Goal: Task Accomplishment & Management: Complete application form

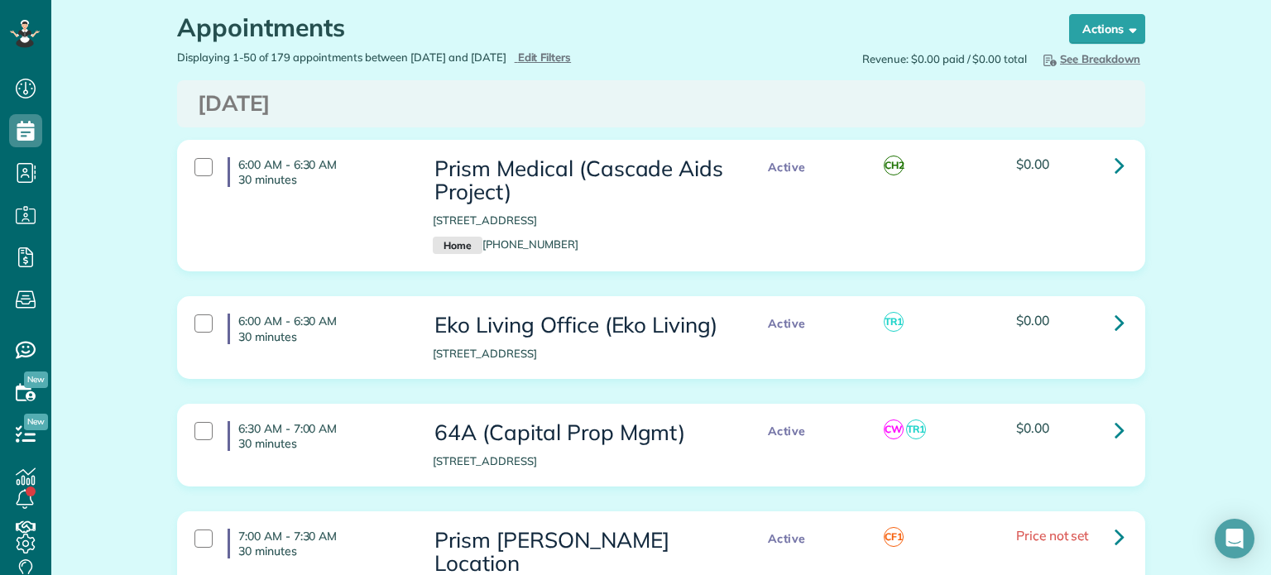
scroll to position [83, 0]
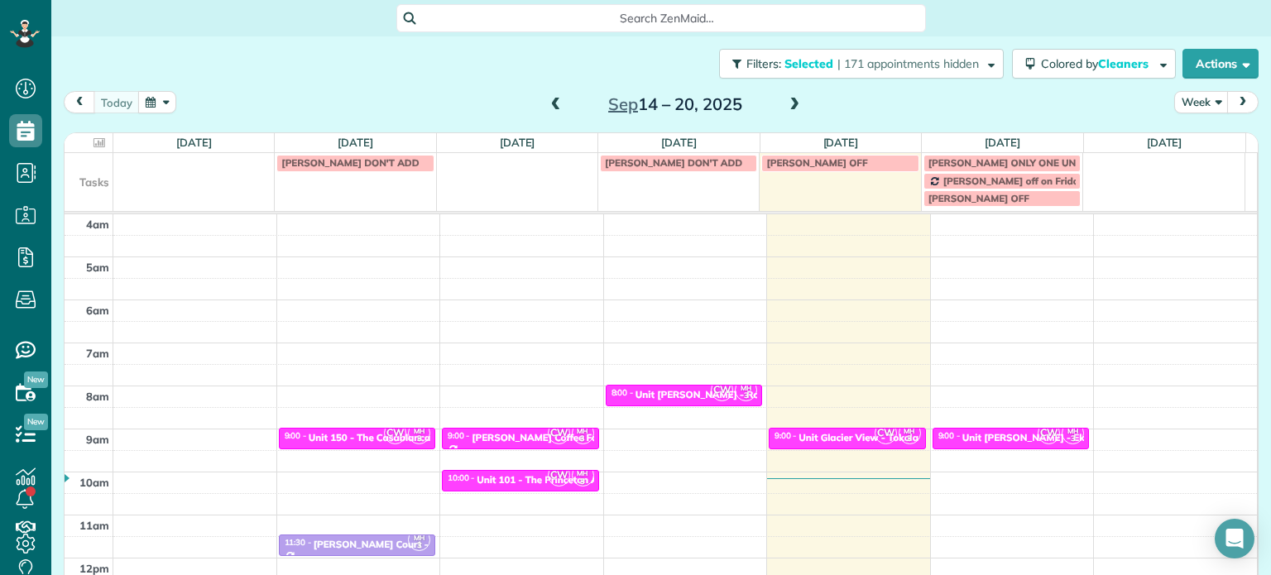
scroll to position [129, 0]
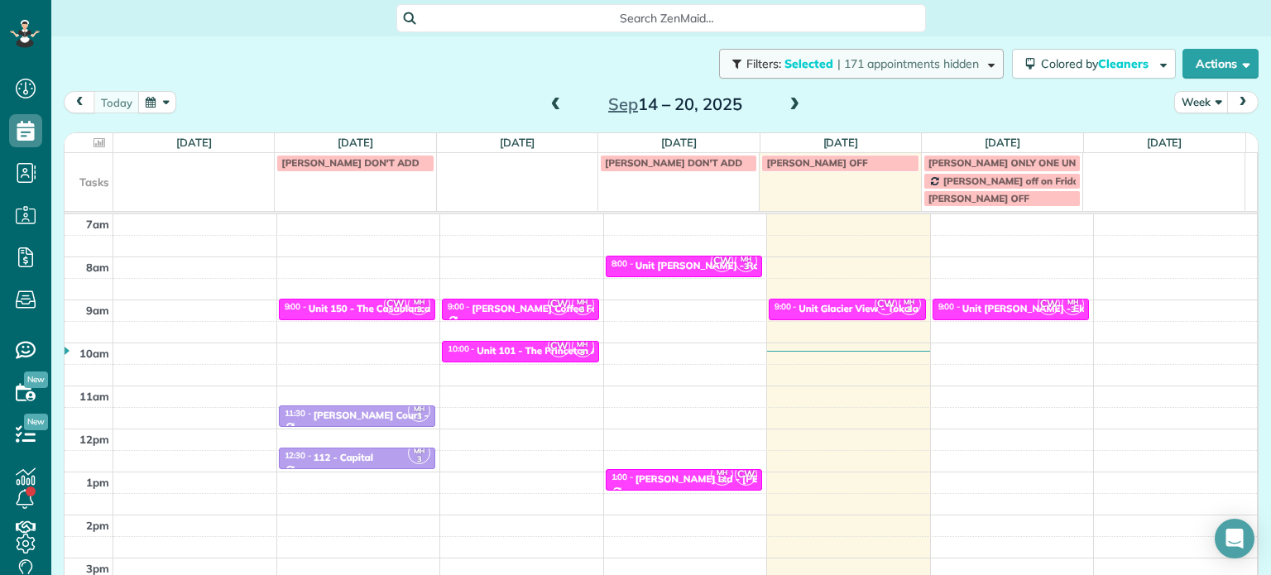
click at [884, 56] on span "| 171 appointments hidden" at bounding box center [907, 63] width 141 height 15
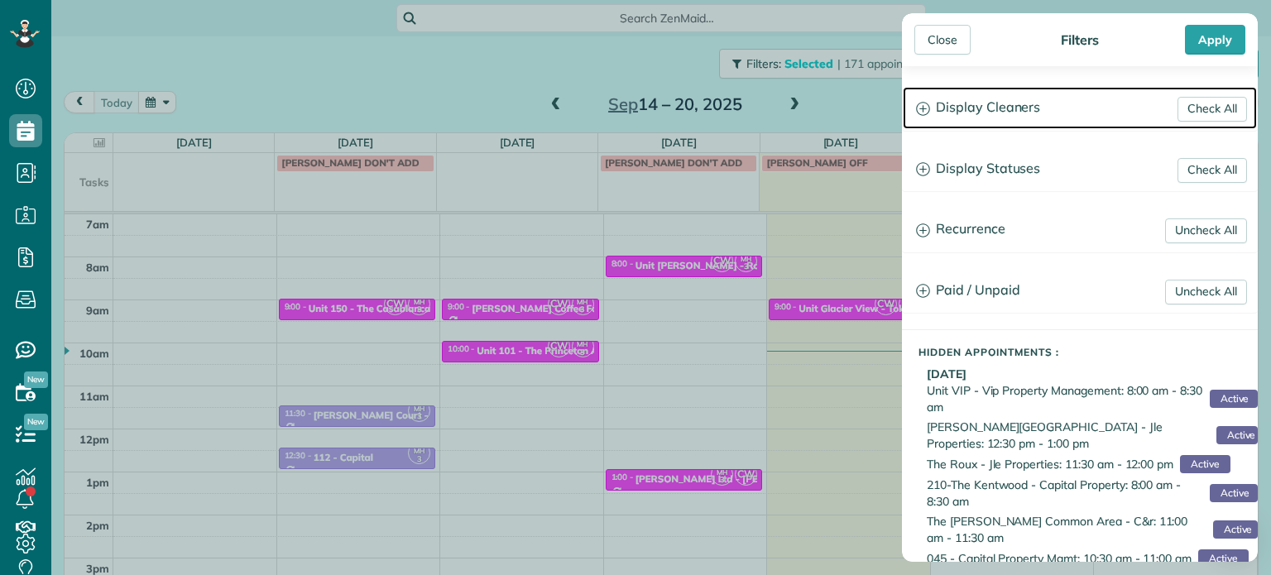
click at [983, 99] on h3 "Display Cleaners" at bounding box center [1080, 108] width 354 height 42
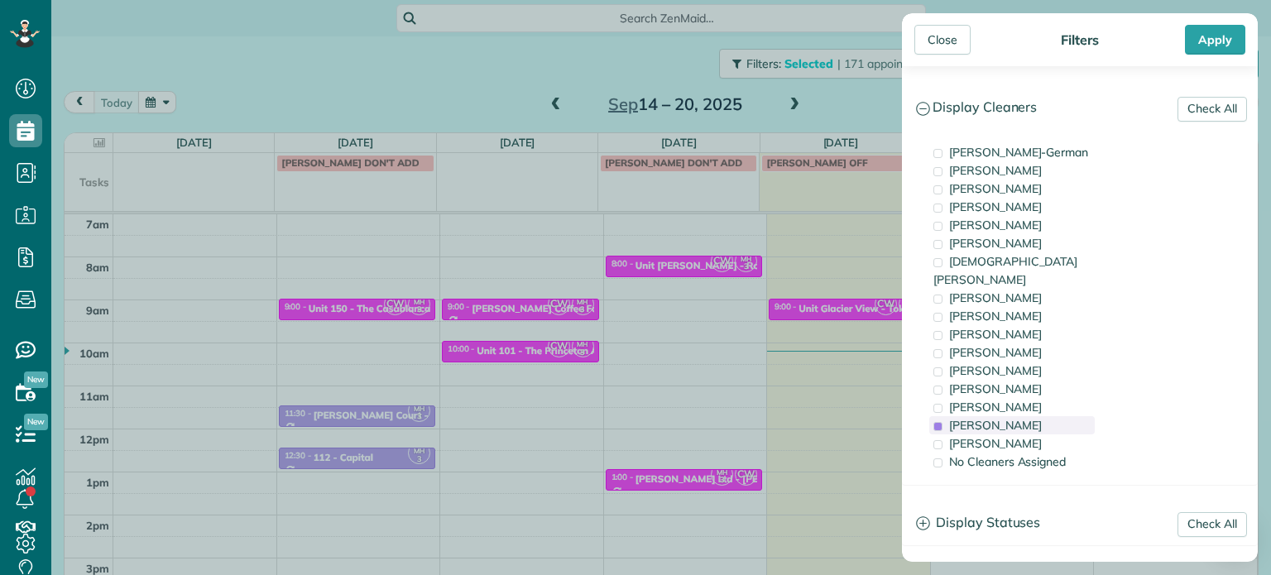
click at [1016, 418] on span "[PERSON_NAME]" at bounding box center [995, 425] width 93 height 15
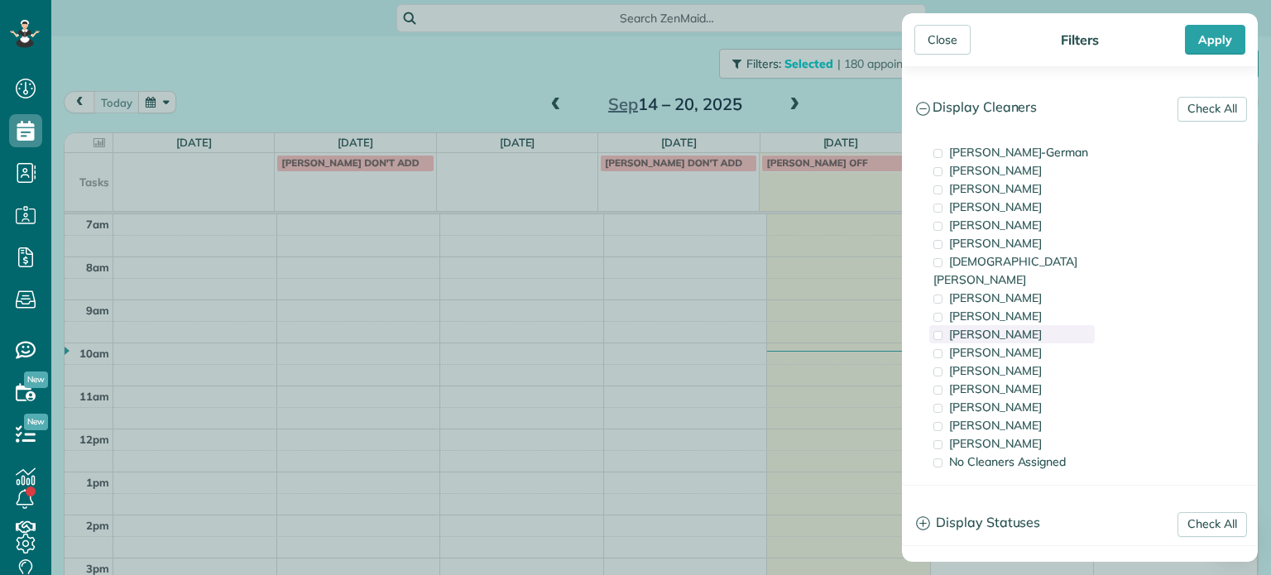
click at [1021, 327] on span "[PERSON_NAME]" at bounding box center [995, 334] width 93 height 15
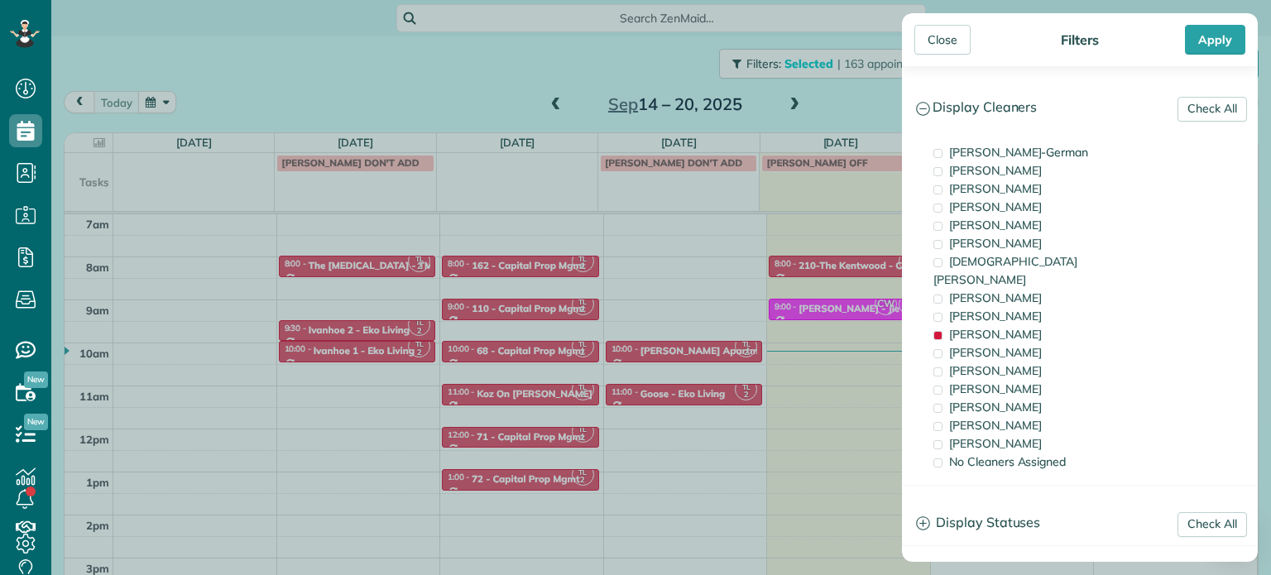
click at [784, 280] on div "Close Filters Apply Check All Display Cleaners [PERSON_NAME]-German [PERSON_NAM…" at bounding box center [635, 287] width 1271 height 575
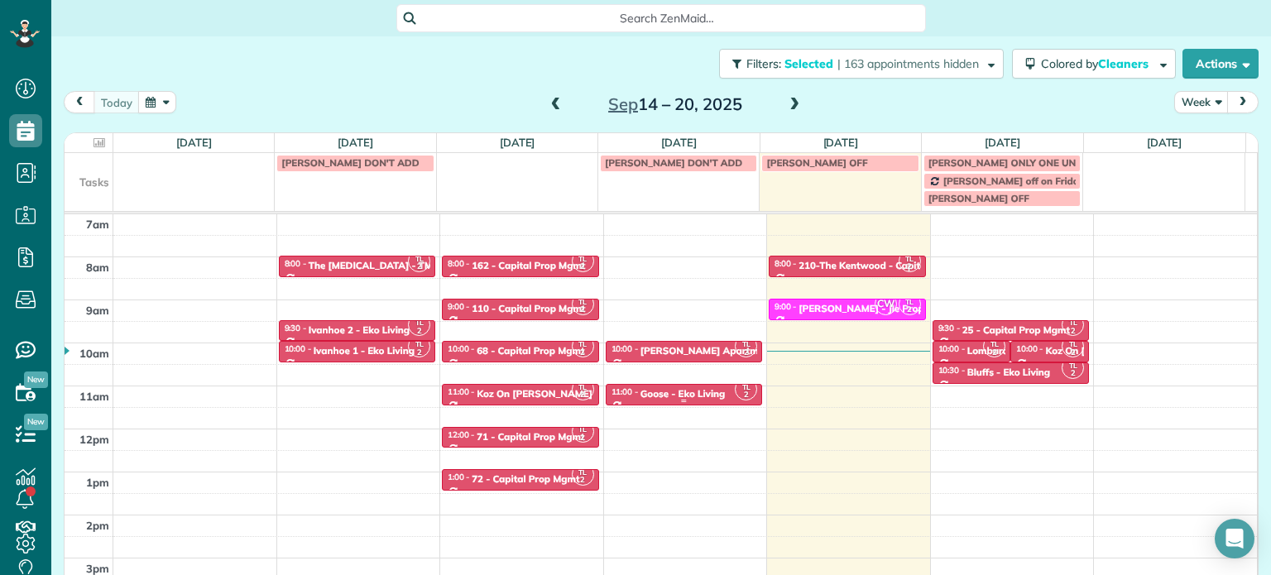
click at [682, 398] on div "Goose - Eko Living" at bounding box center [682, 394] width 85 height 12
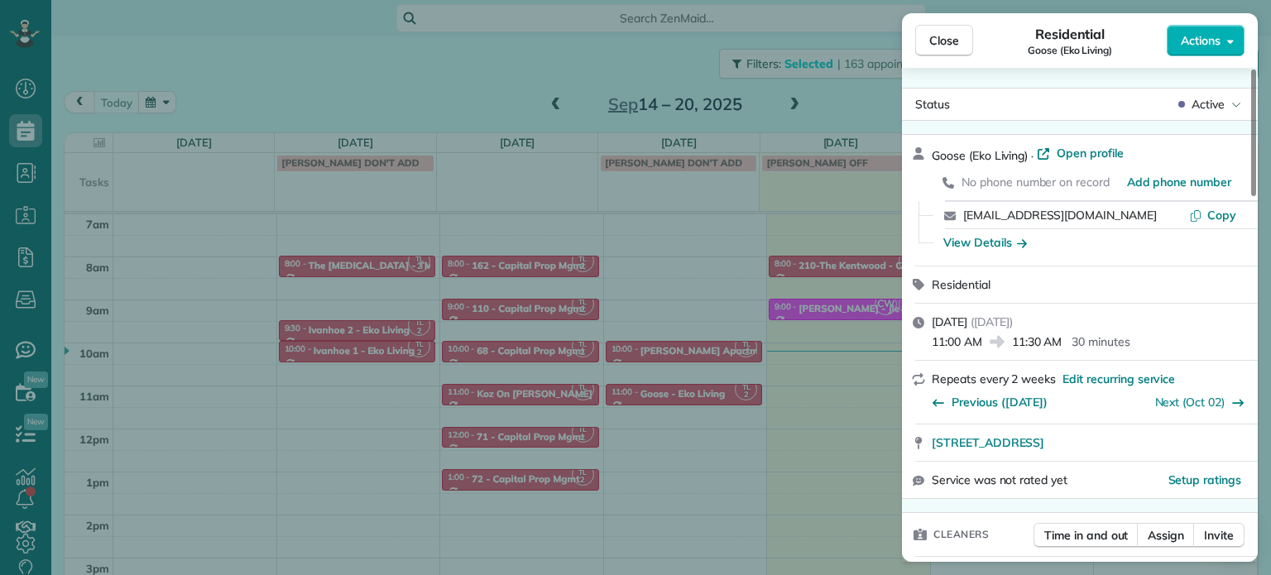
scroll to position [249, 0]
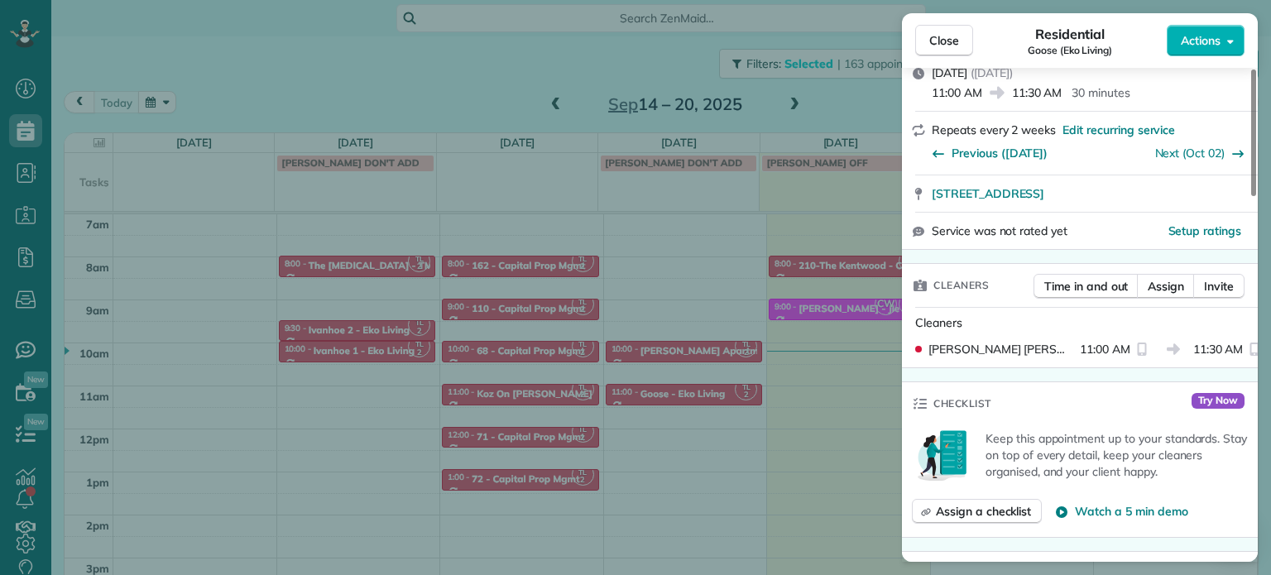
click at [621, 67] on div "Close Residential Goose (Eko Living) Actions Status Active Goose (Eko Living) ·…" at bounding box center [635, 287] width 1271 height 575
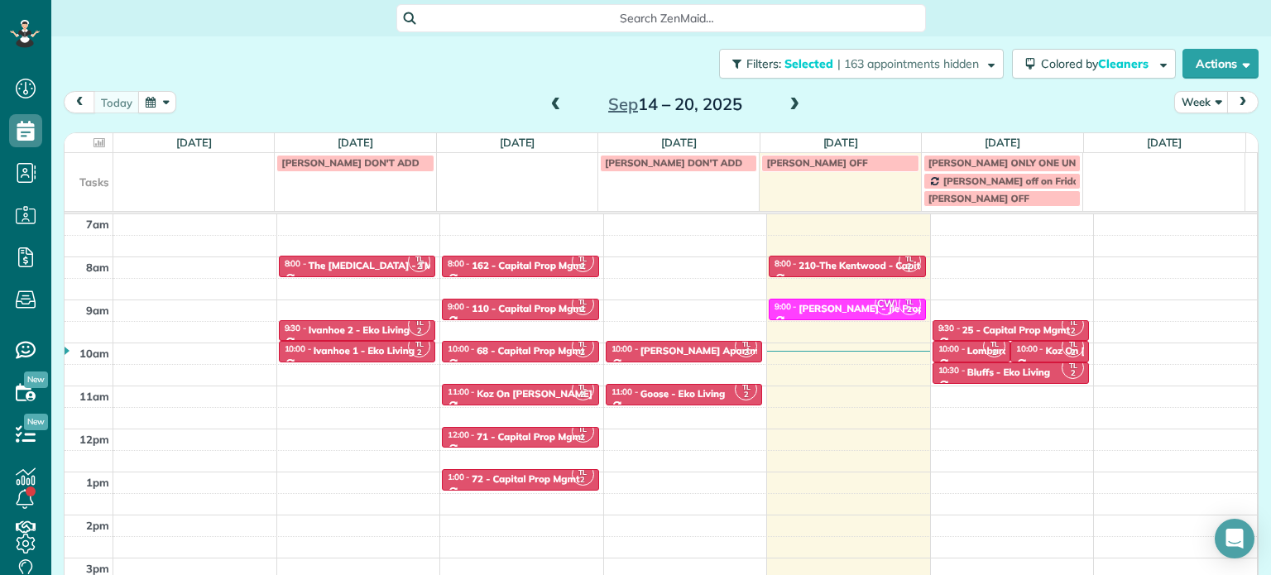
click at [785, 105] on span at bounding box center [794, 105] width 18 height 15
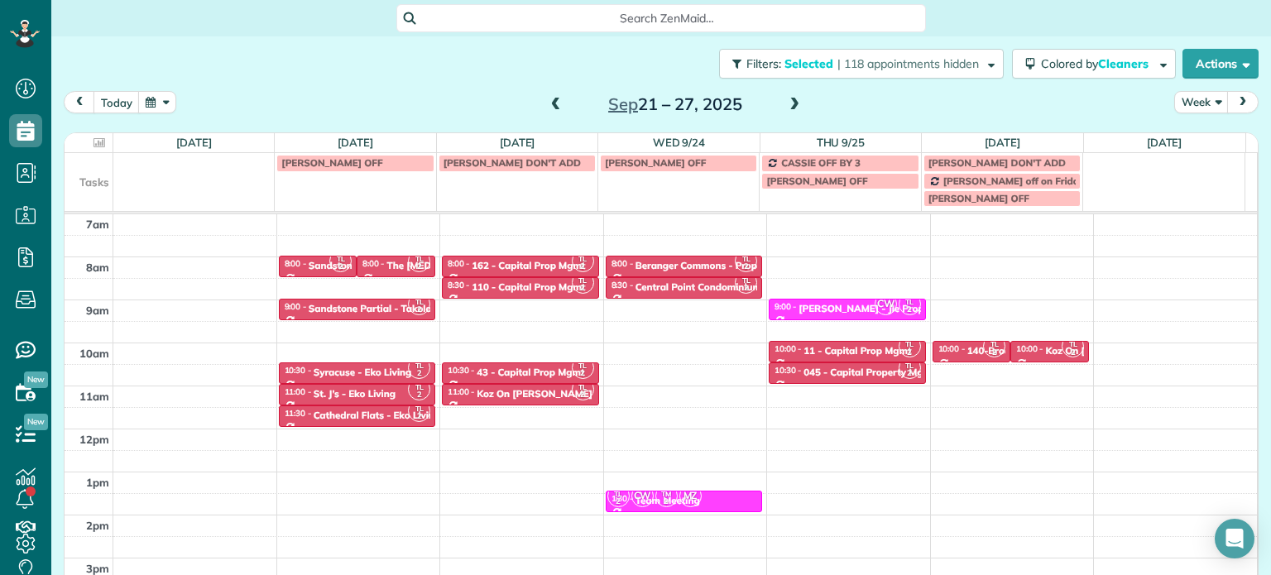
click at [785, 105] on span at bounding box center [794, 105] width 18 height 15
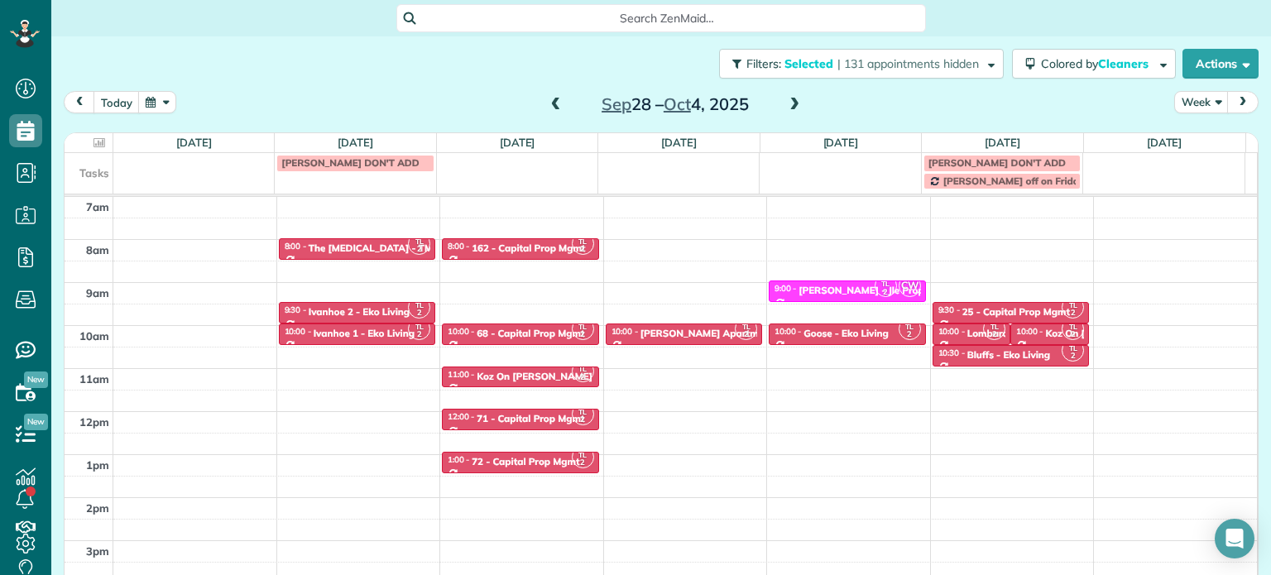
click at [785, 105] on span at bounding box center [794, 105] width 18 height 15
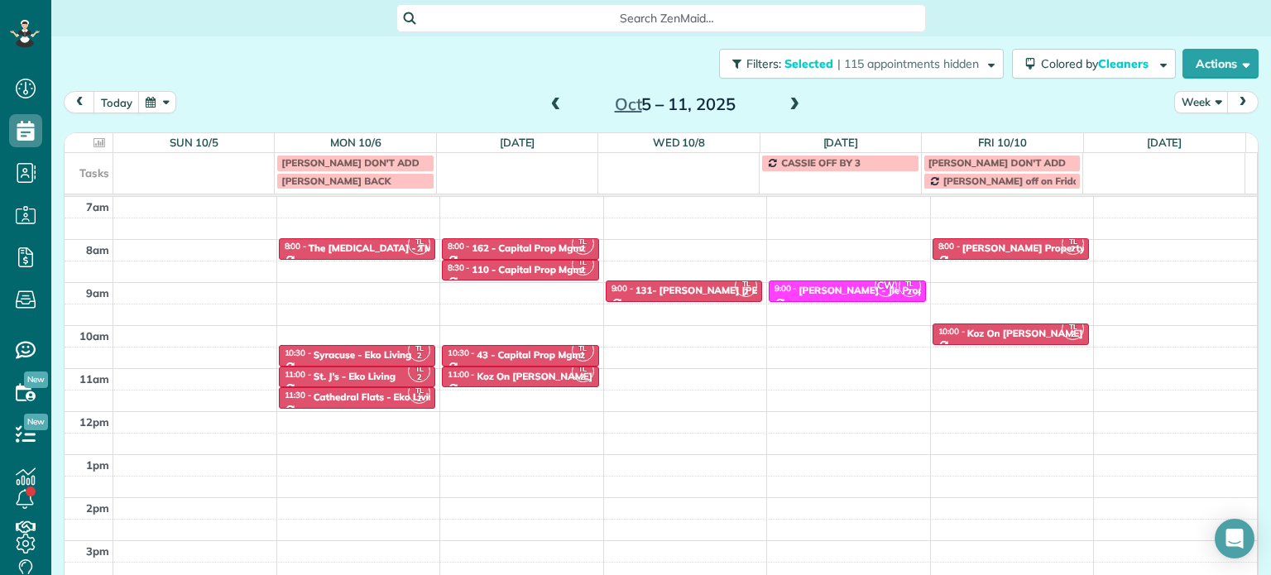
click at [785, 105] on span at bounding box center [794, 105] width 18 height 15
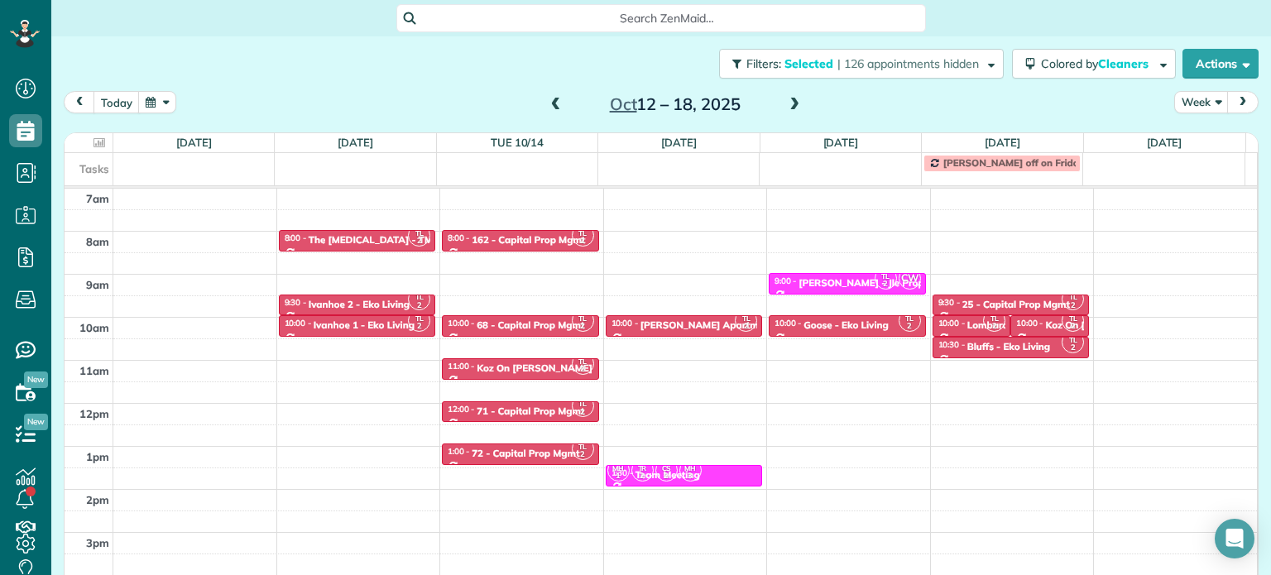
click at [549, 113] on span at bounding box center [556, 105] width 18 height 25
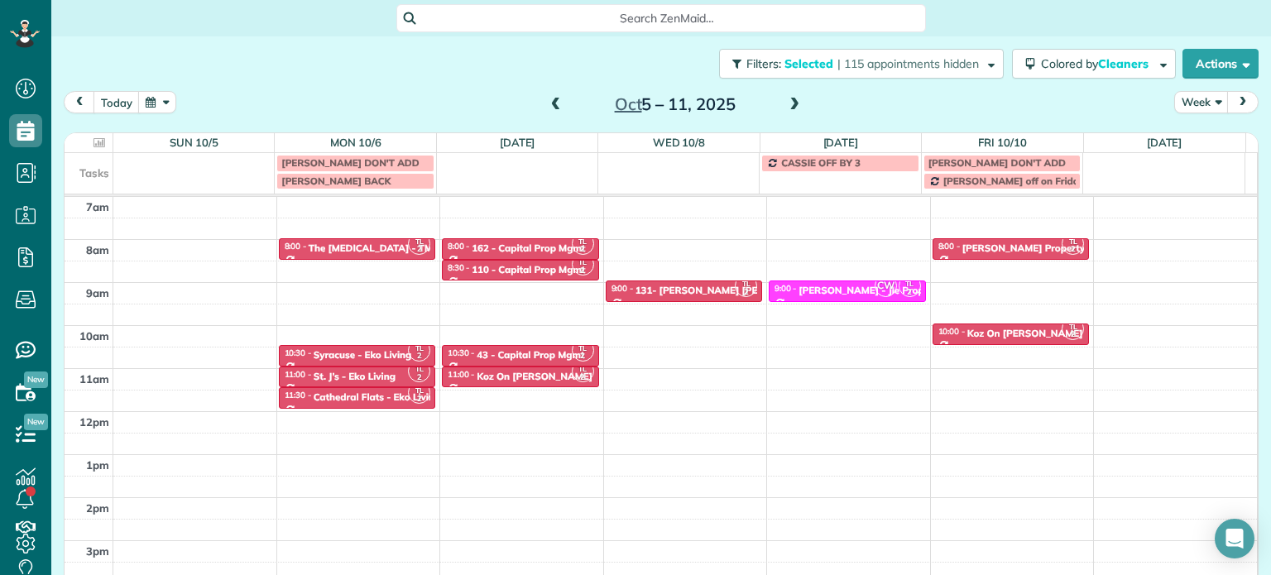
click at [549, 113] on span at bounding box center [556, 105] width 18 height 25
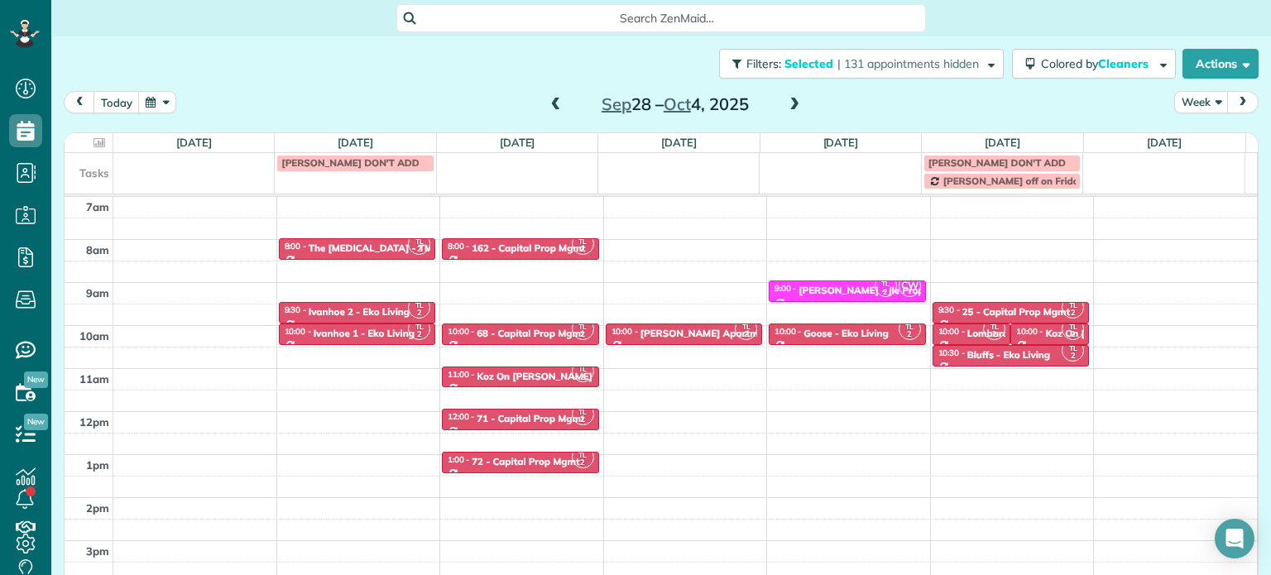
click at [549, 113] on span at bounding box center [556, 105] width 18 height 25
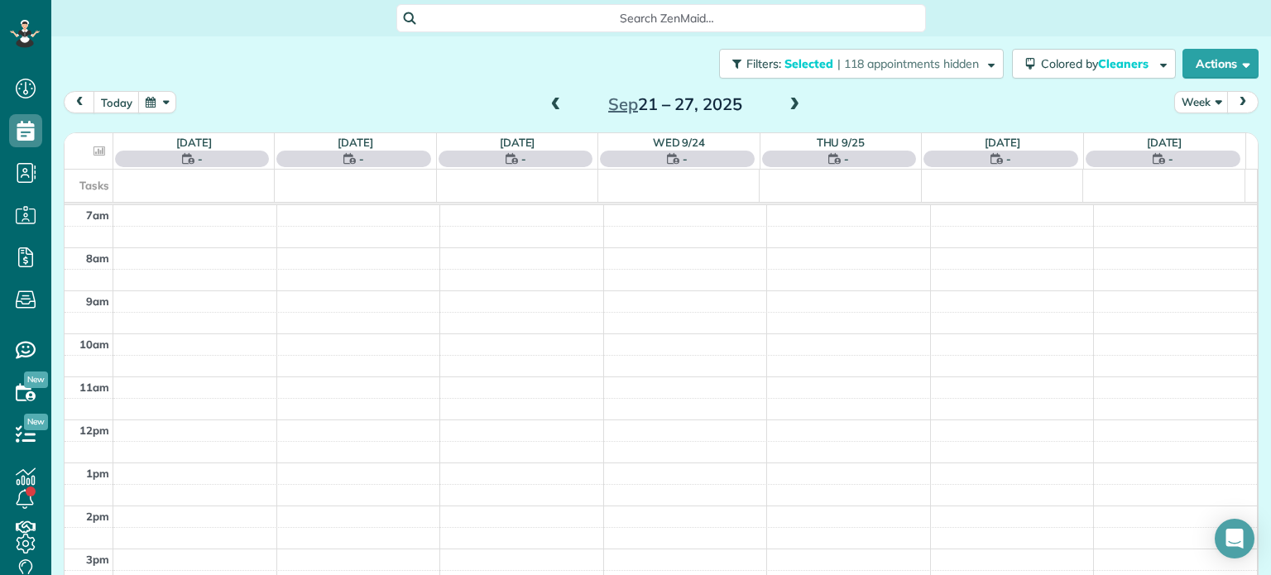
click at [551, 107] on span at bounding box center [556, 105] width 18 height 15
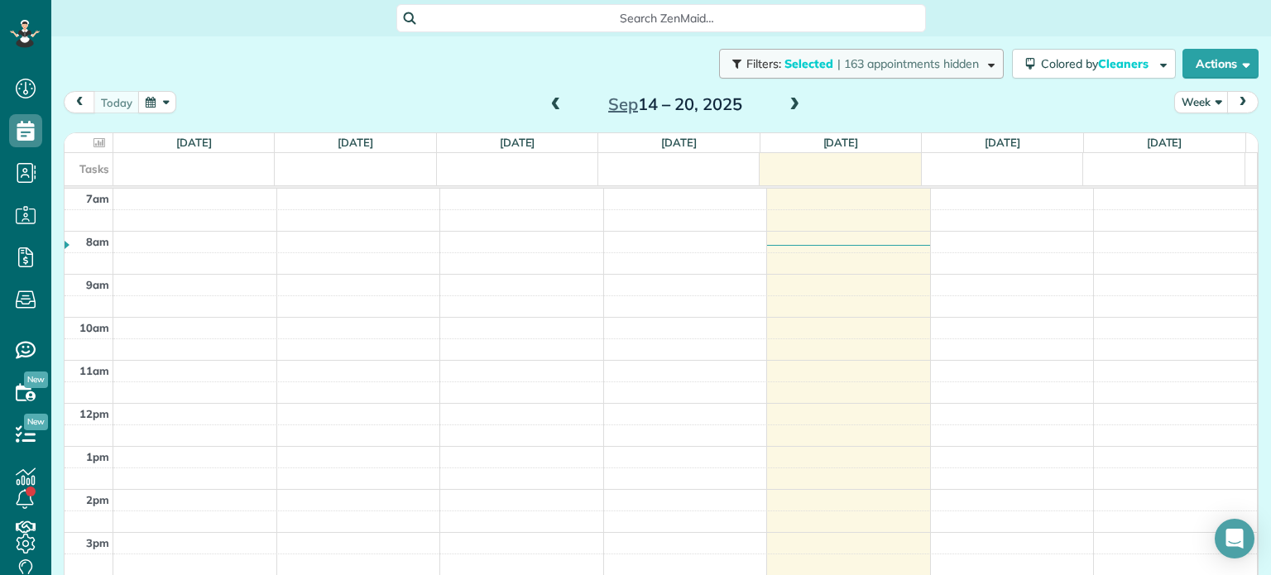
click at [884, 62] on span "| 163 appointments hidden" at bounding box center [907, 63] width 141 height 15
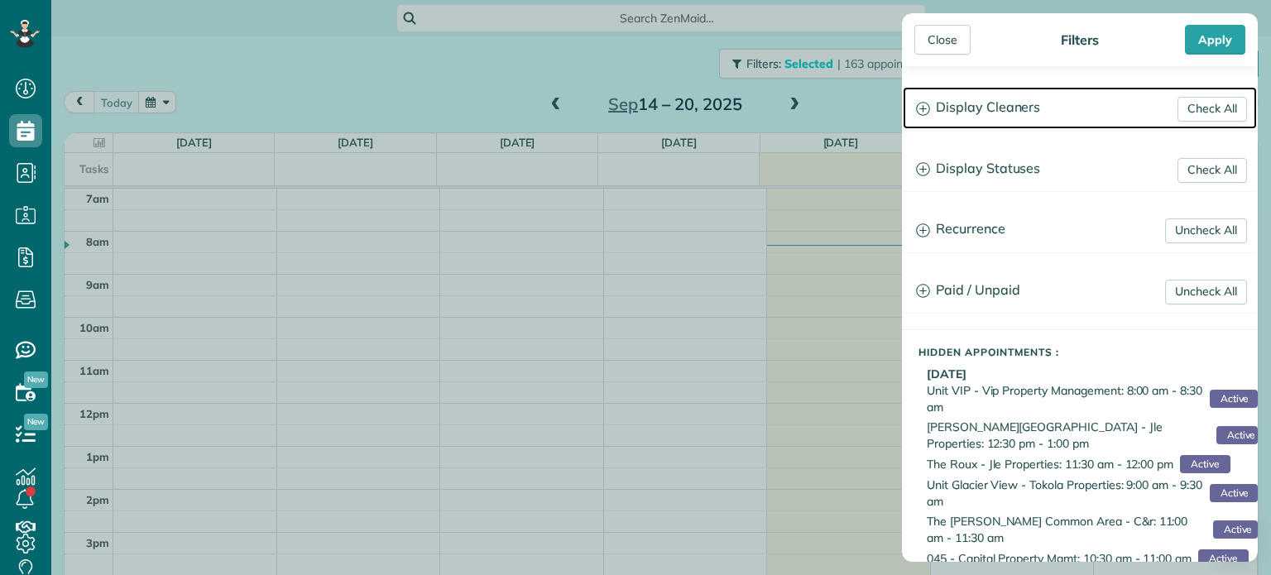
click at [1028, 113] on h3 "Display Cleaners" at bounding box center [1080, 108] width 354 height 42
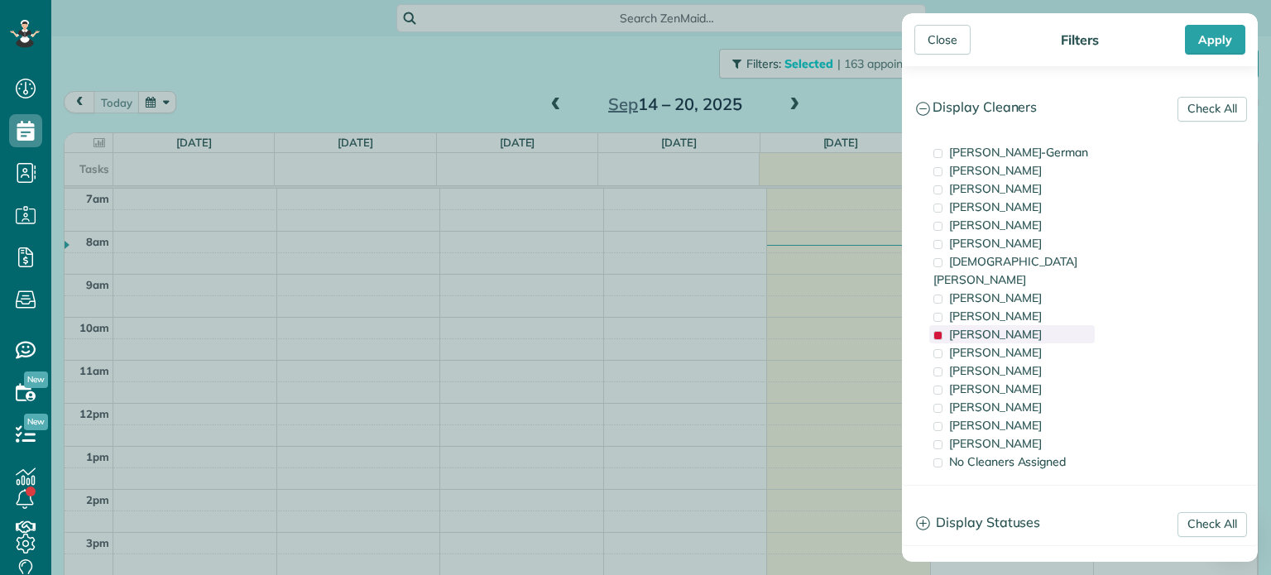
click at [1023, 327] on span "[PERSON_NAME]" at bounding box center [995, 334] width 93 height 15
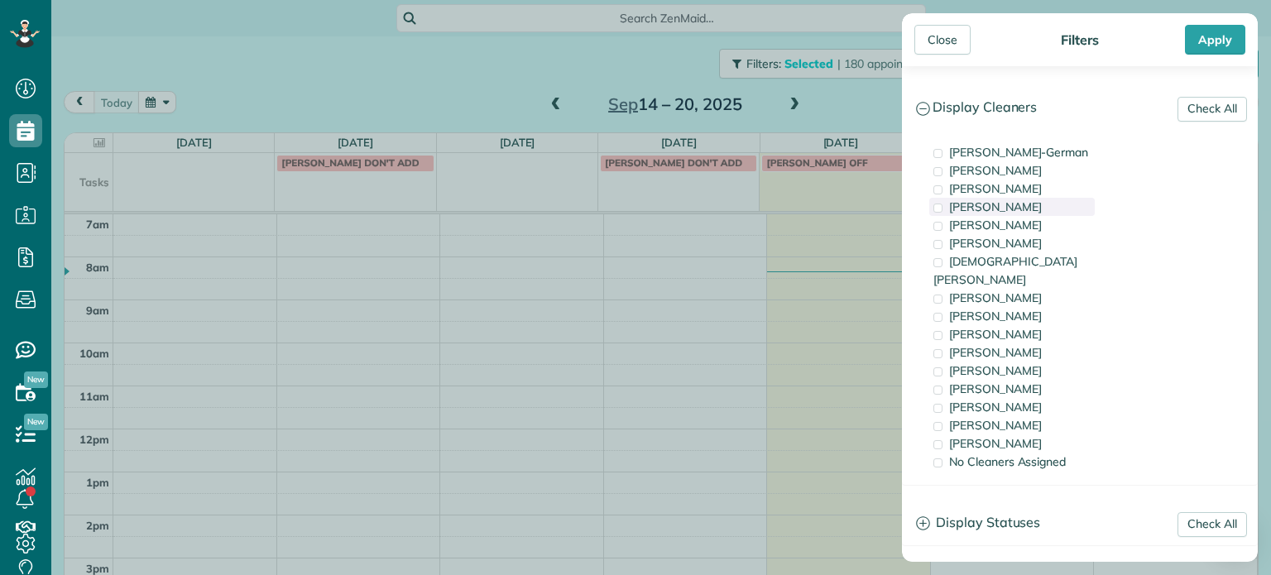
click at [1000, 205] on span "[PERSON_NAME]" at bounding box center [995, 206] width 93 height 15
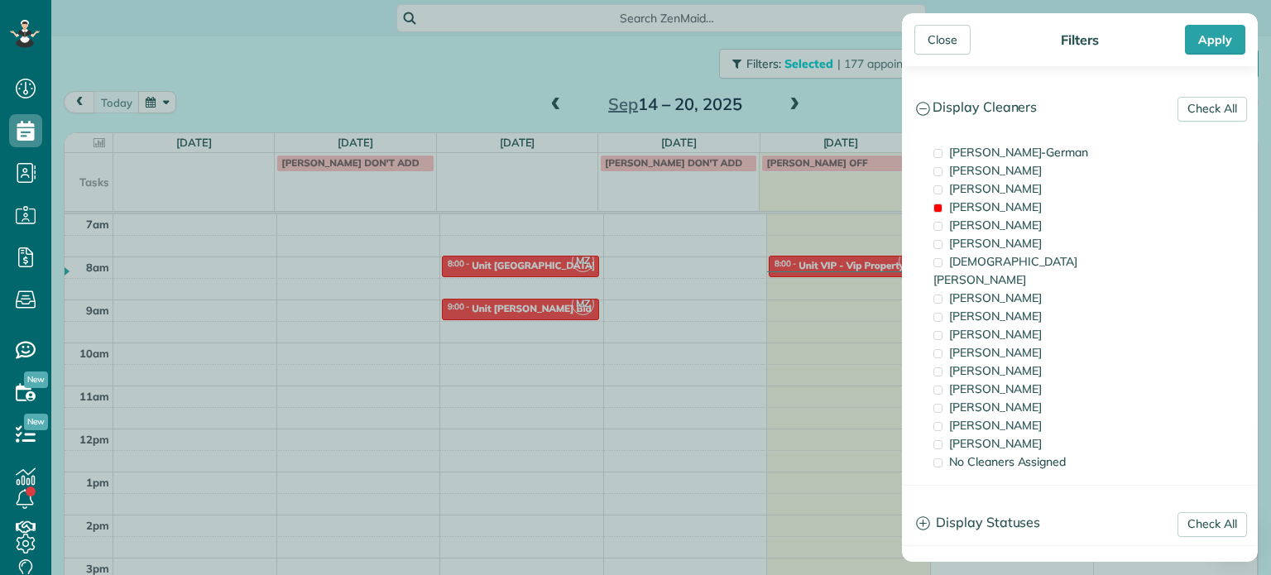
click at [910, 271] on div "[PERSON_NAME]-German [PERSON_NAME] [PERSON_NAME] [PERSON_NAME] [PERSON_NAME] [P…" at bounding box center [1080, 307] width 354 height 354
click at [857, 261] on div "Close Filters Apply Check All Display Cleaners [PERSON_NAME]-German [PERSON_NAM…" at bounding box center [635, 287] width 1271 height 575
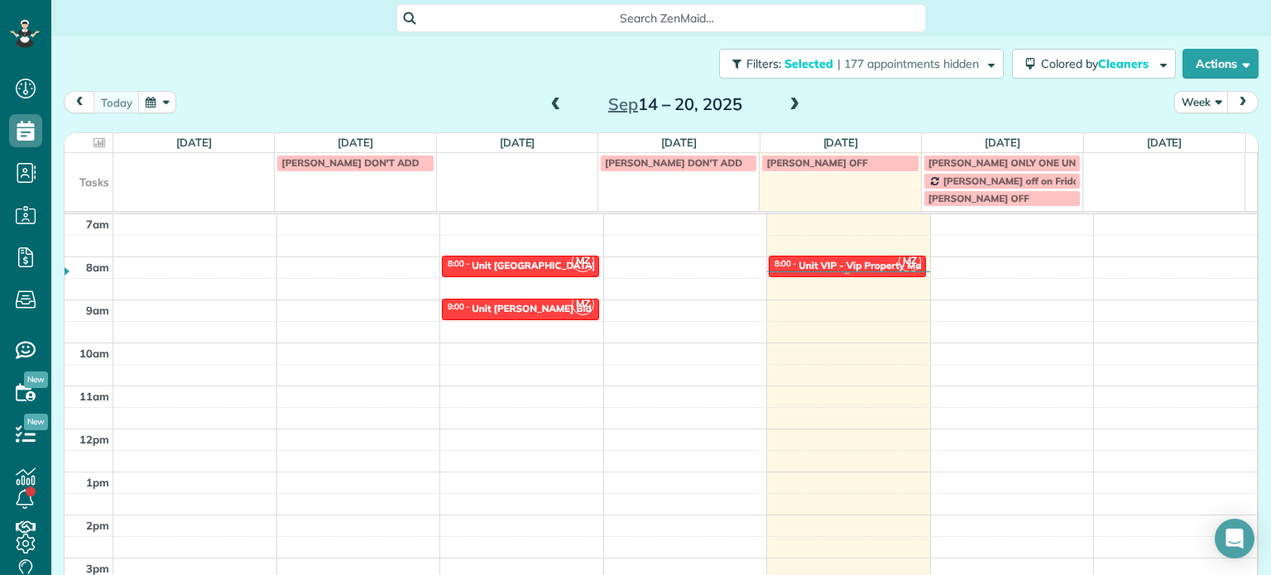
click at [851, 264] on div "Unit VIP - Vip Property Management" at bounding box center [882, 266] width 169 height 12
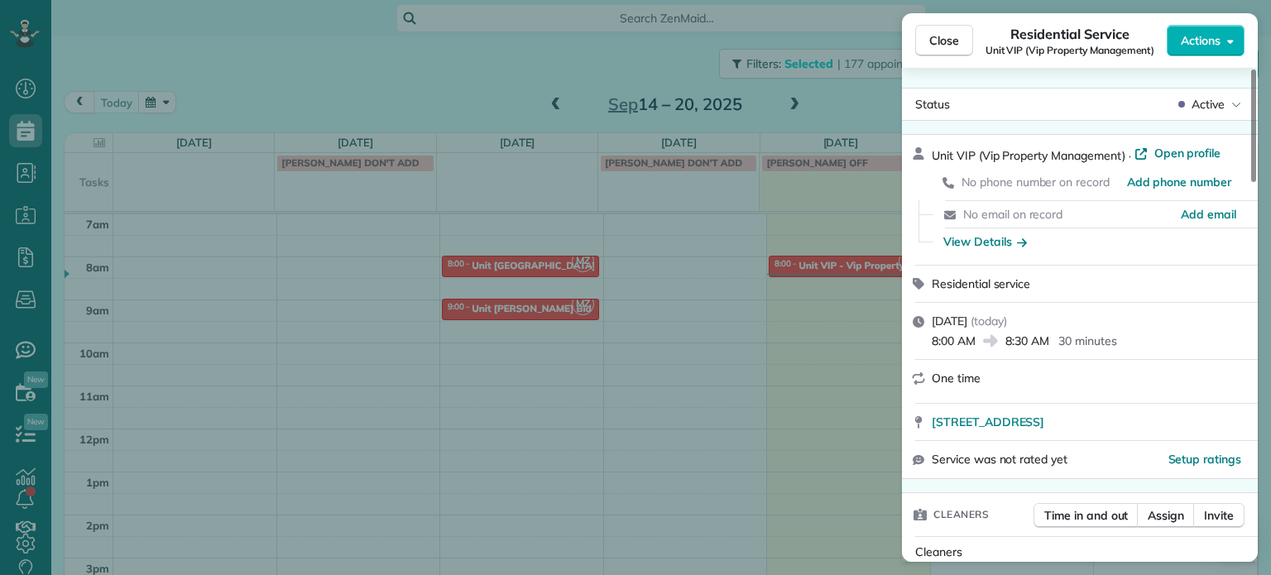
click at [707, 316] on div "Close Residential Service Unit VIP (Vip Property Management) Actions Status Act…" at bounding box center [635, 287] width 1271 height 575
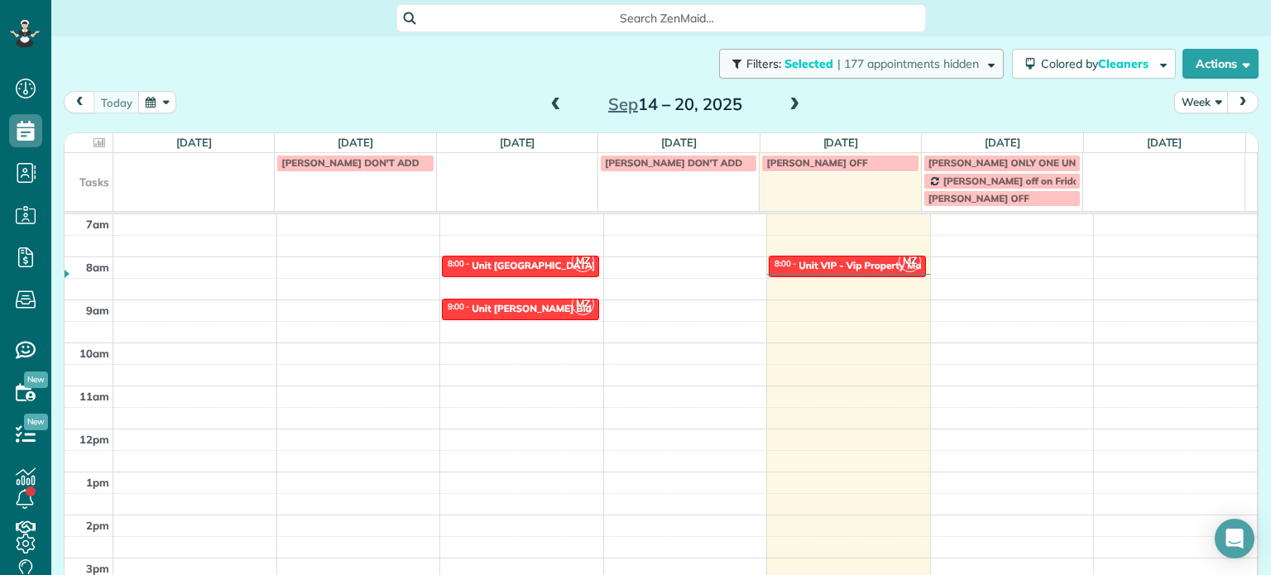
click at [903, 74] on button "Filters: Selected | 177 appointments hidden" at bounding box center [861, 64] width 285 height 30
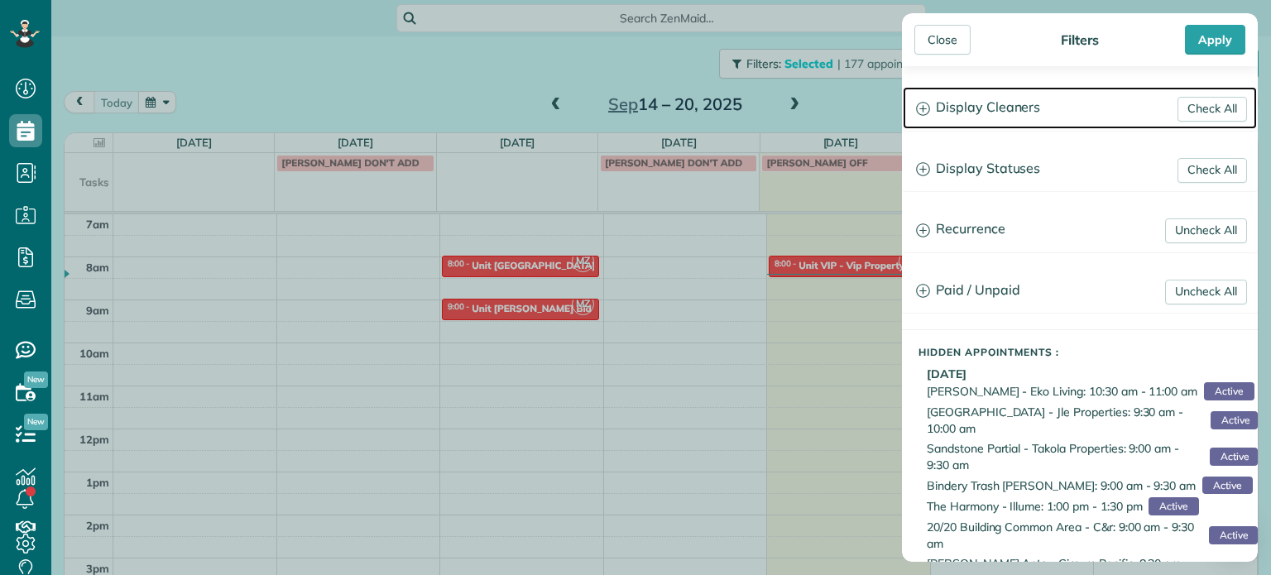
click at [975, 97] on h3 "Display Cleaners" at bounding box center [1080, 108] width 354 height 42
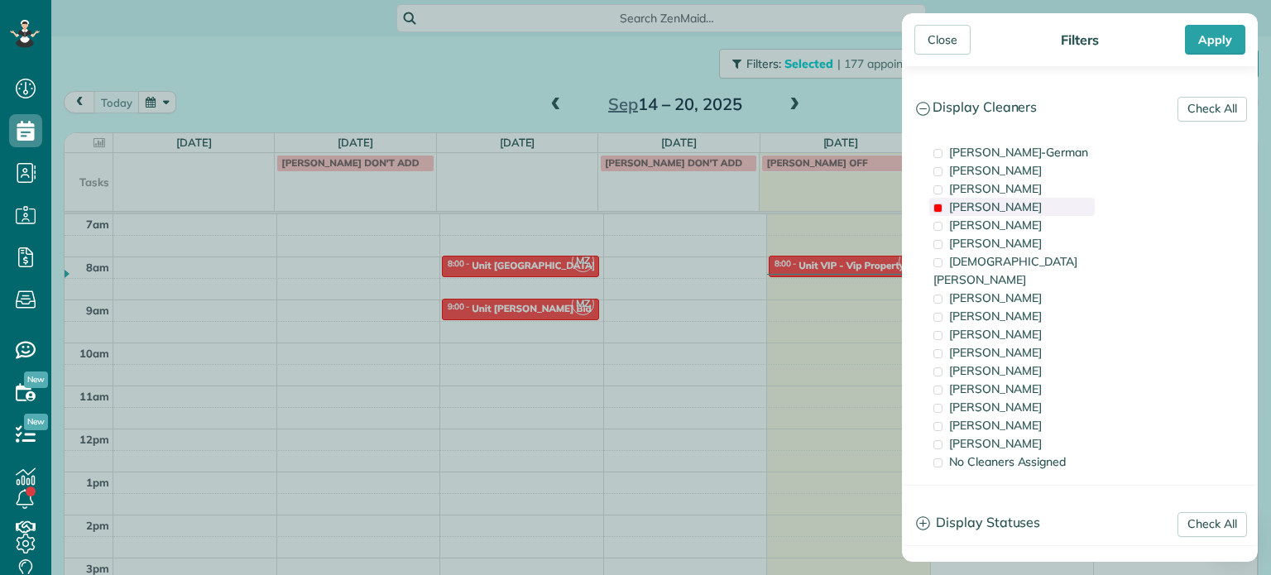
click at [1039, 206] on div "[PERSON_NAME]" at bounding box center [1011, 207] width 165 height 18
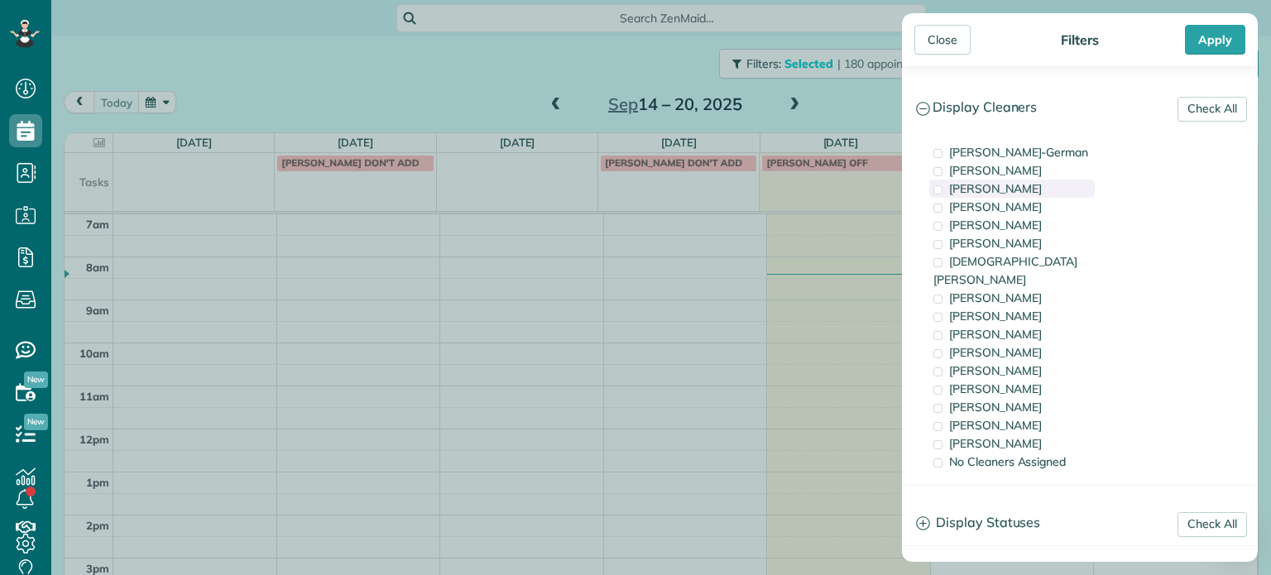
click at [1038, 197] on div "[PERSON_NAME]" at bounding box center [1011, 189] width 165 height 18
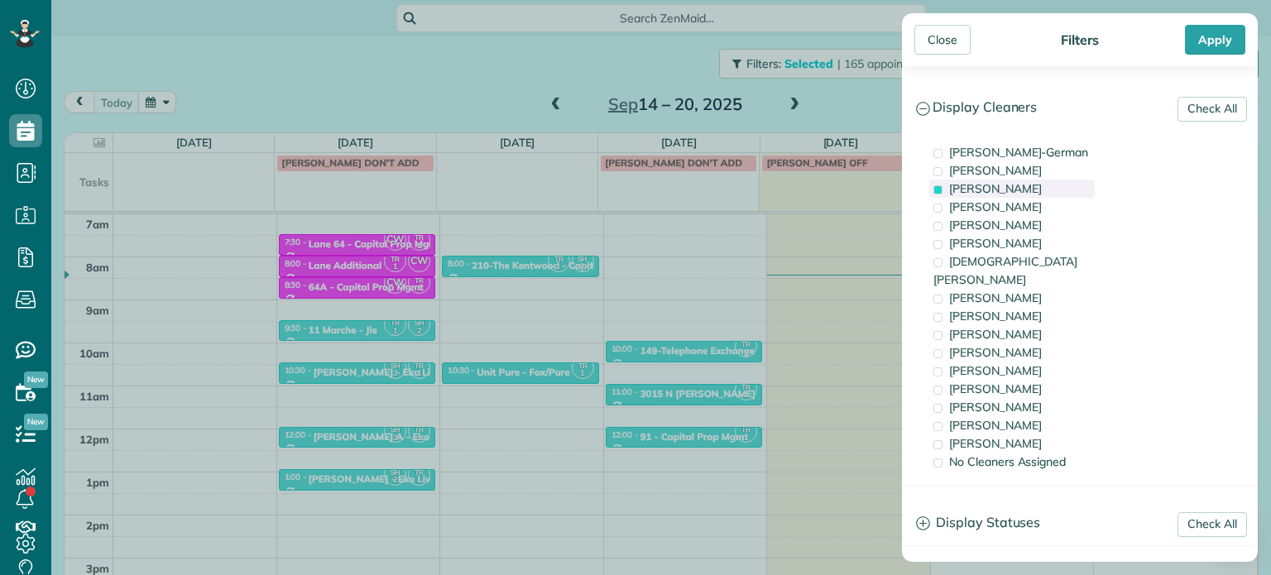
click at [1034, 191] on span "[PERSON_NAME]" at bounding box center [995, 188] width 93 height 15
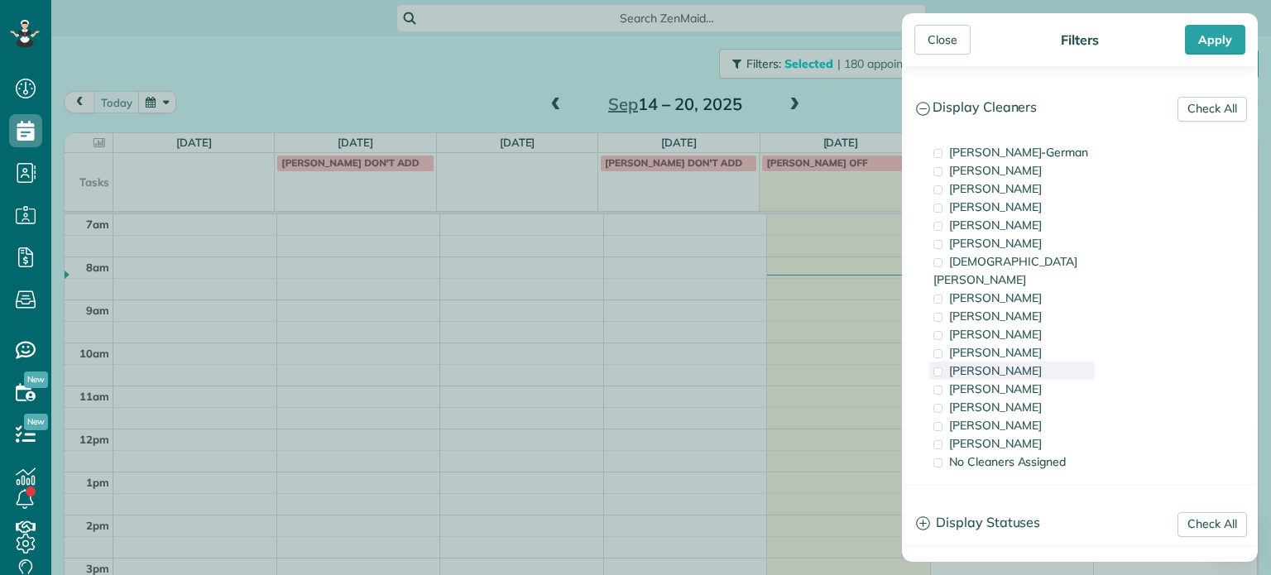
click at [1040, 343] on div "[PERSON_NAME]" at bounding box center [1011, 352] width 165 height 18
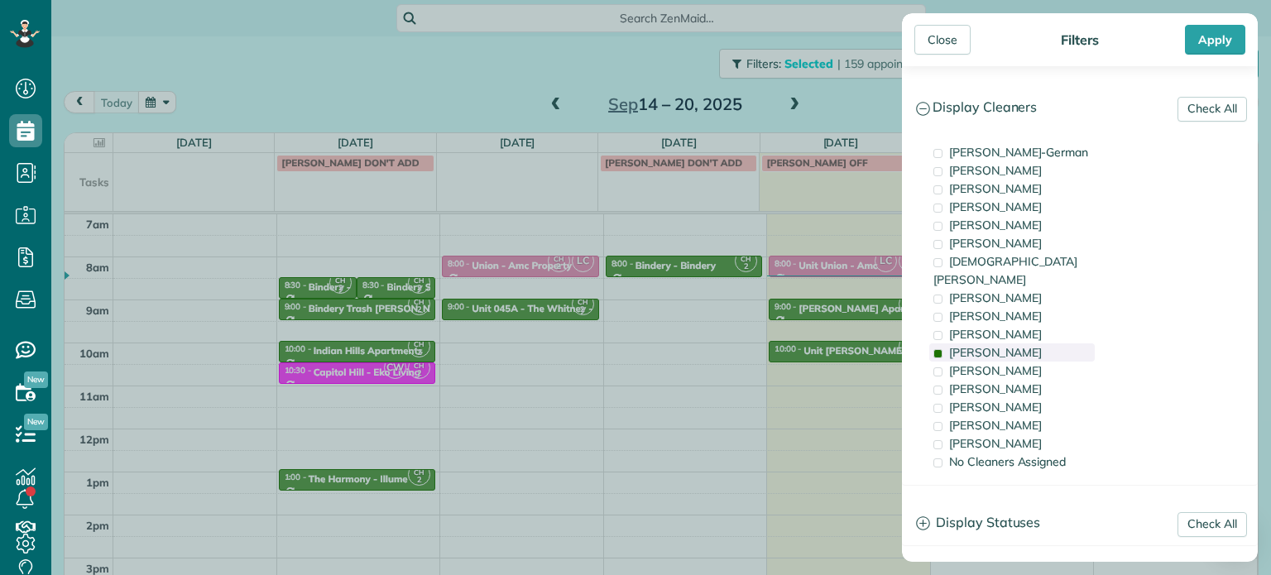
click at [1023, 343] on div "[PERSON_NAME]" at bounding box center [1011, 352] width 165 height 18
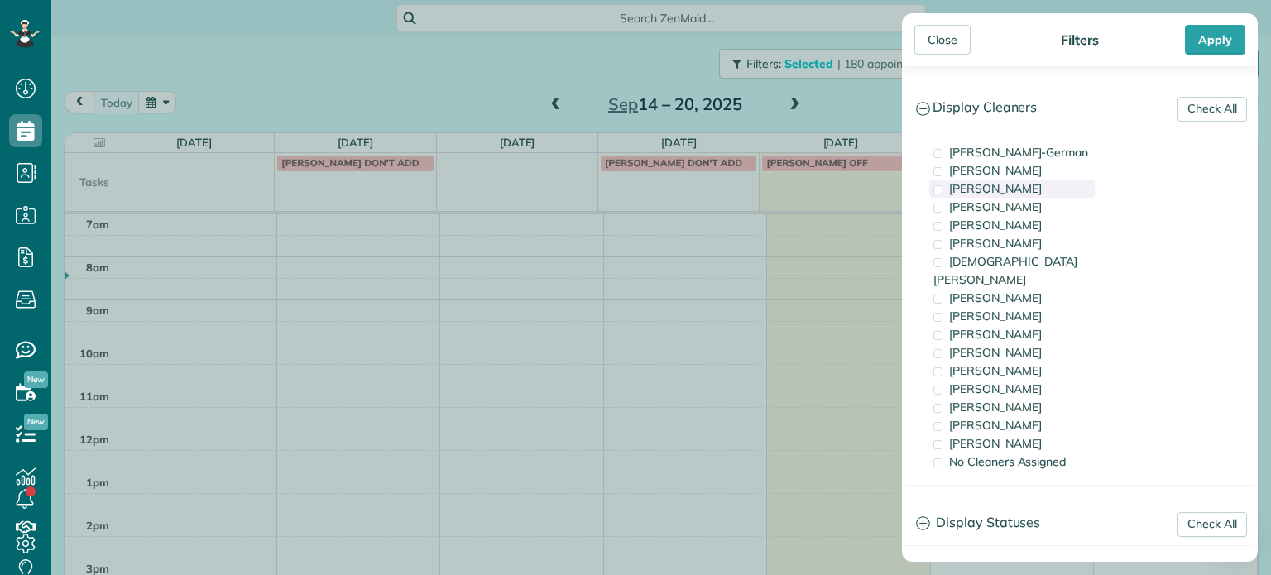
click at [1079, 181] on div "[PERSON_NAME]" at bounding box center [1011, 189] width 165 height 18
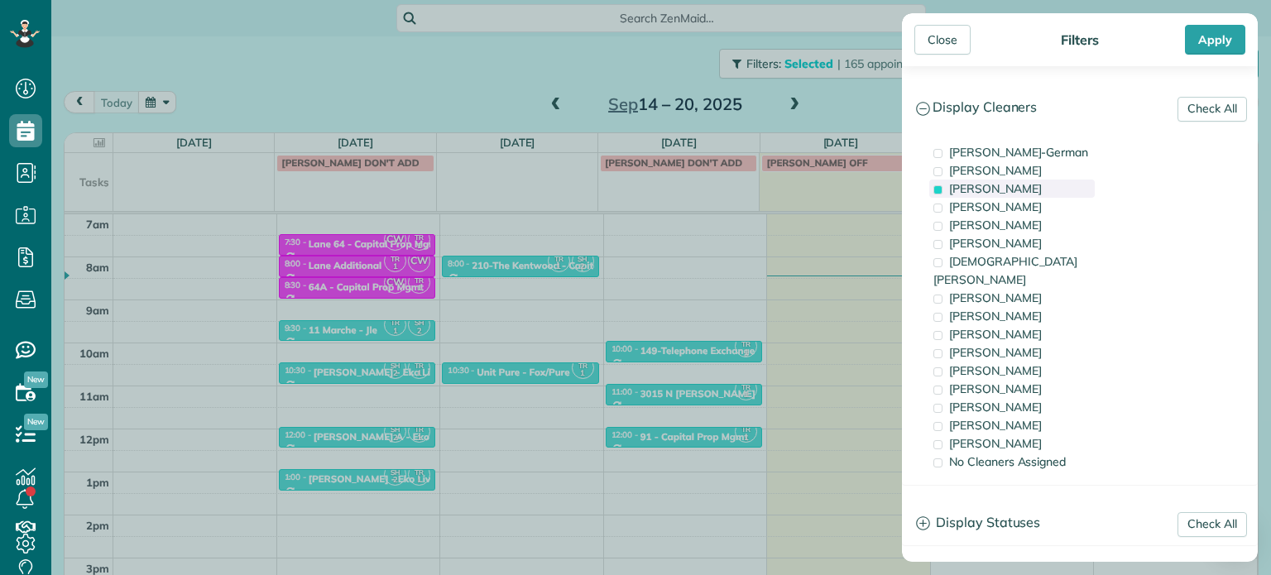
click at [1079, 181] on div "[PERSON_NAME]" at bounding box center [1011, 189] width 165 height 18
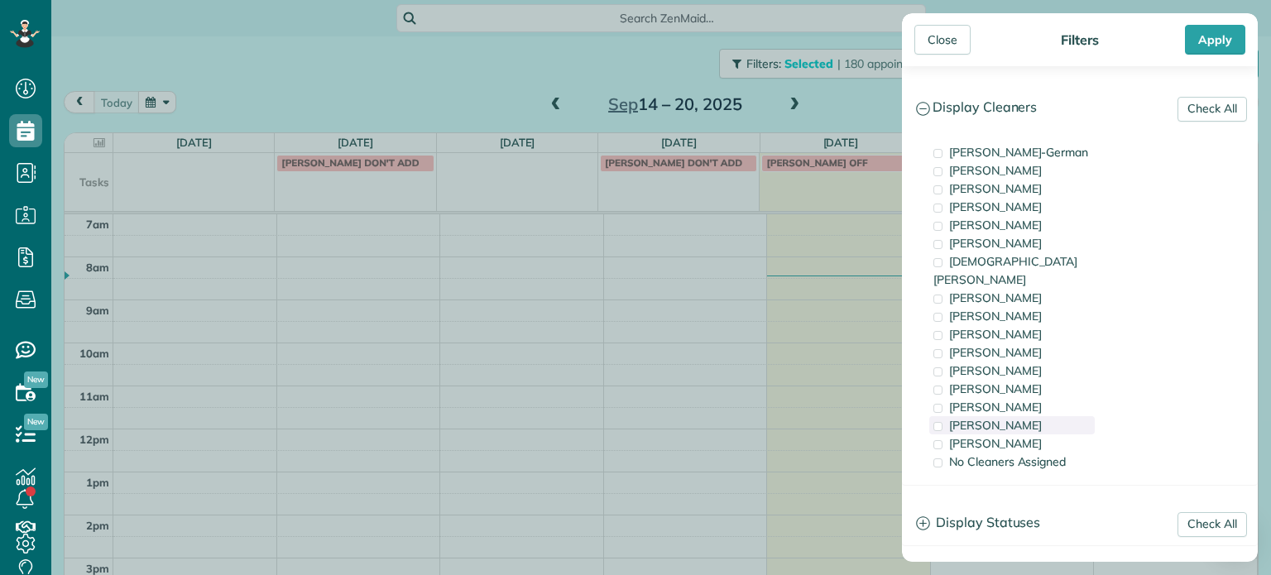
click at [1033, 416] on div "[PERSON_NAME]" at bounding box center [1011, 425] width 165 height 18
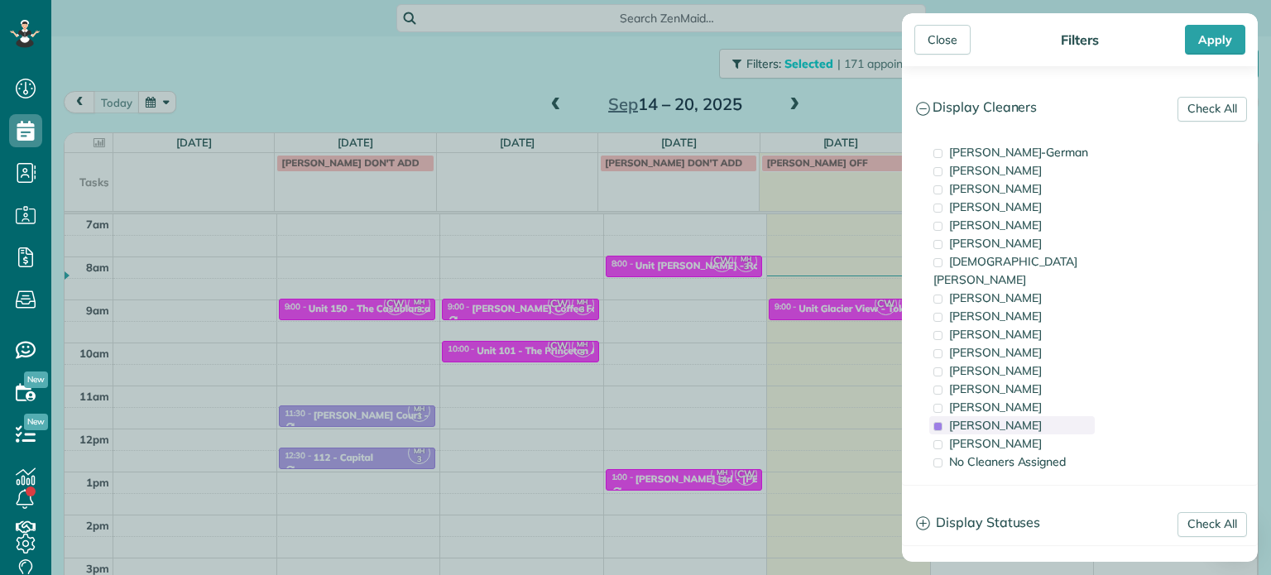
click at [1033, 416] on div "[PERSON_NAME]" at bounding box center [1011, 425] width 165 height 18
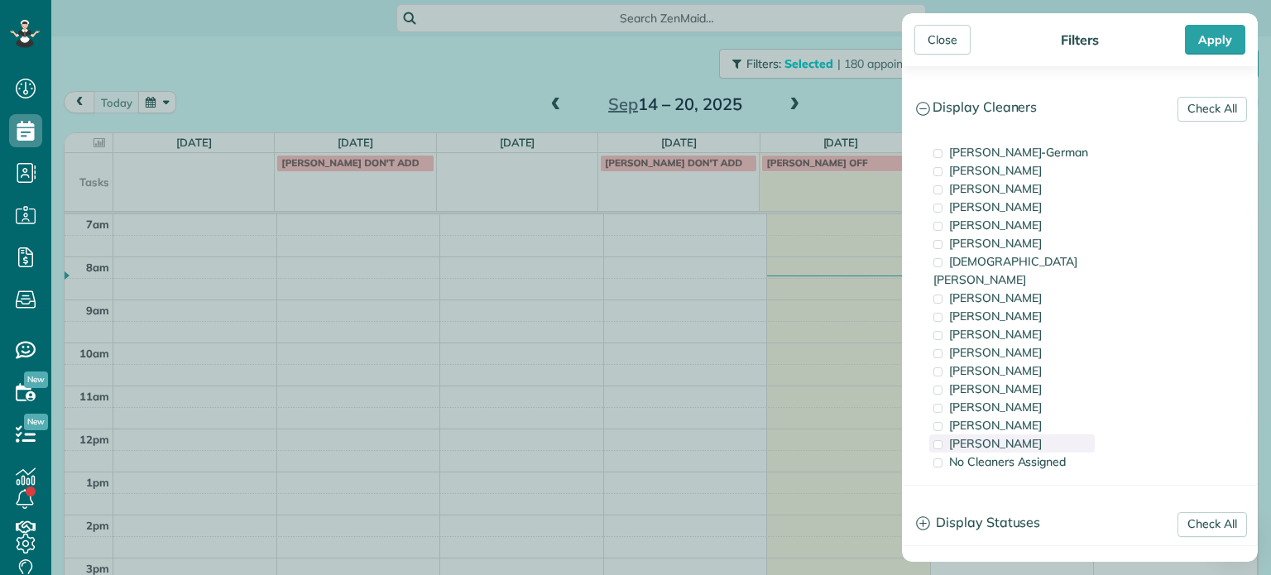
click at [1033, 434] on div "[PERSON_NAME]" at bounding box center [1011, 443] width 165 height 18
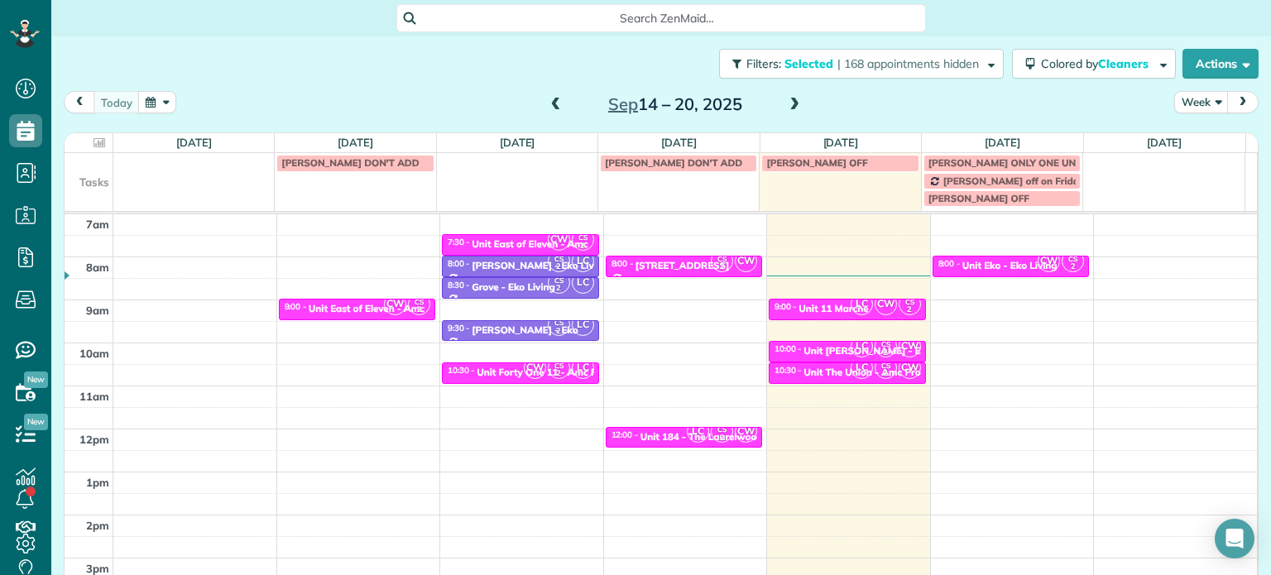
click at [838, 283] on div "Close Filters Apply Check All Display Cleaners [PERSON_NAME]-German [PERSON_NAM…" at bounding box center [635, 287] width 1271 height 575
click at [878, 60] on span "| 168 appointments hidden" at bounding box center [907, 63] width 141 height 15
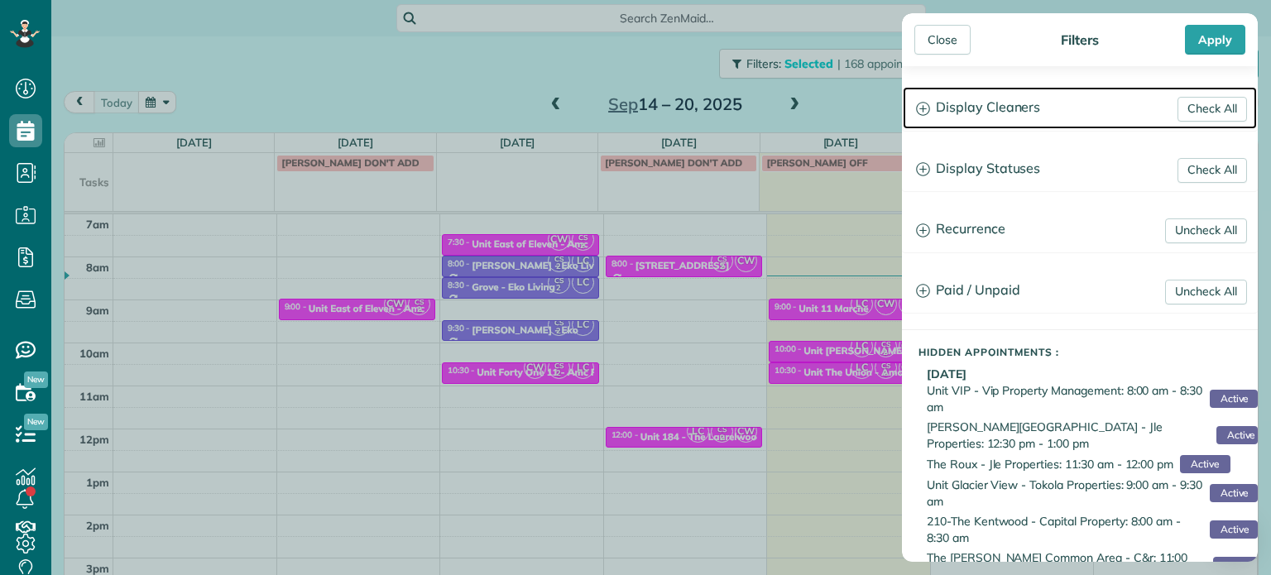
click at [990, 106] on h3 "Display Cleaners" at bounding box center [1080, 108] width 354 height 42
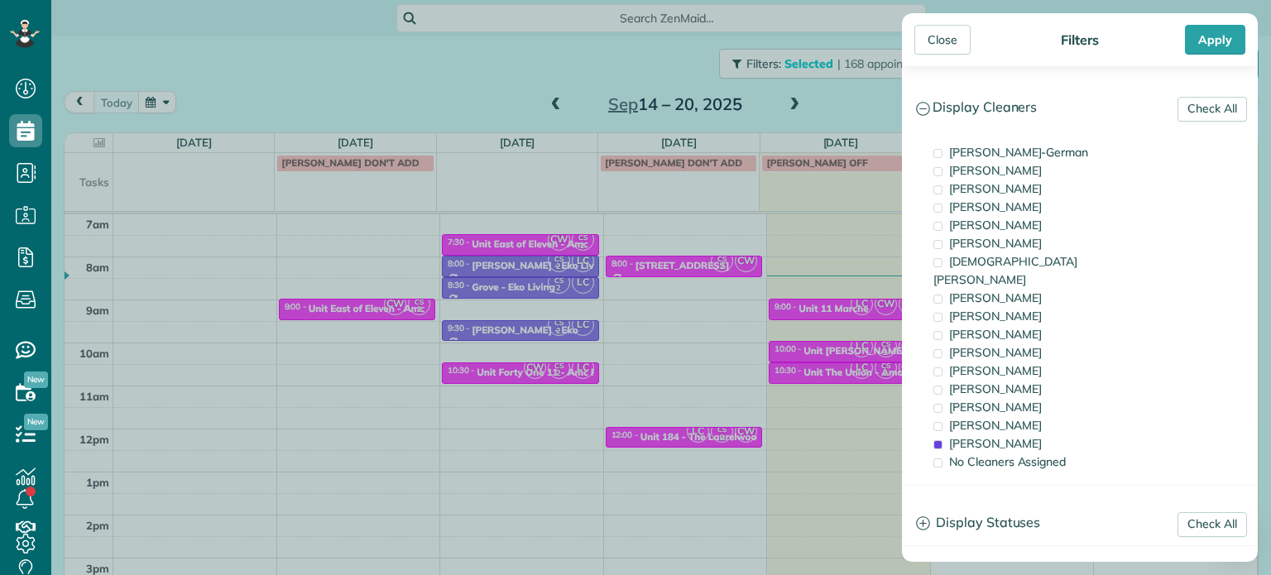
click at [865, 106] on div "Close Filters Apply Check All Display Cleaners [PERSON_NAME]-German [PERSON_NAM…" at bounding box center [635, 287] width 1271 height 575
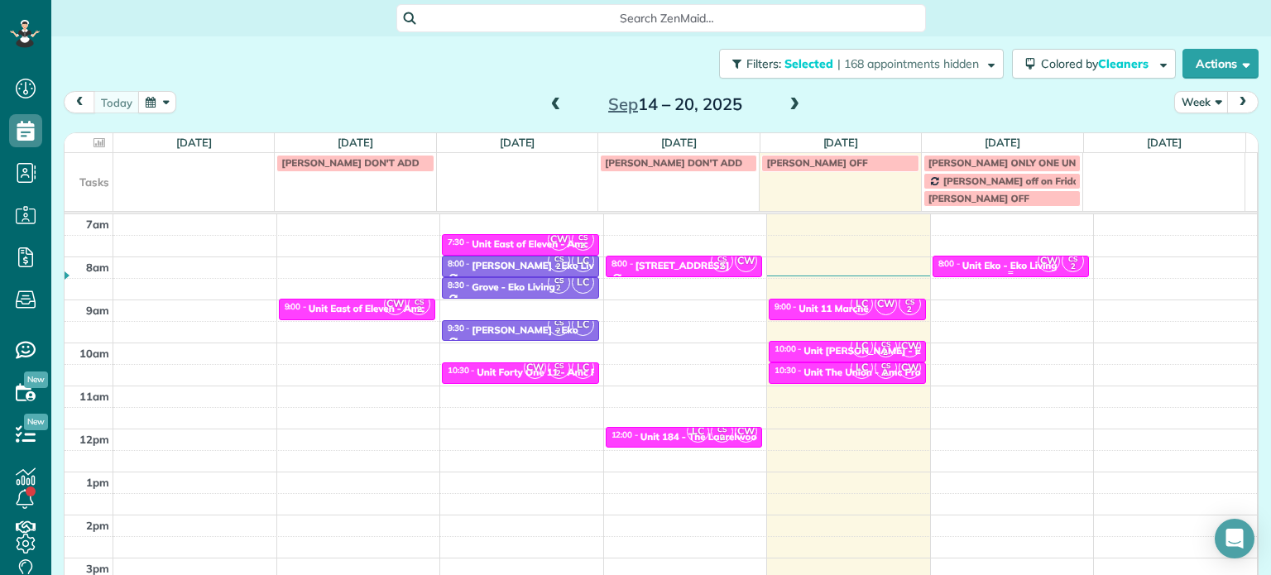
click at [971, 263] on div "Unit Eko - Eko Living" at bounding box center [1009, 266] width 95 height 12
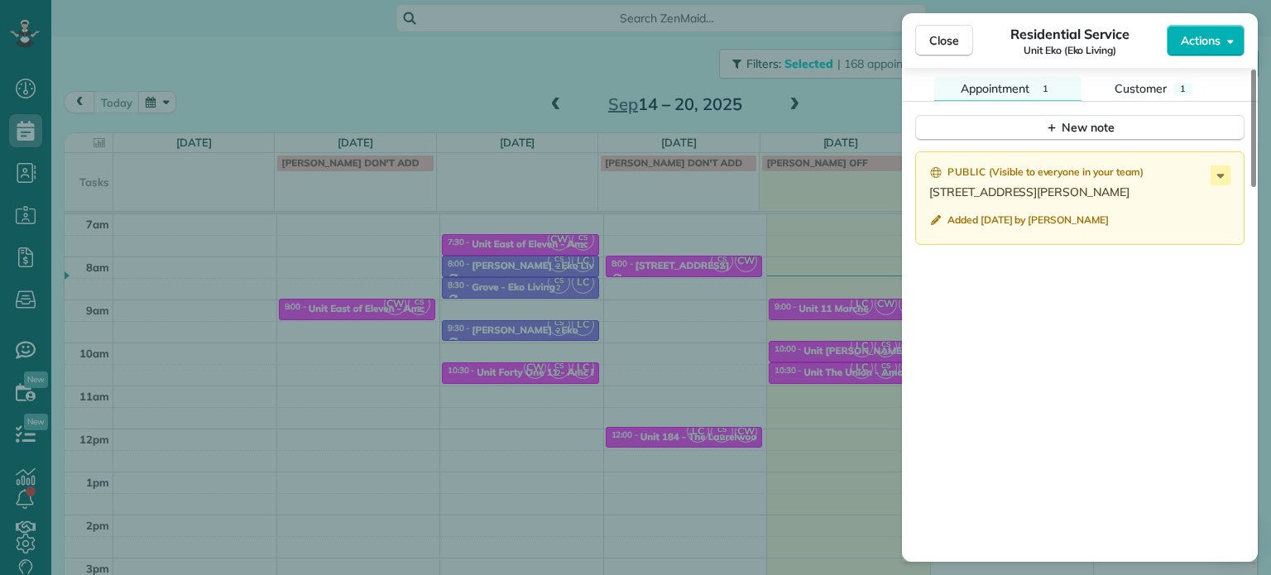
scroll to position [1407, 0]
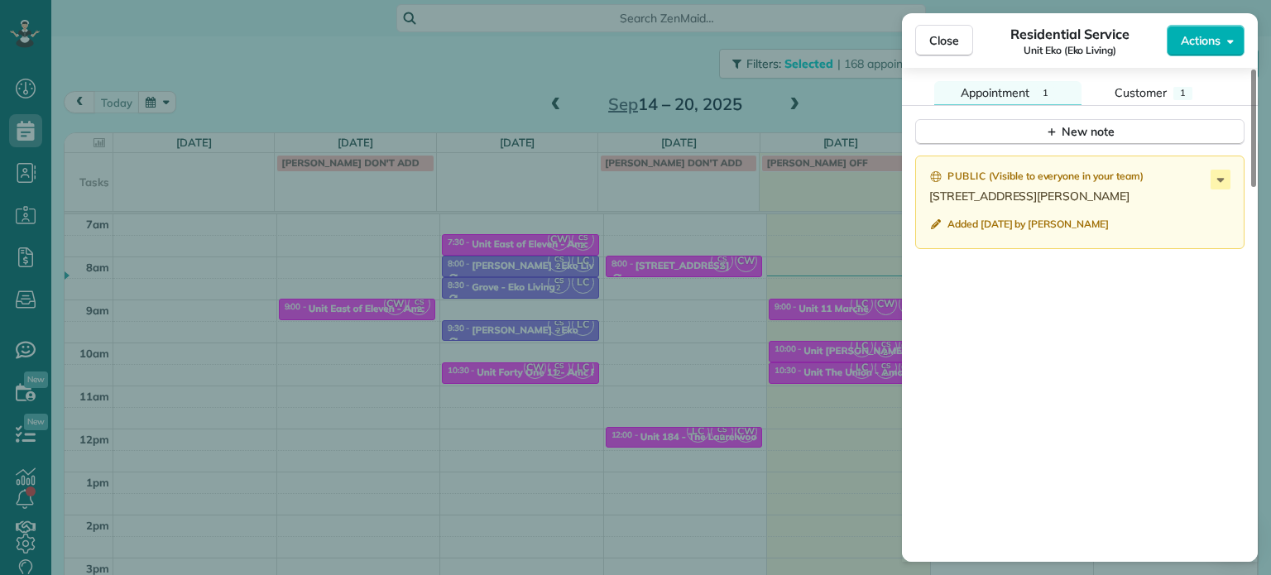
click at [864, 108] on div "Close Residential Service Unit Eko (Eko Living) Actions Status Active Unit Eko …" at bounding box center [635, 287] width 1271 height 575
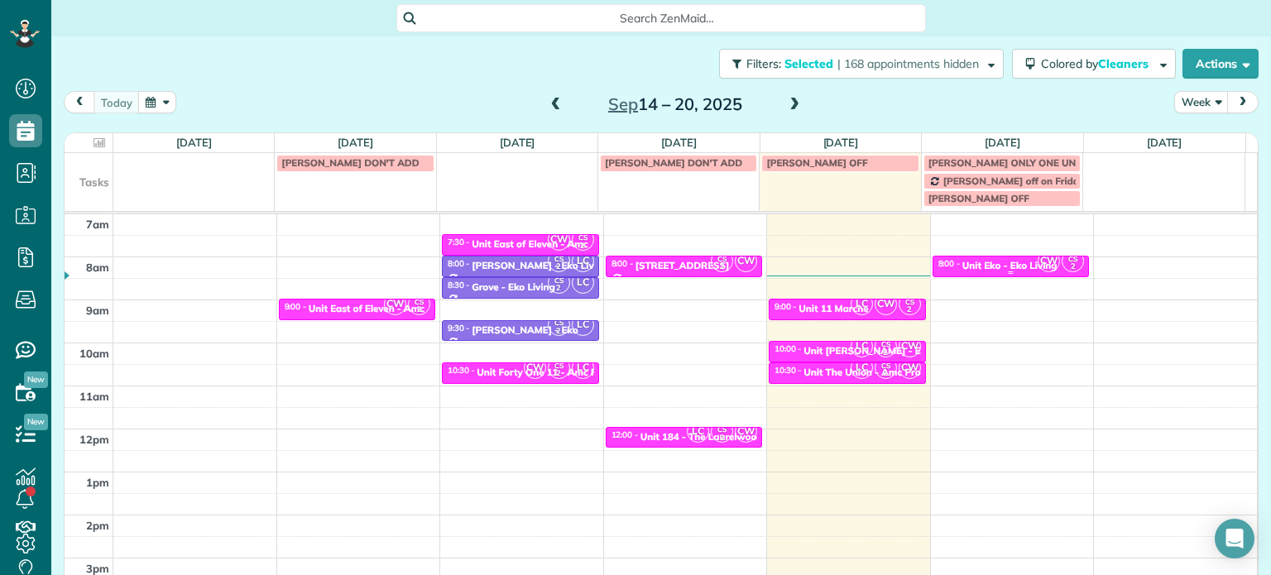
click at [975, 262] on div "Unit Eko - Eko Living" at bounding box center [1009, 266] width 95 height 12
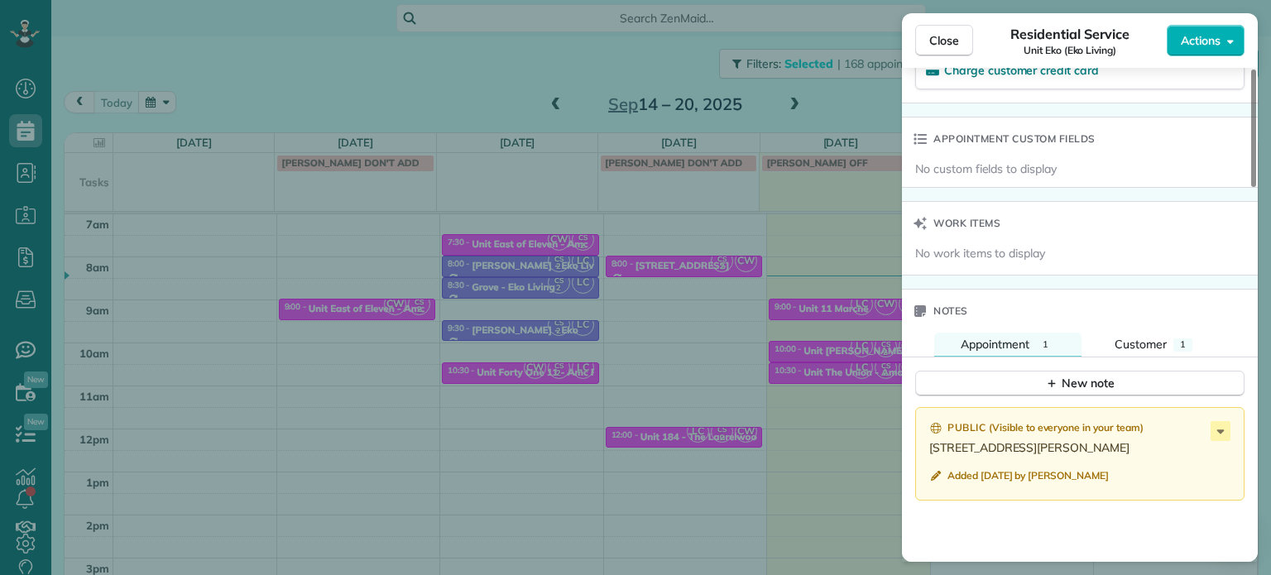
scroll to position [1161, 0]
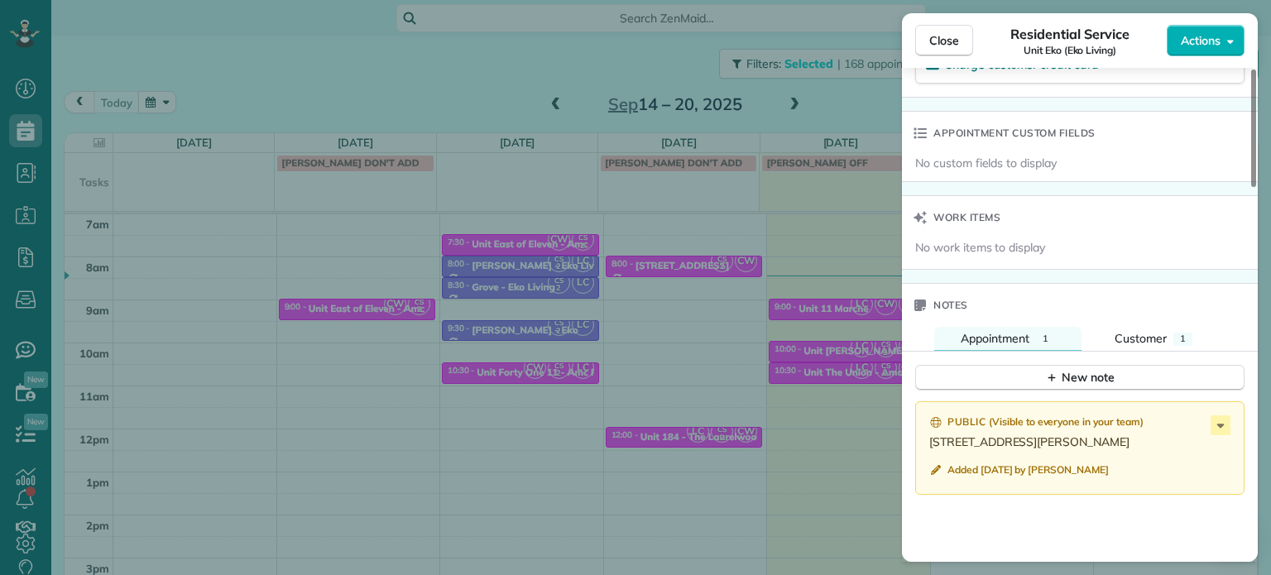
click at [845, 88] on div "Close Residential Service Unit Eko (Eko Living) Actions Status Active Unit Eko …" at bounding box center [635, 287] width 1271 height 575
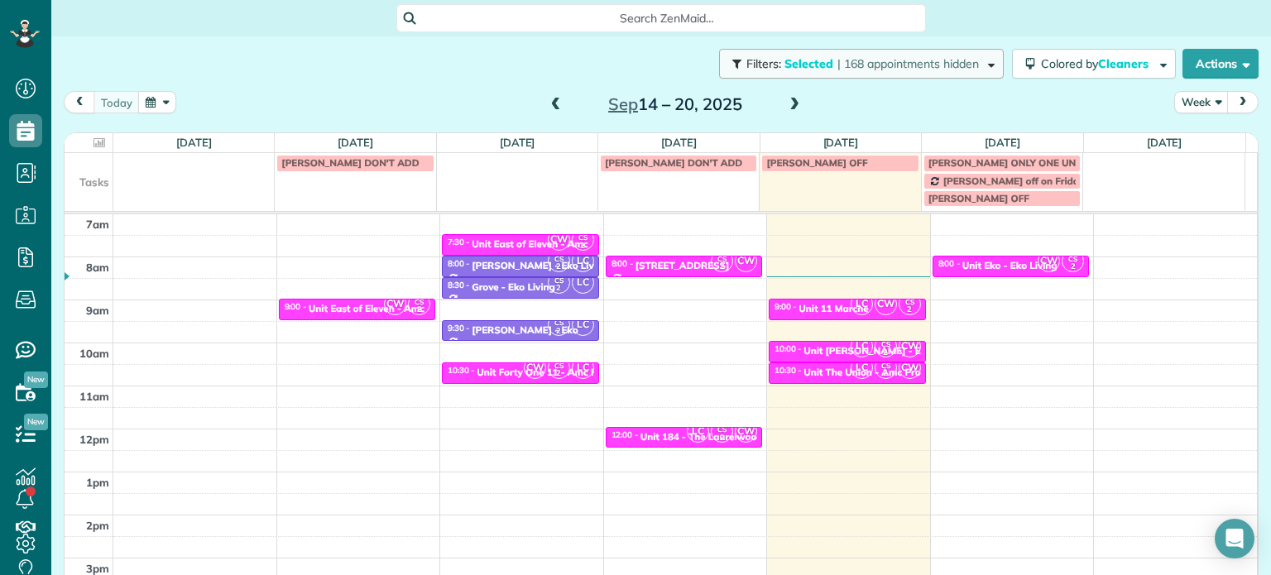
click at [932, 65] on span "| 168 appointments hidden" at bounding box center [907, 63] width 141 height 15
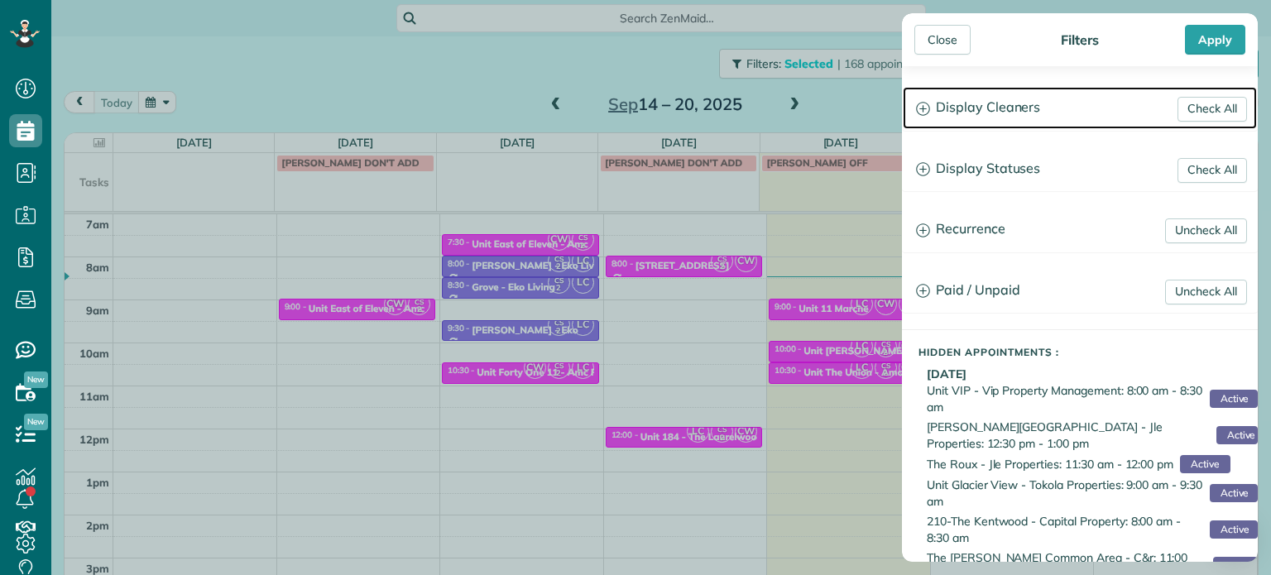
click at [961, 109] on h3 "Display Cleaners" at bounding box center [1080, 108] width 354 height 42
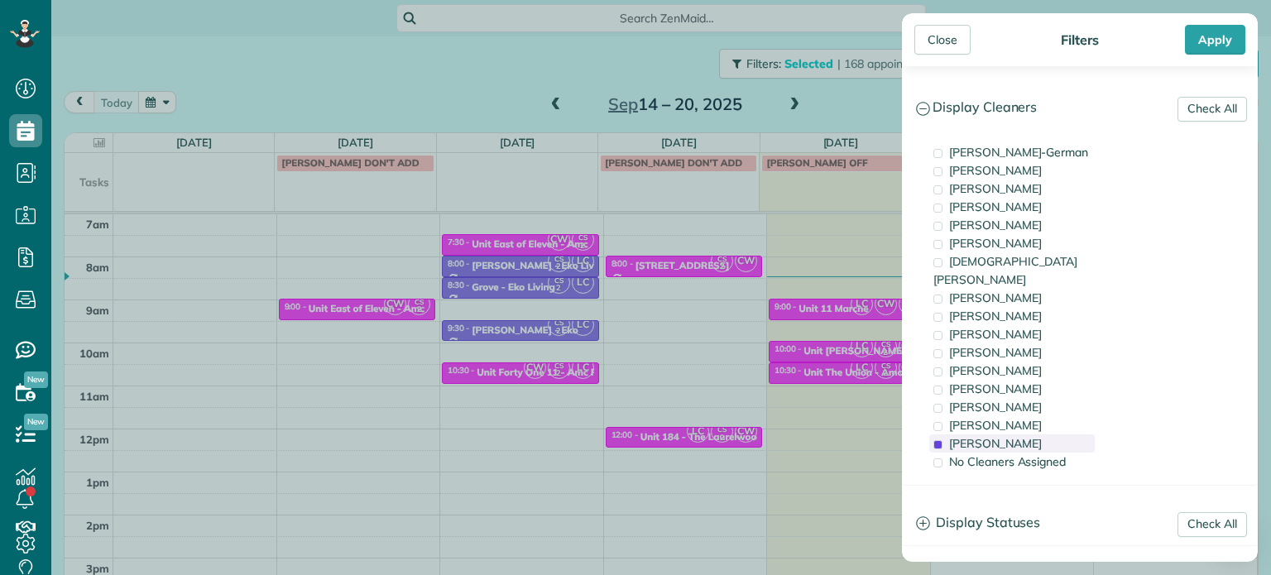
click at [1025, 434] on div "[PERSON_NAME]" at bounding box center [1011, 443] width 165 height 18
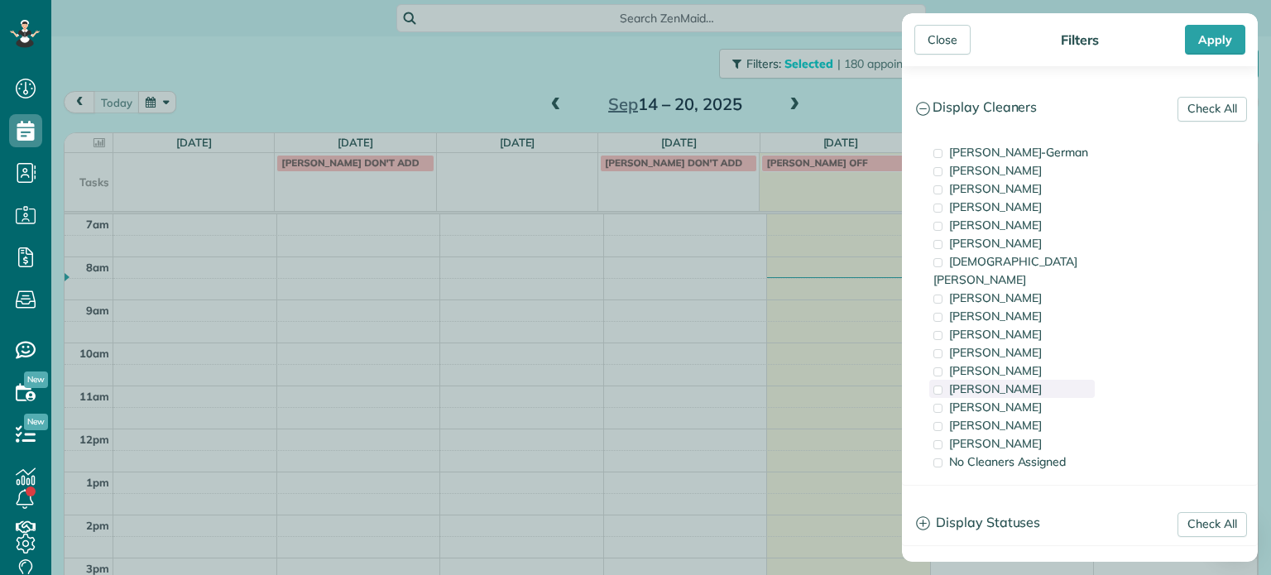
click at [1029, 380] on div "[PERSON_NAME]" at bounding box center [1011, 389] width 165 height 18
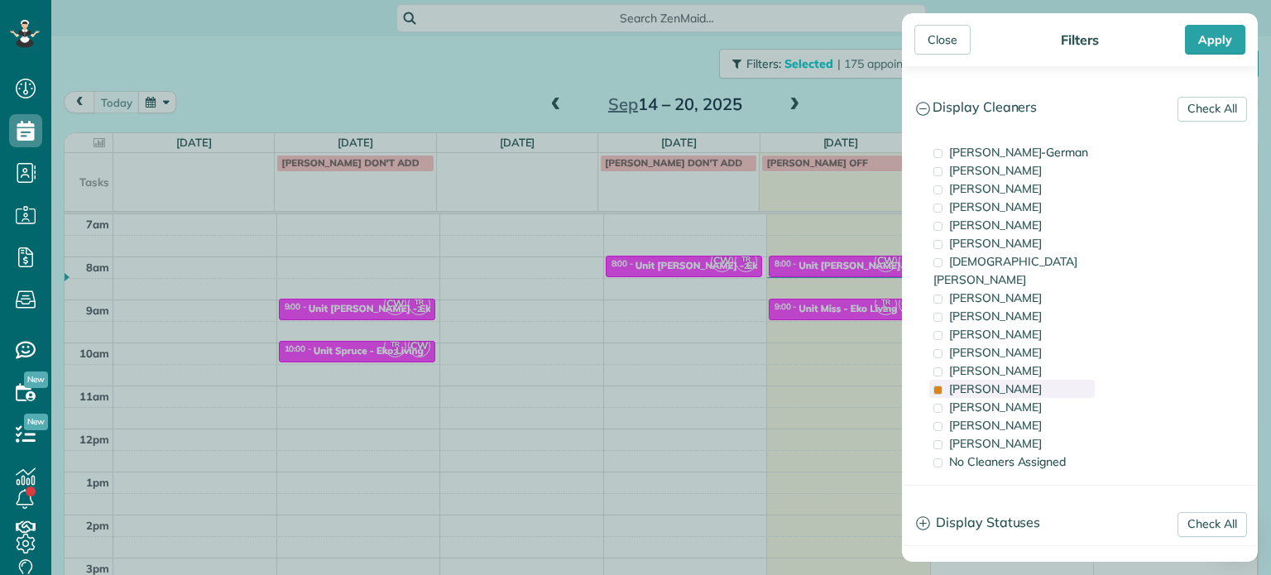
click at [988, 381] on span "[PERSON_NAME]" at bounding box center [995, 388] width 93 height 15
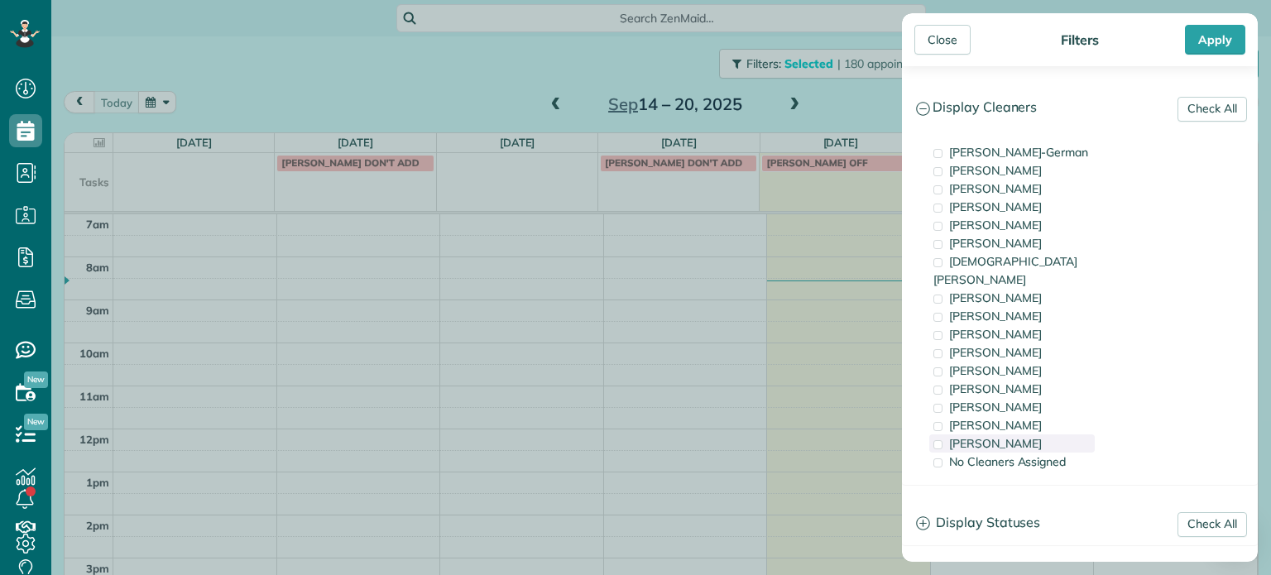
click at [1021, 436] on span "[PERSON_NAME]" at bounding box center [995, 443] width 93 height 15
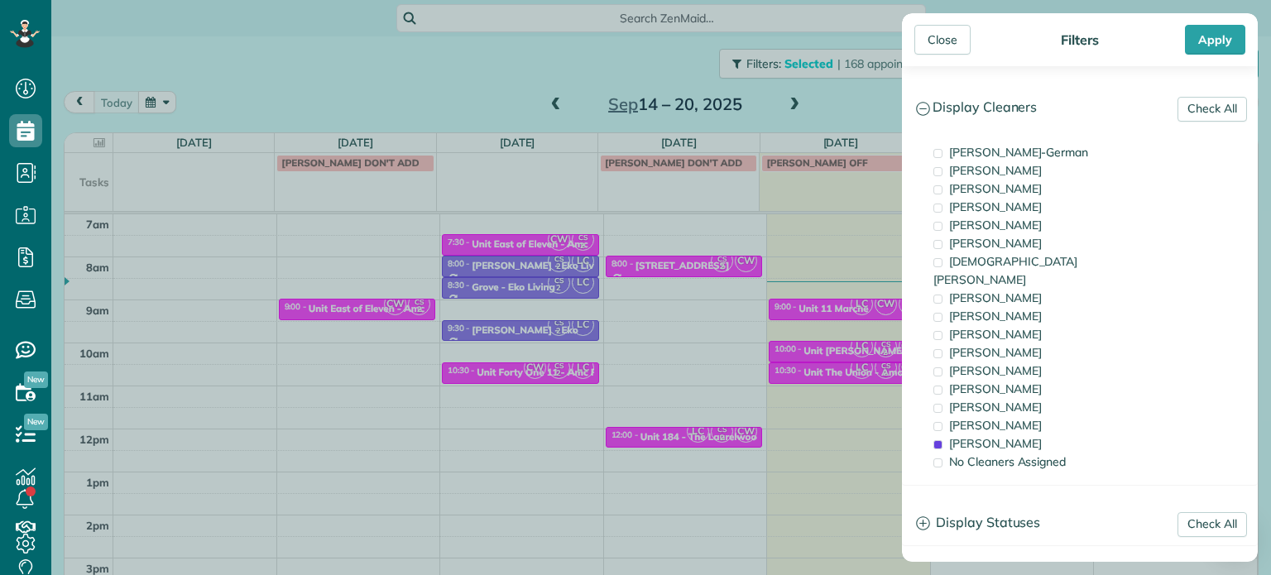
click at [801, 293] on div "Close Filters Apply Check All Display Cleaners [PERSON_NAME]-German [PERSON_NAM…" at bounding box center [635, 287] width 1271 height 575
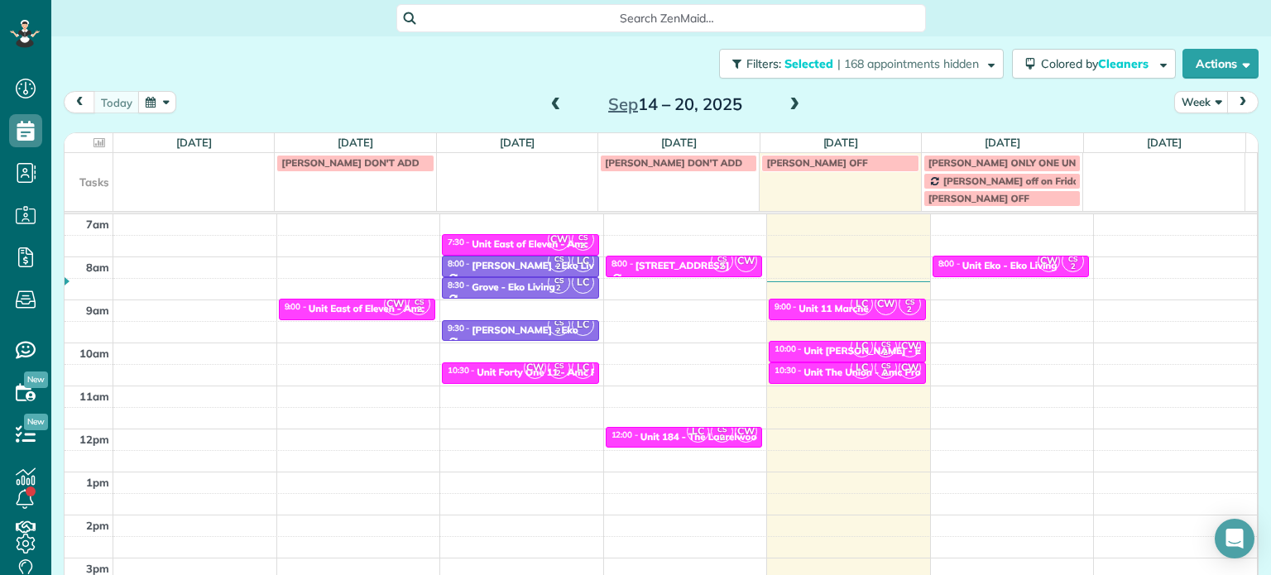
click at [793, 108] on span at bounding box center [794, 105] width 18 height 15
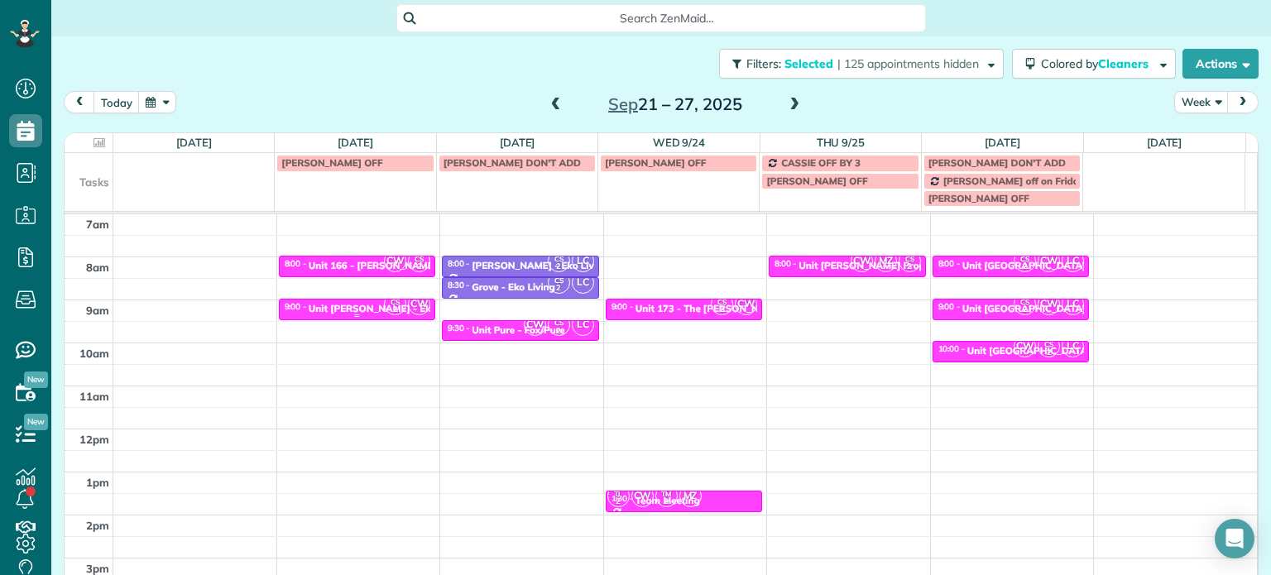
click at [361, 308] on div "Unit [PERSON_NAME] - Eko" at bounding box center [373, 309] width 128 height 12
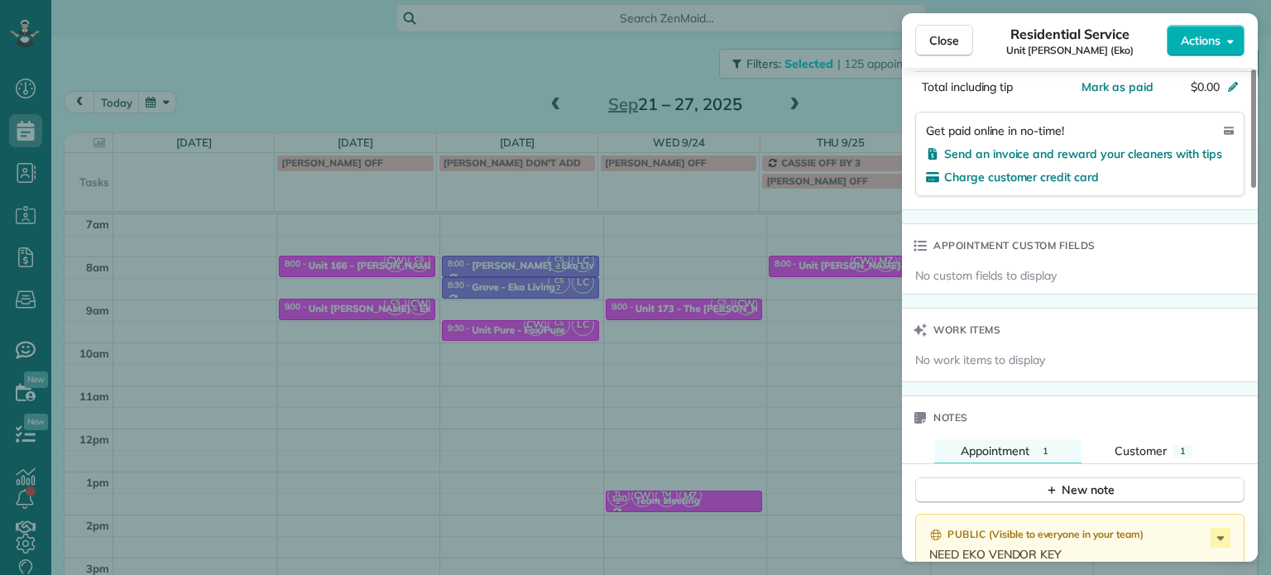
scroll to position [1332, 0]
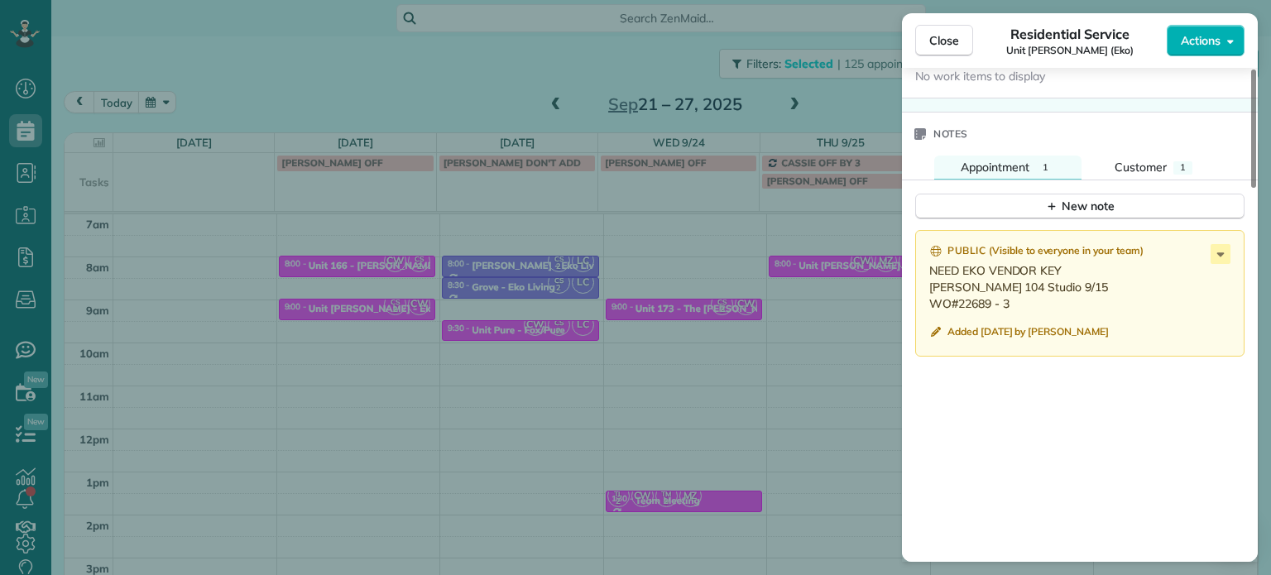
click at [502, 84] on div "Close Residential Service Unit [PERSON_NAME] (Eko) Actions Status Active Unit […" at bounding box center [635, 287] width 1271 height 575
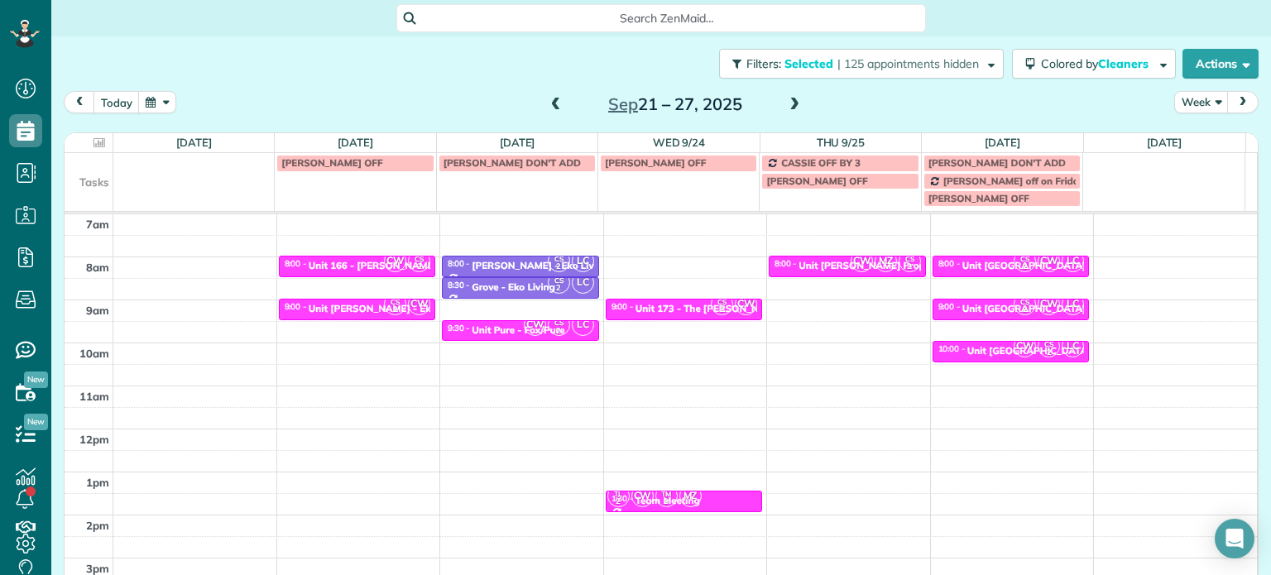
click at [547, 111] on span at bounding box center [556, 105] width 18 height 15
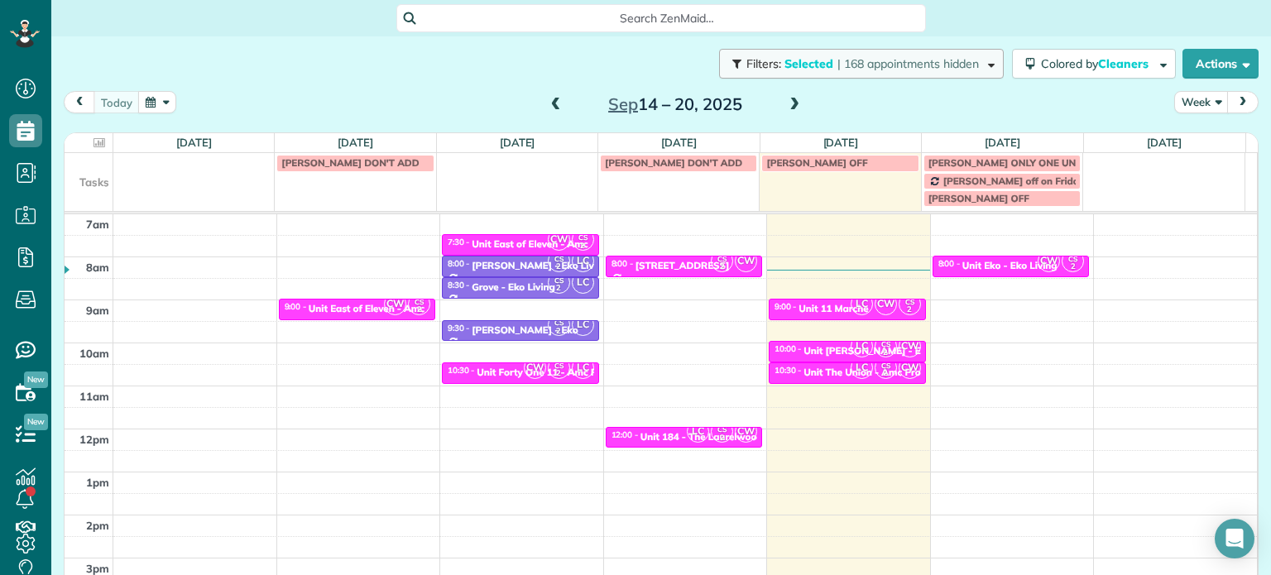
click at [909, 68] on span "| 168 appointments hidden" at bounding box center [907, 63] width 141 height 15
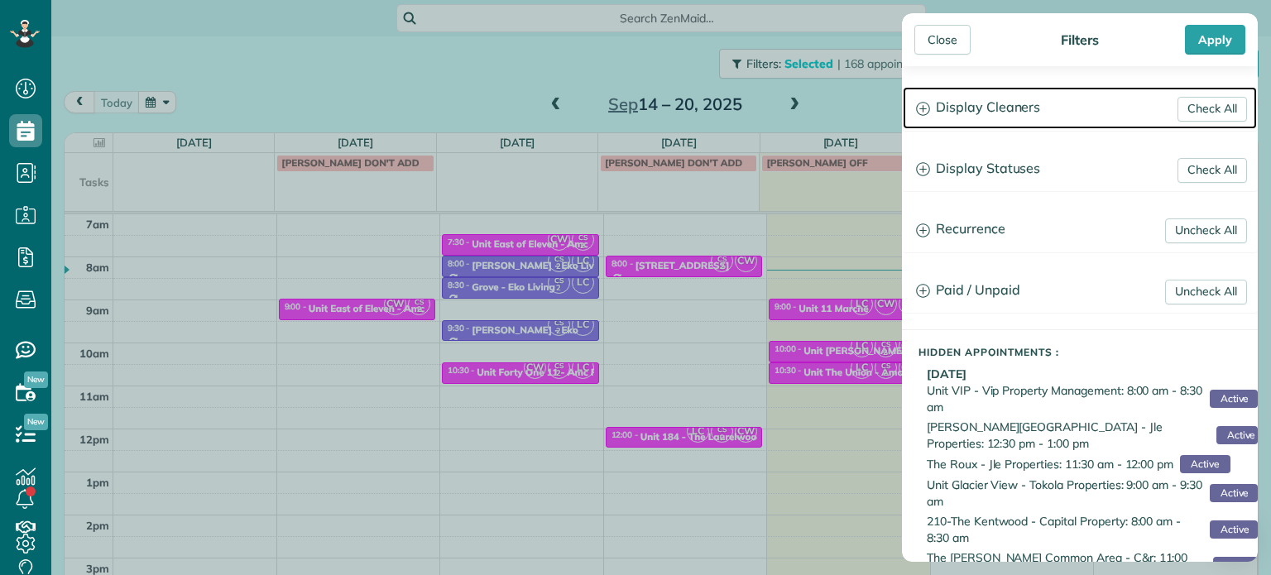
click at [1051, 119] on h3 "Display Cleaners" at bounding box center [1080, 108] width 354 height 42
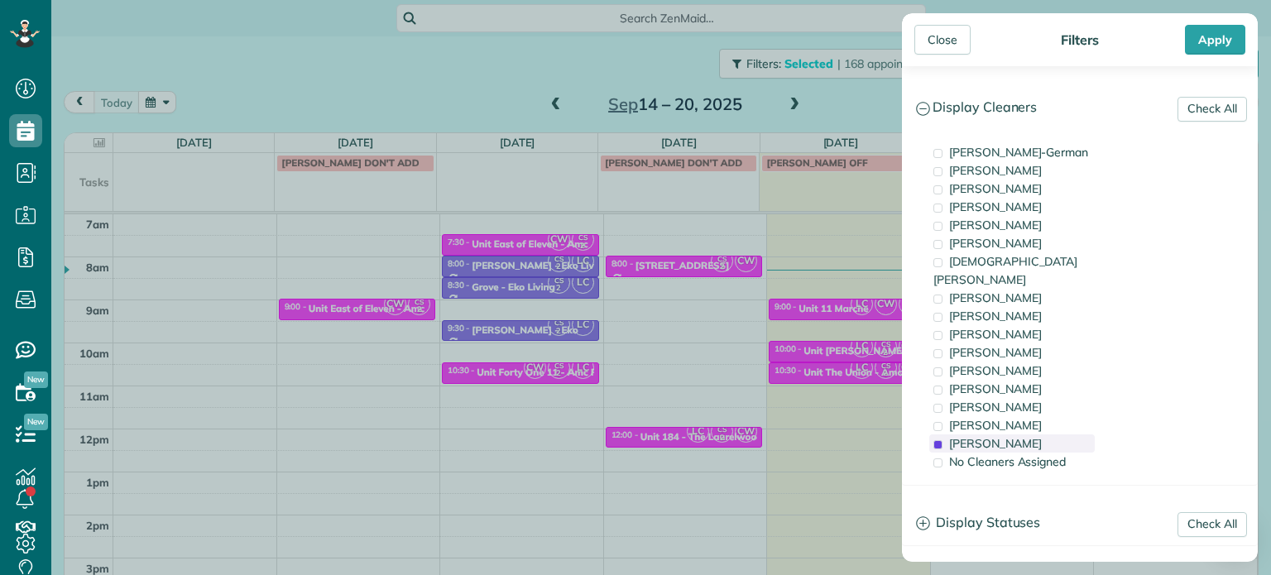
click at [1035, 434] on div "[PERSON_NAME]" at bounding box center [1011, 443] width 165 height 18
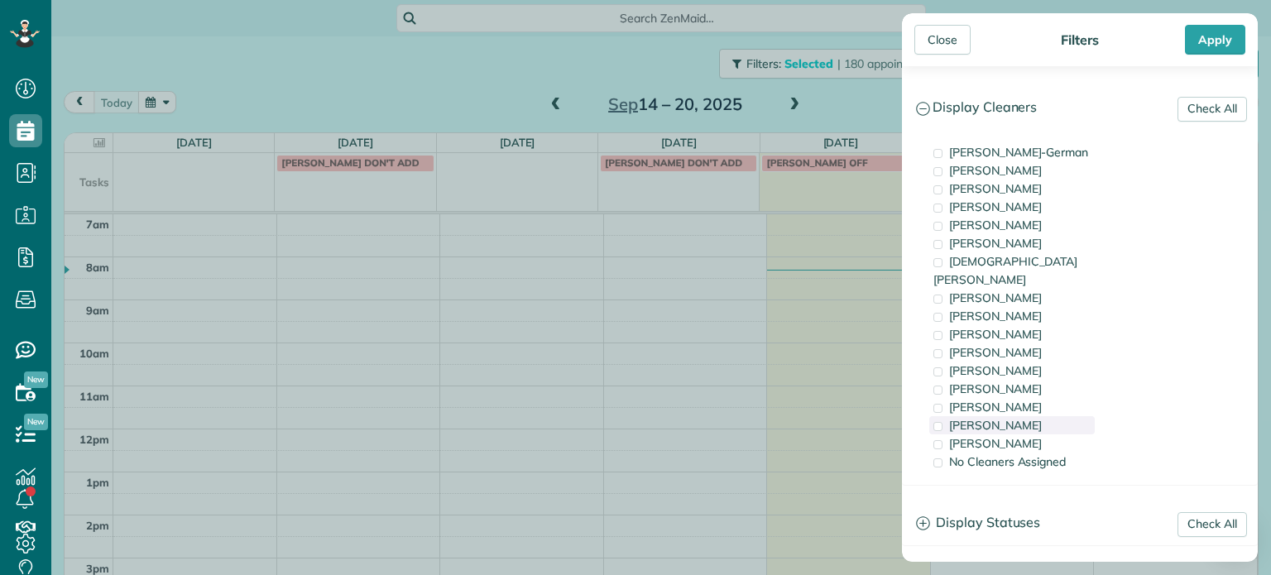
click at [1033, 416] on div "[PERSON_NAME]" at bounding box center [1011, 425] width 165 height 18
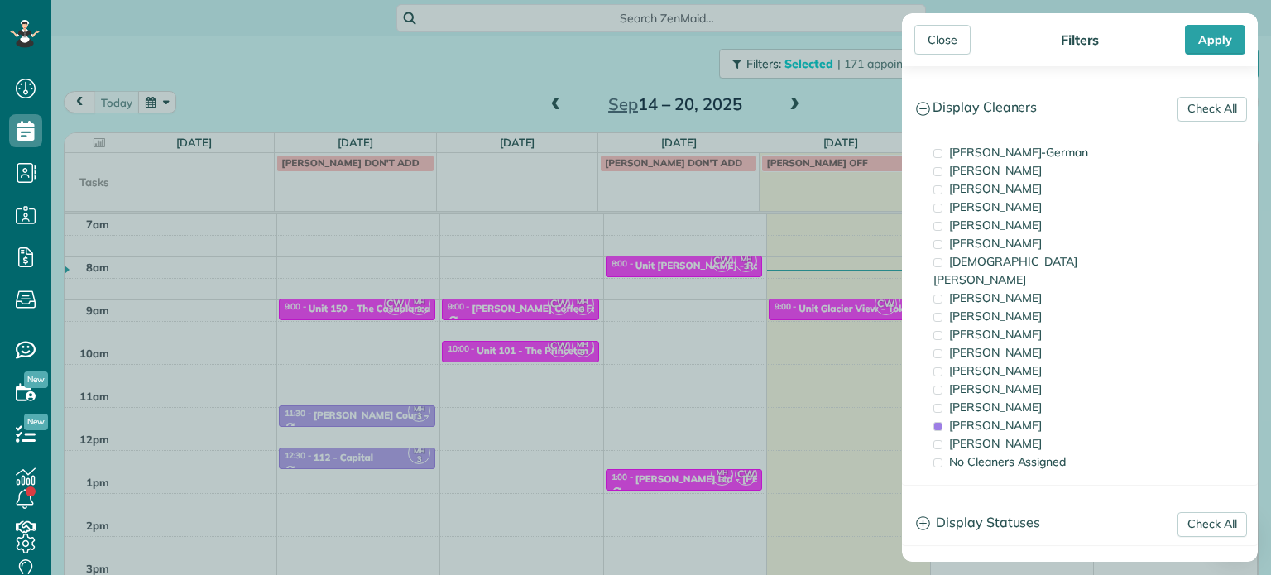
click at [843, 357] on div "Close Filters Apply Check All Display Cleaners [PERSON_NAME]-German [PERSON_NAM…" at bounding box center [635, 287] width 1271 height 575
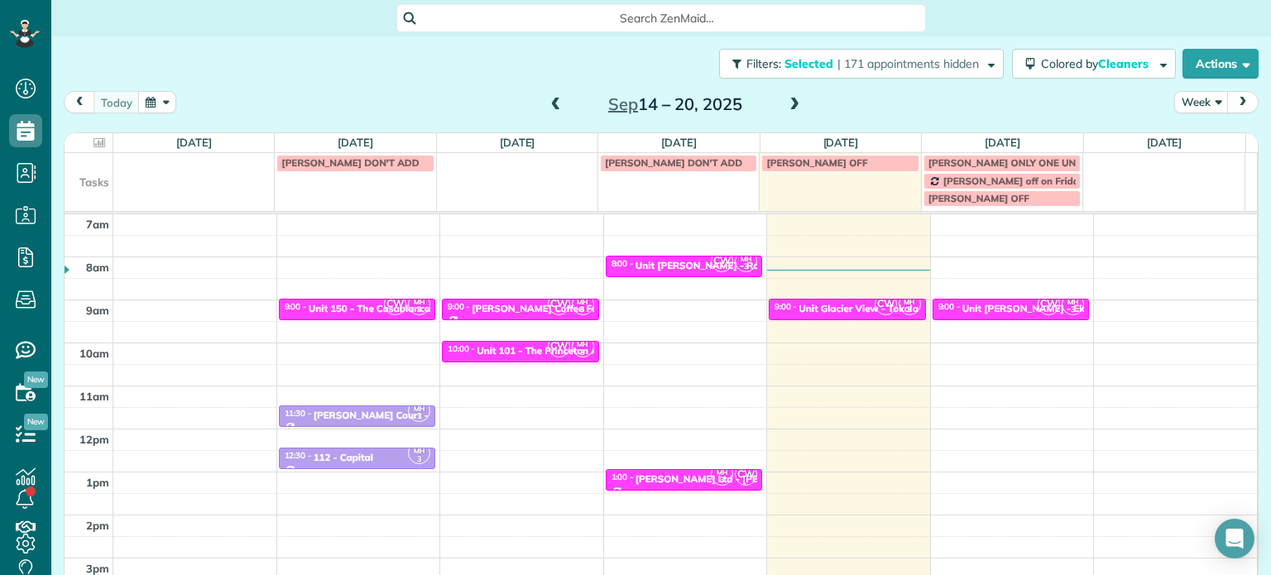
click at [994, 263] on div "4am 5am 6am 7am 8am 9am 10am 11am 12pm 1pm 2pm 3pm 4pm 5pm CW MH 3 9:00 - 9:30 …" at bounding box center [661, 385] width 1192 height 601
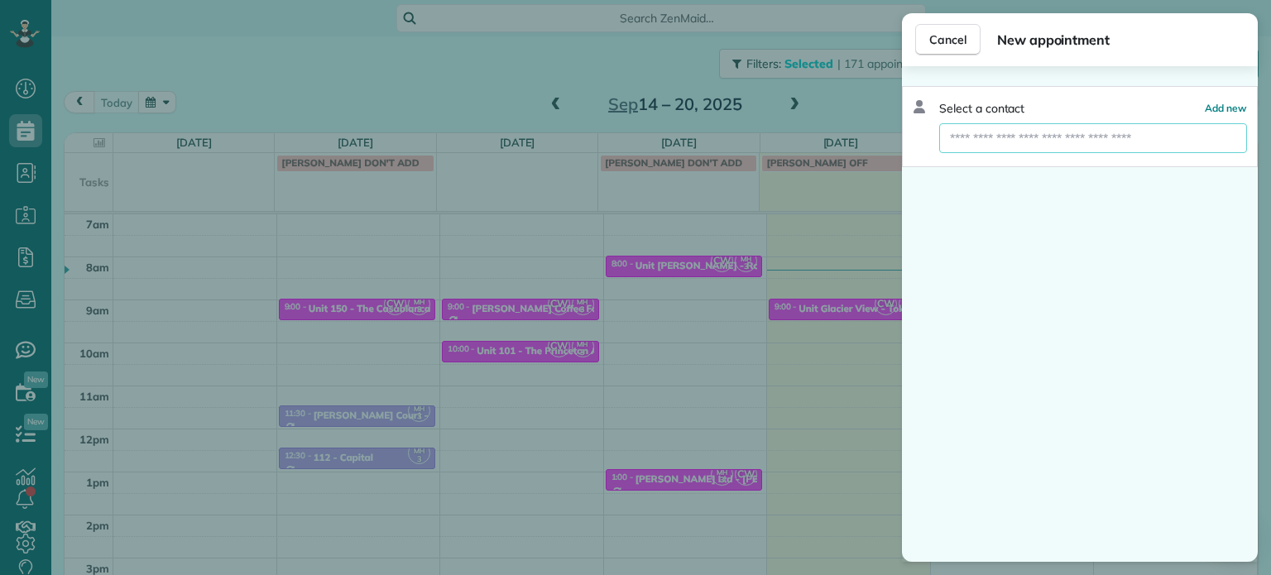
click at [1044, 138] on input "text" at bounding box center [1093, 138] width 308 height 30
type input "*"
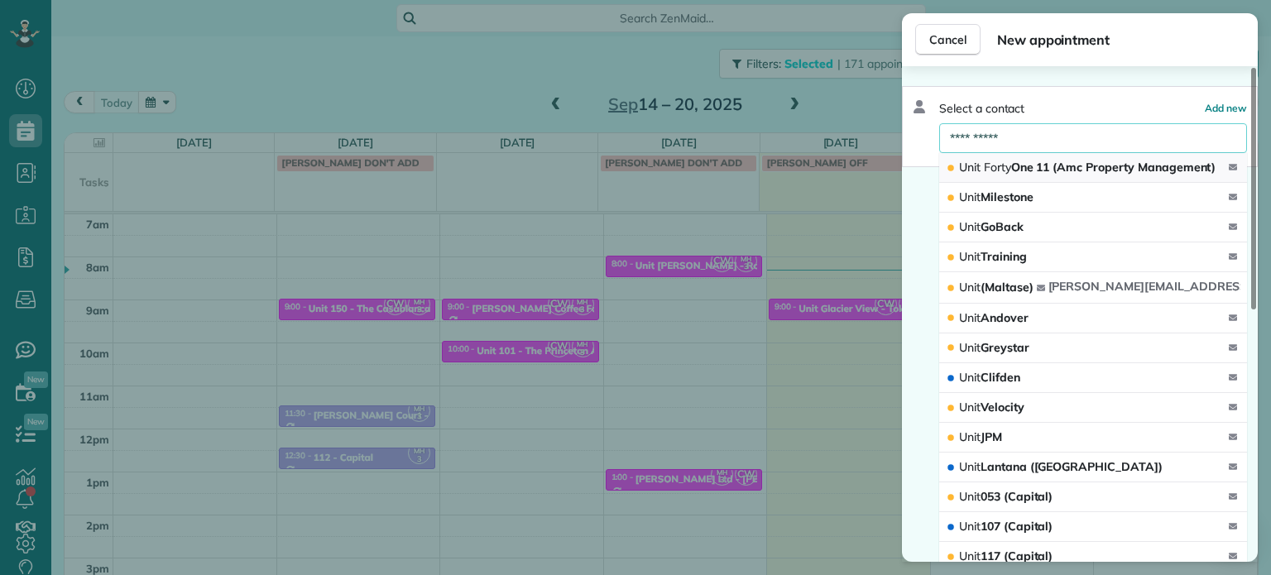
type input "**********"
click at [1048, 170] on span "Unit Forty One 11 (Amc Property Management)" at bounding box center [1087, 167] width 256 height 15
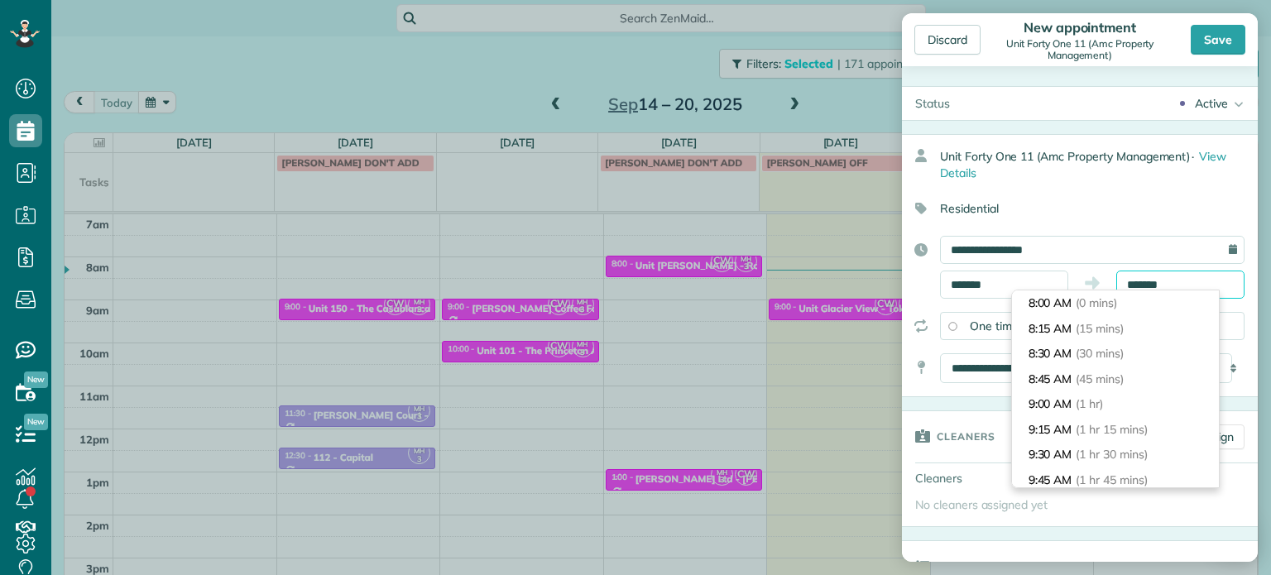
click at [1122, 286] on input "*******" at bounding box center [1180, 285] width 128 height 28
type input "*******"
click at [1102, 353] on span "(30 mins)" at bounding box center [1101, 353] width 51 height 15
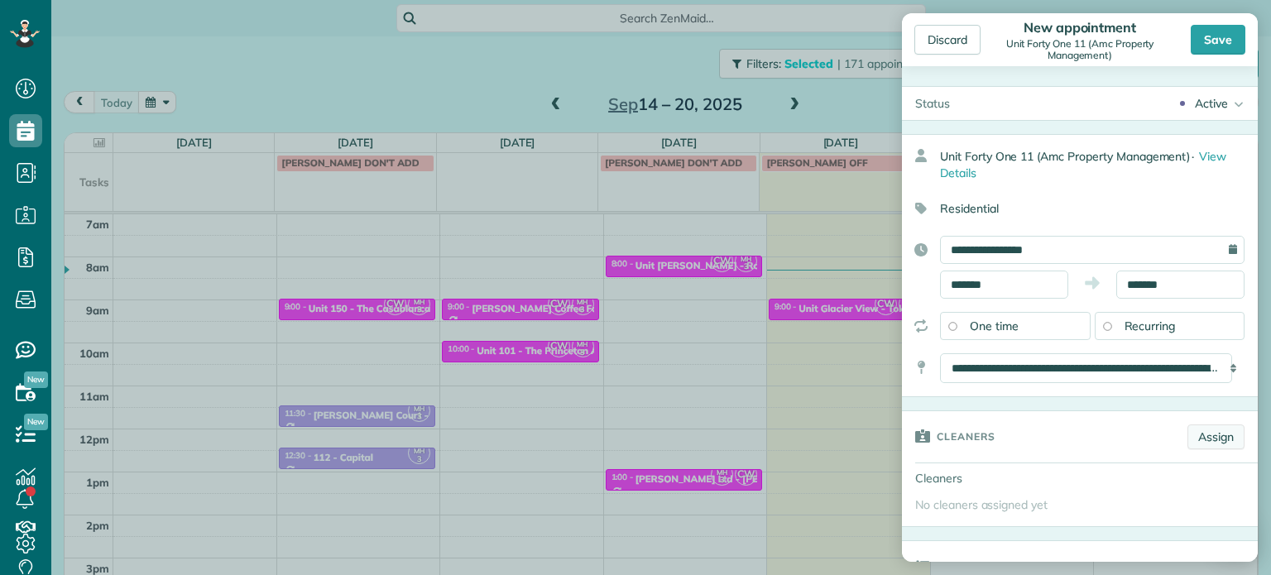
click at [1187, 429] on link "Assign" at bounding box center [1215, 436] width 57 height 25
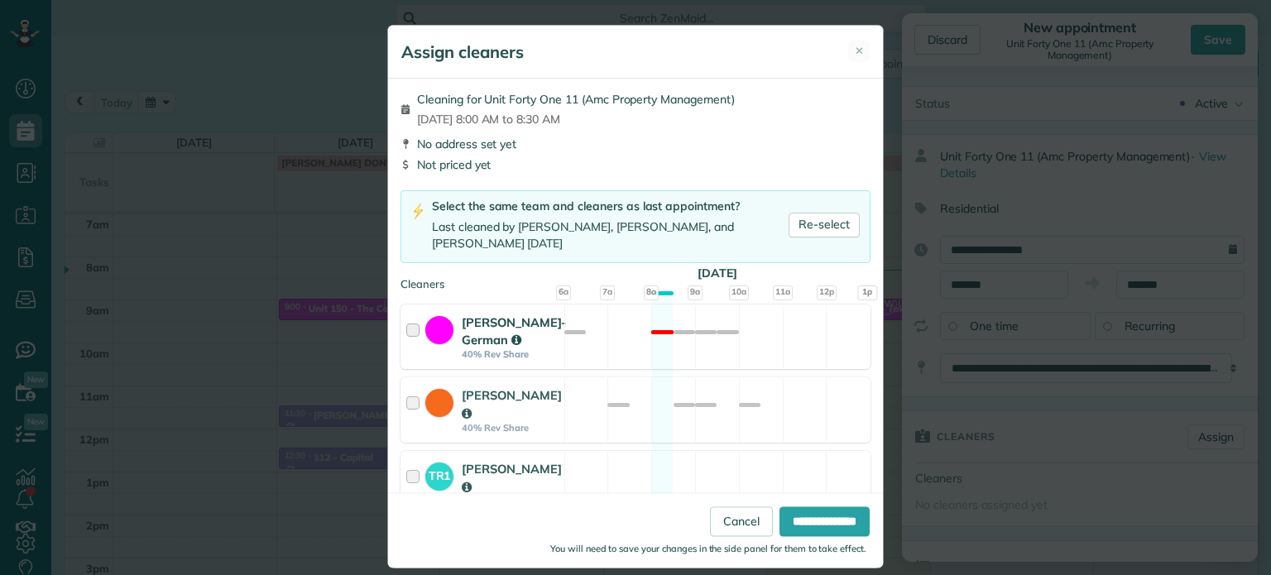
click at [664, 353] on div "[PERSON_NAME]-German 40% Rev Share Not available" at bounding box center [635, 336] width 470 height 65
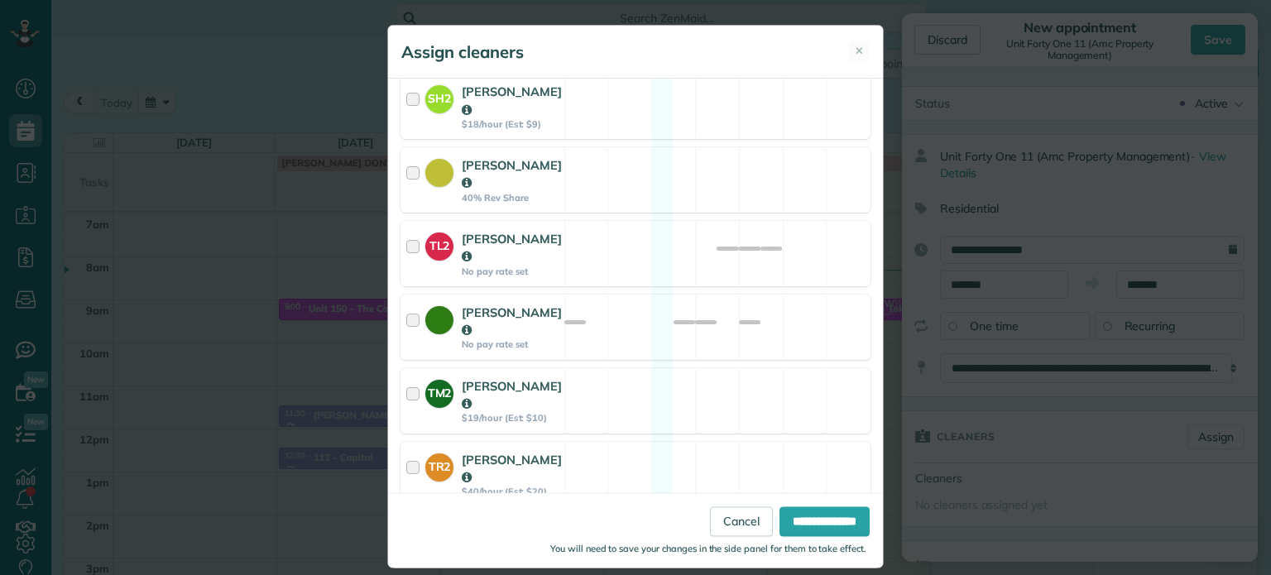
scroll to position [879, 0]
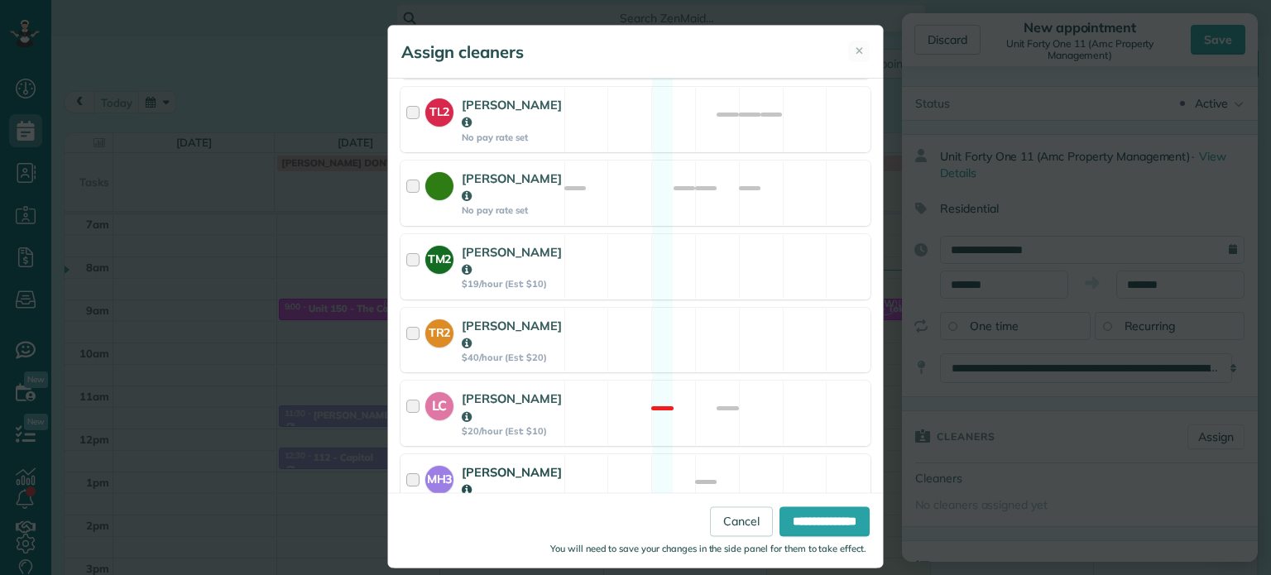
click at [682, 454] on div "MH3 [PERSON_NAME] $20/hour (Est: $10) Available" at bounding box center [635, 486] width 470 height 65
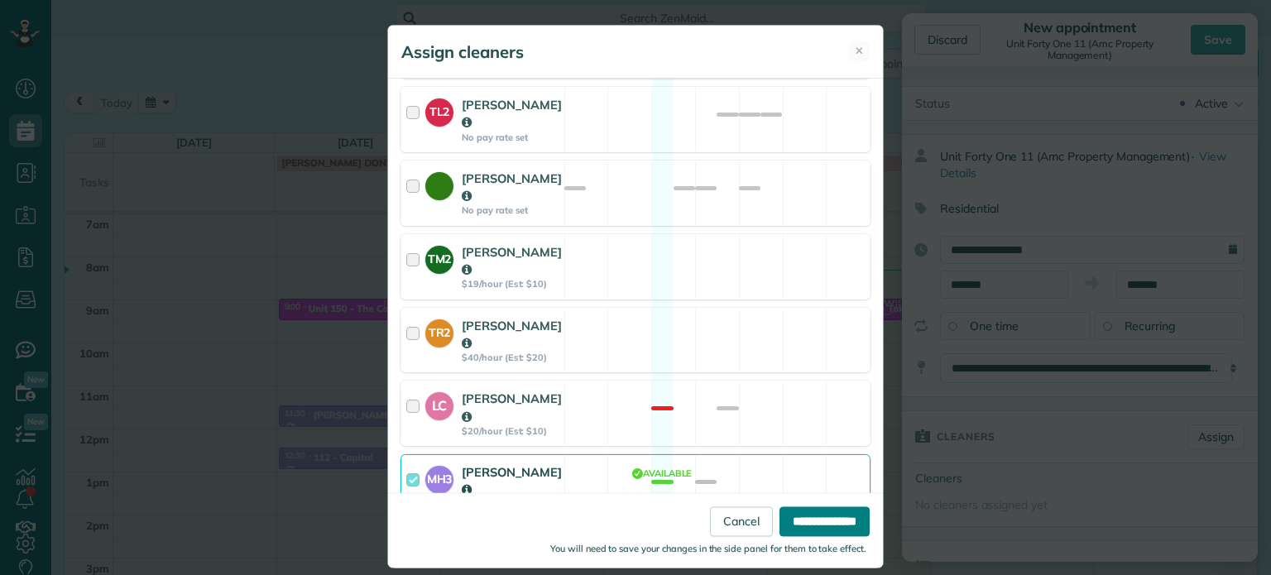
click at [808, 518] on input "**********" at bounding box center [824, 522] width 90 height 30
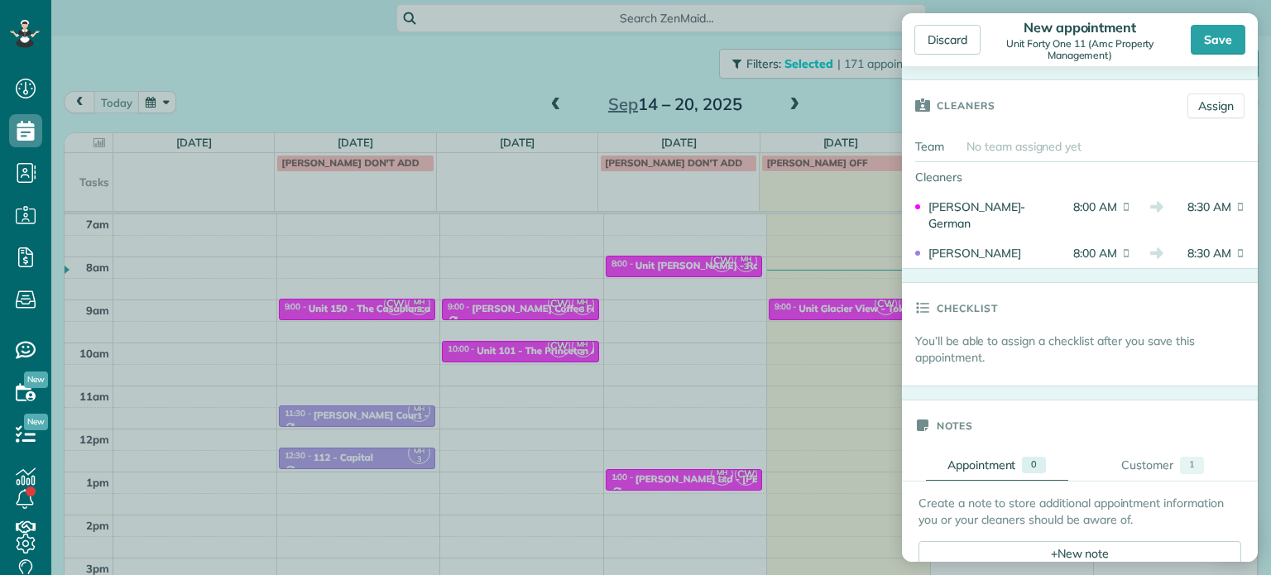
scroll to position [414, 0]
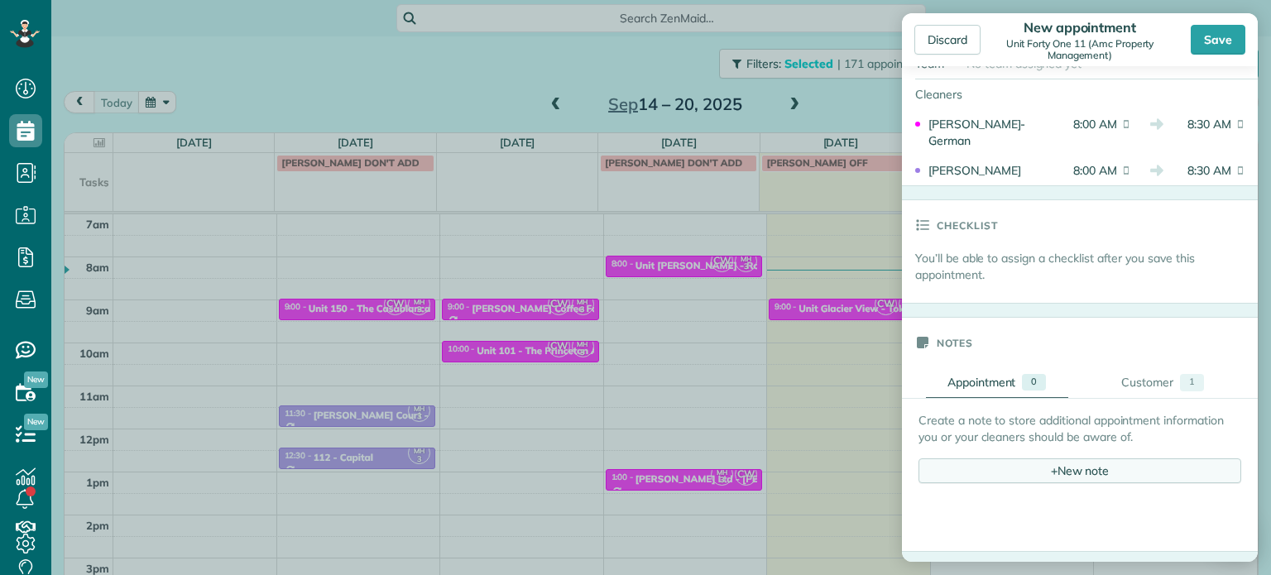
click at [1098, 458] on div "+ New note" at bounding box center [1079, 470] width 323 height 25
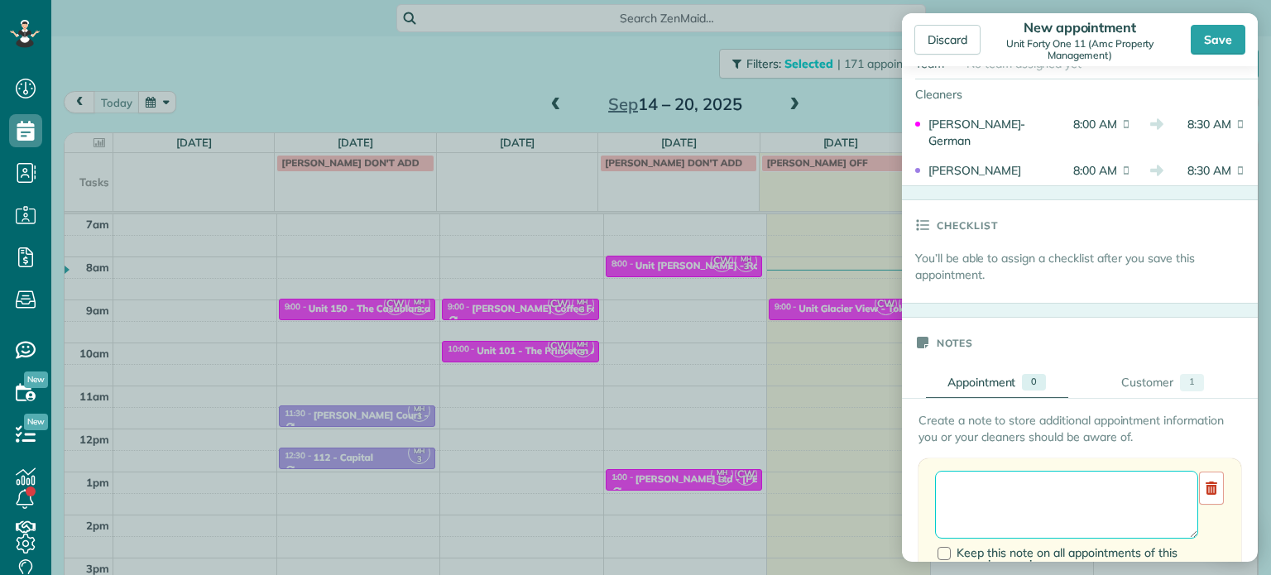
click at [1099, 479] on textarea at bounding box center [1066, 505] width 263 height 68
type textarea "**********"
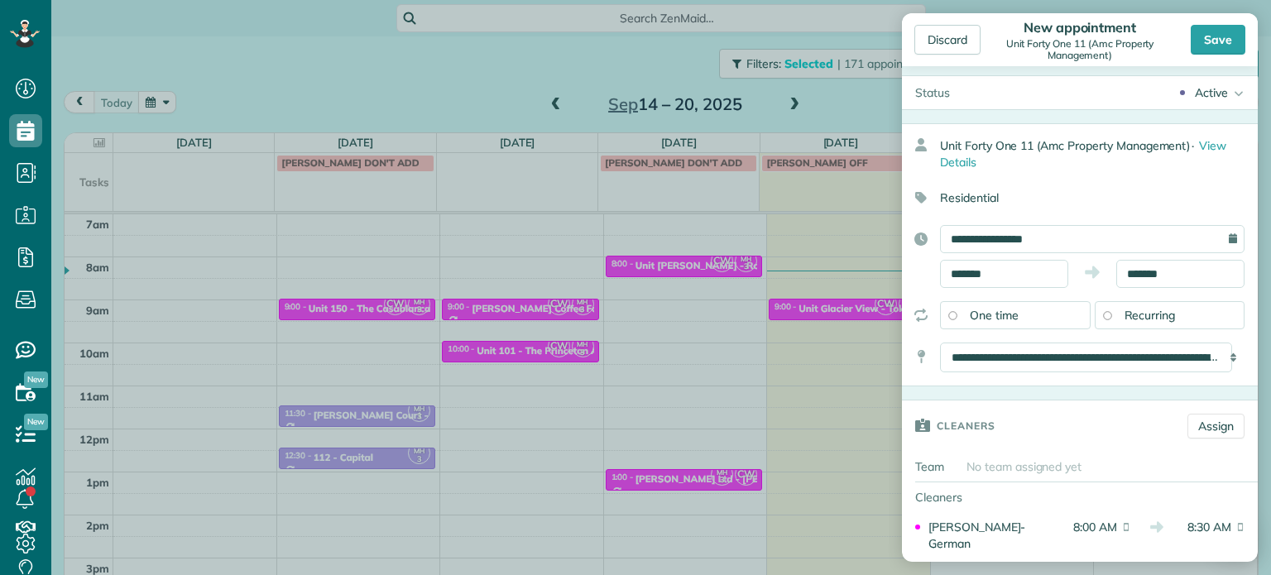
scroll to position [0, 0]
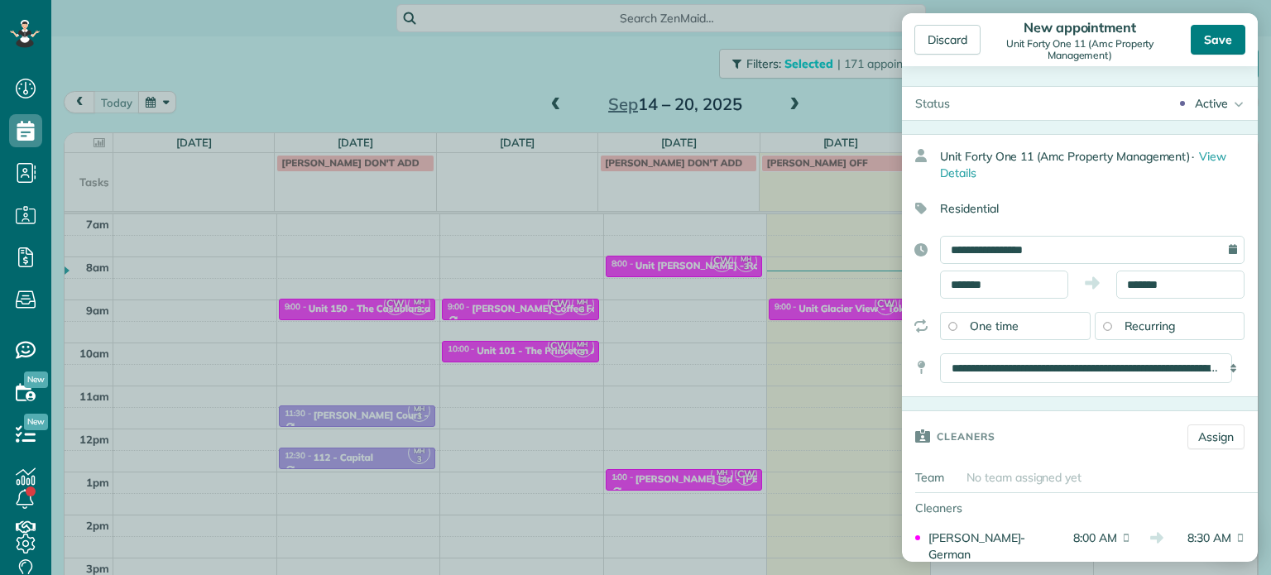
click at [1198, 40] on div "Save" at bounding box center [1218, 40] width 55 height 30
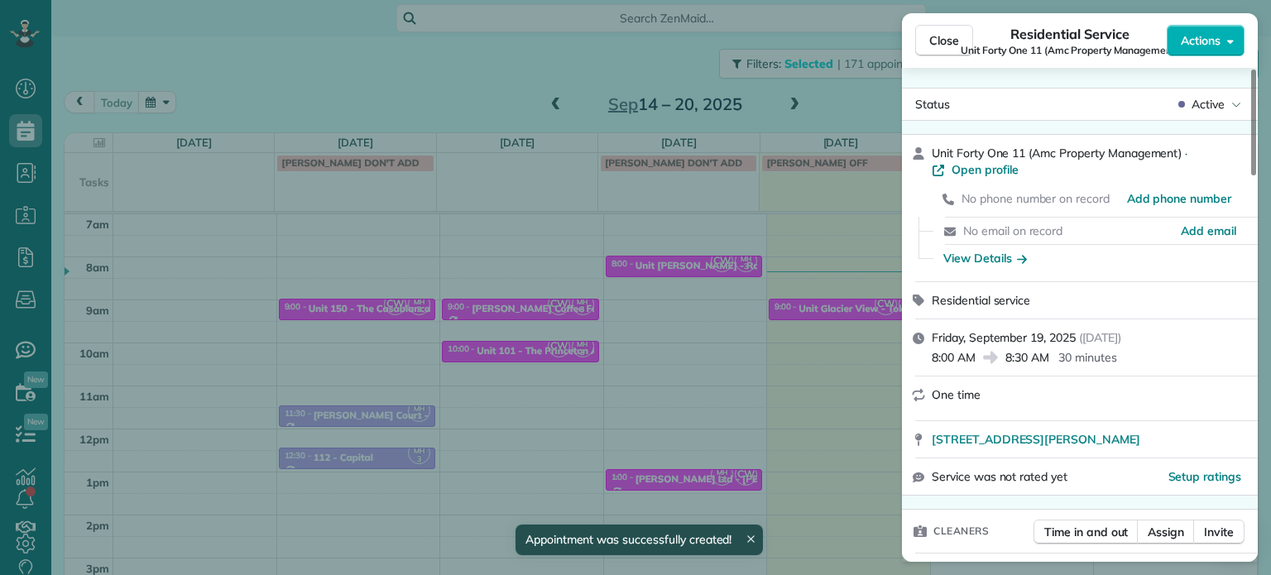
click at [443, 74] on div "Close Residential Service Unit Forty One 11 (Amc Property Management) Actions S…" at bounding box center [635, 287] width 1271 height 575
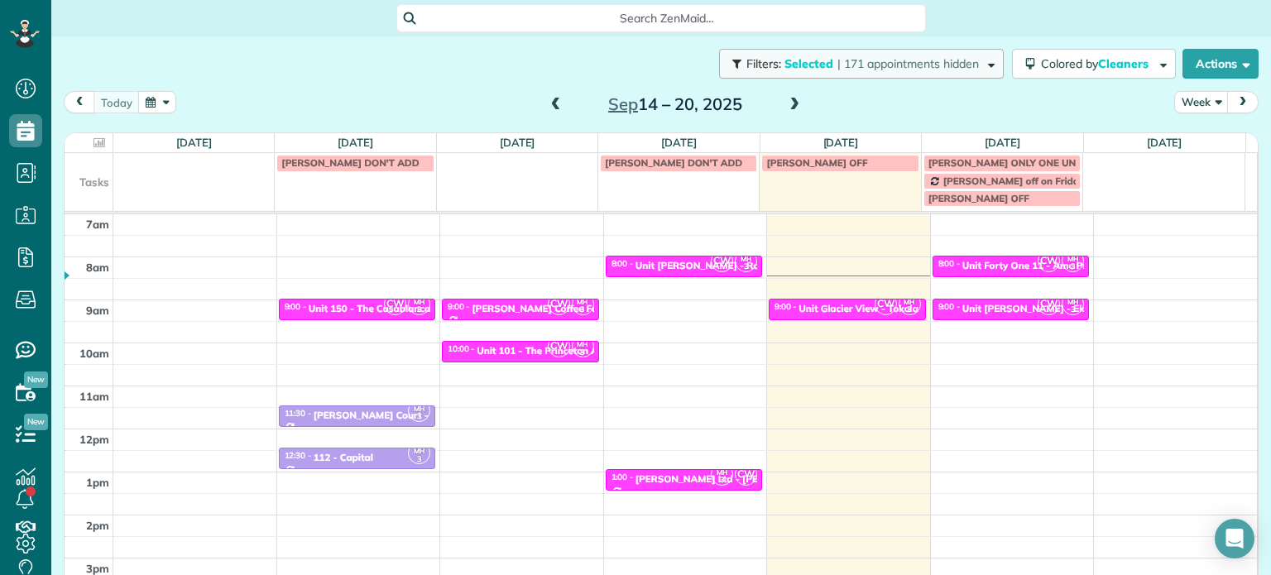
click at [932, 69] on span "| 171 appointments hidden" at bounding box center [907, 63] width 141 height 15
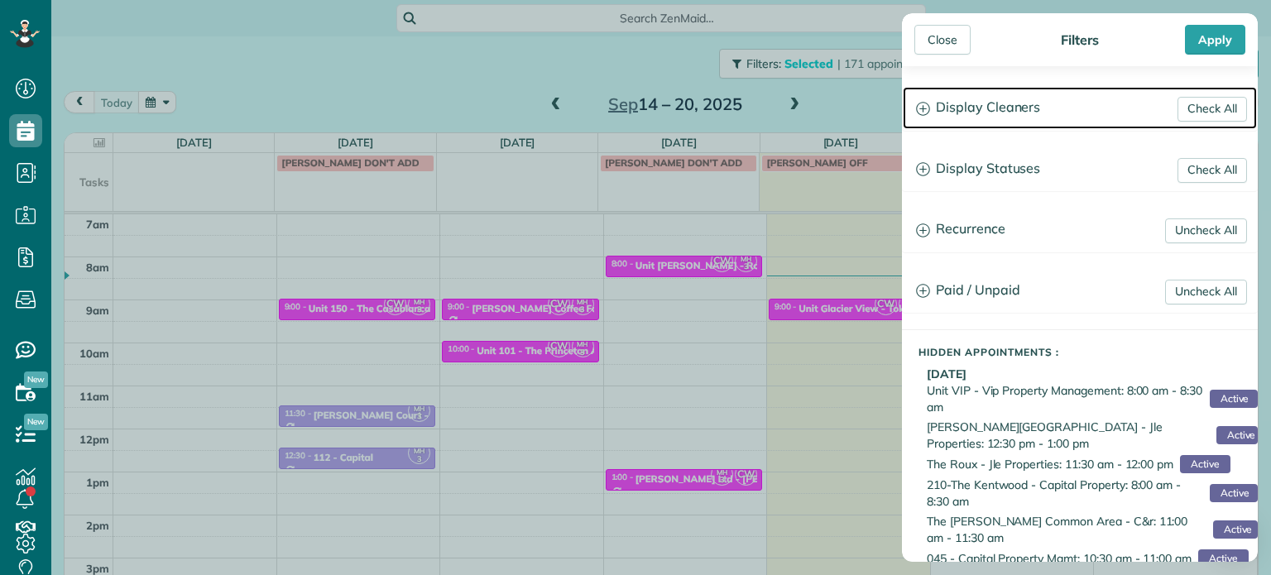
click at [990, 119] on h3 "Display Cleaners" at bounding box center [1080, 108] width 354 height 42
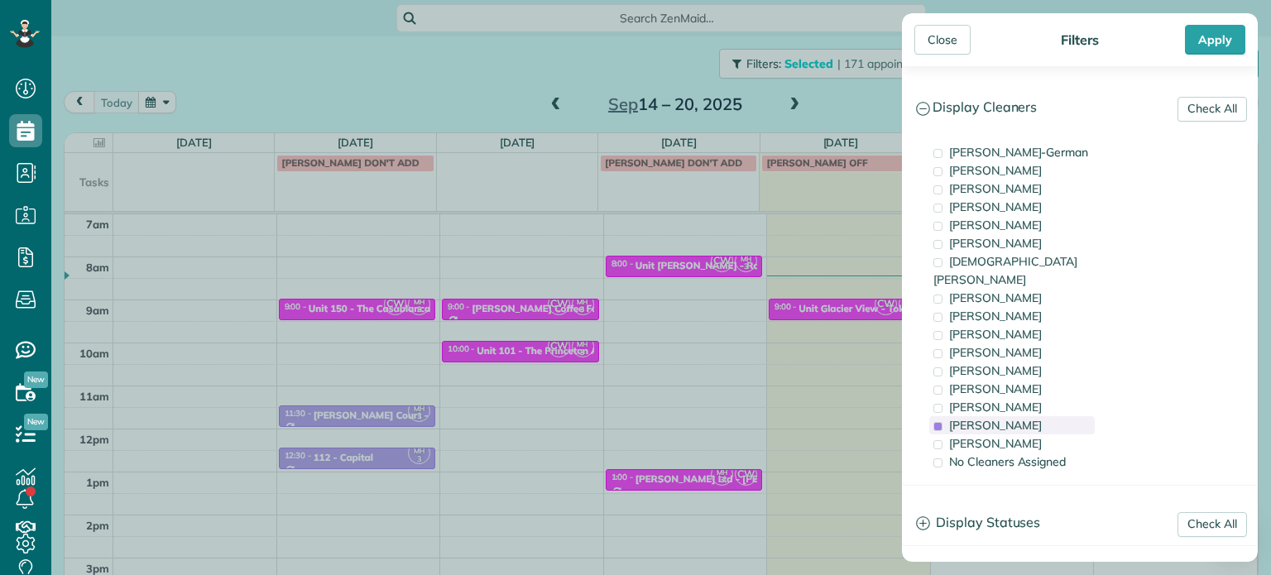
click at [1009, 418] on span "[PERSON_NAME]" at bounding box center [995, 425] width 93 height 15
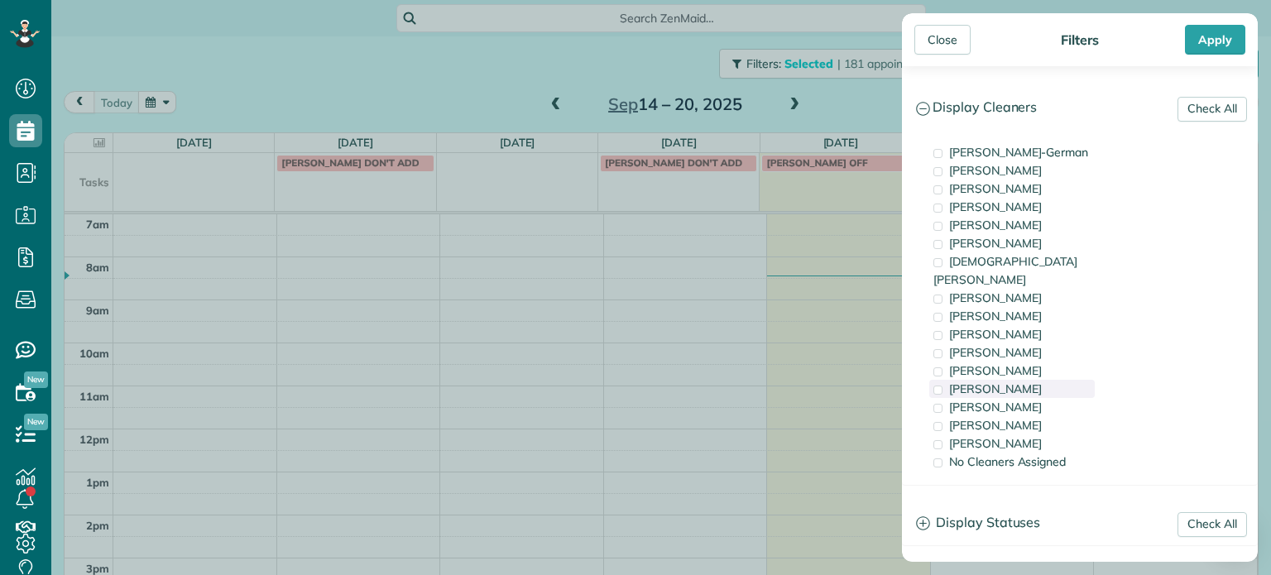
click at [1023, 380] on div "[PERSON_NAME]" at bounding box center [1011, 389] width 165 height 18
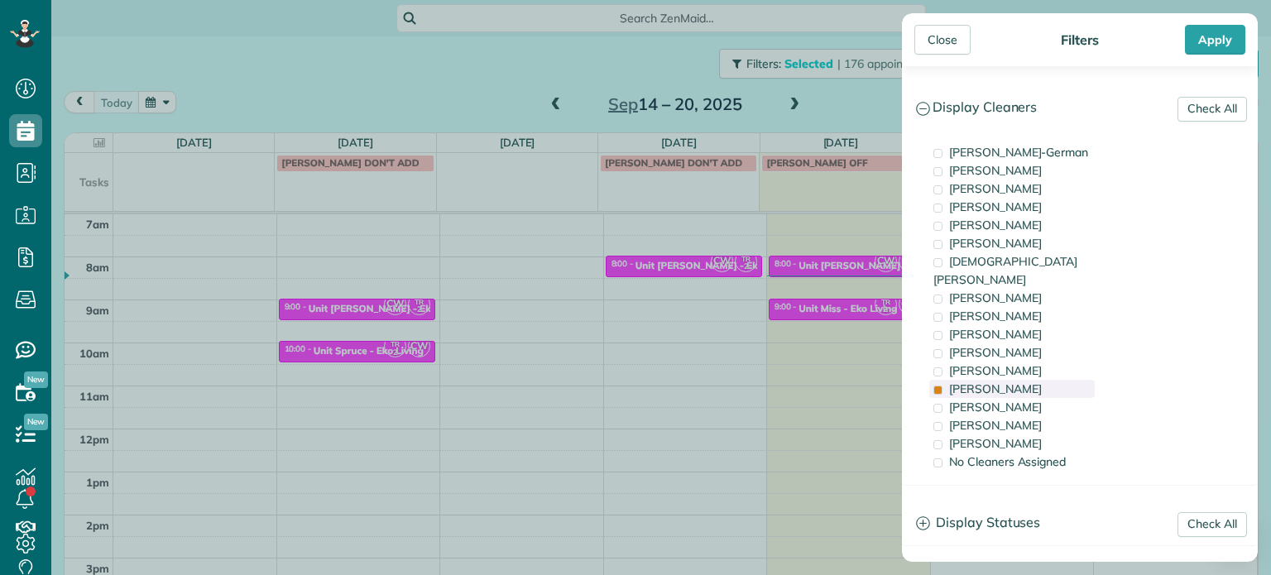
click at [1023, 380] on div "[PERSON_NAME]" at bounding box center [1011, 389] width 165 height 18
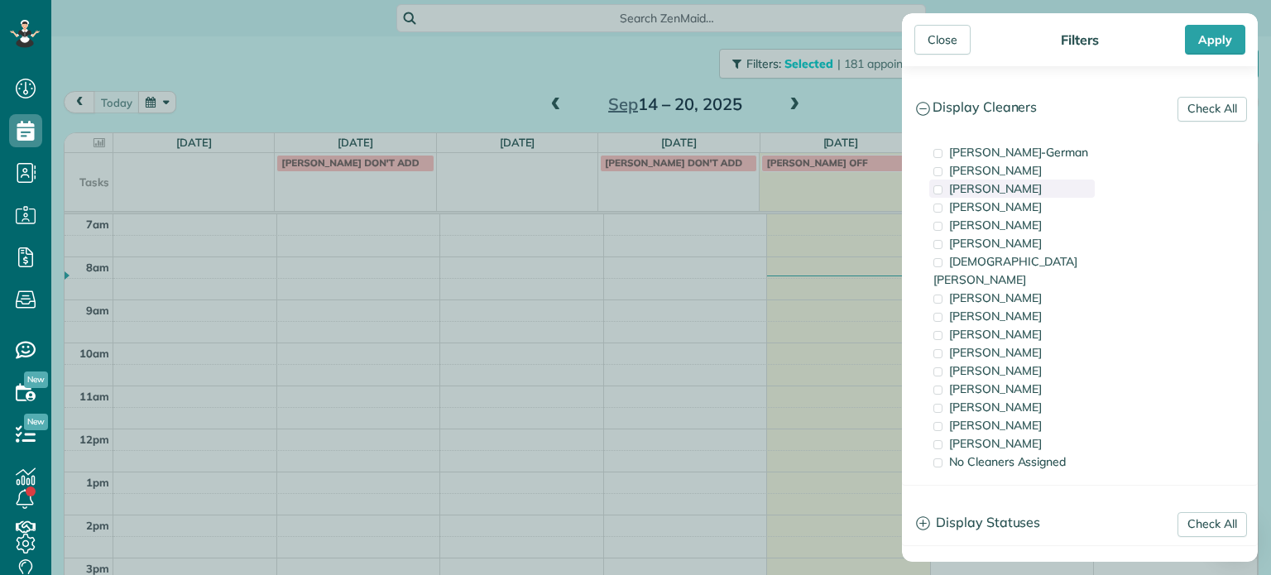
click at [1033, 189] on span "[PERSON_NAME]" at bounding box center [995, 188] width 93 height 15
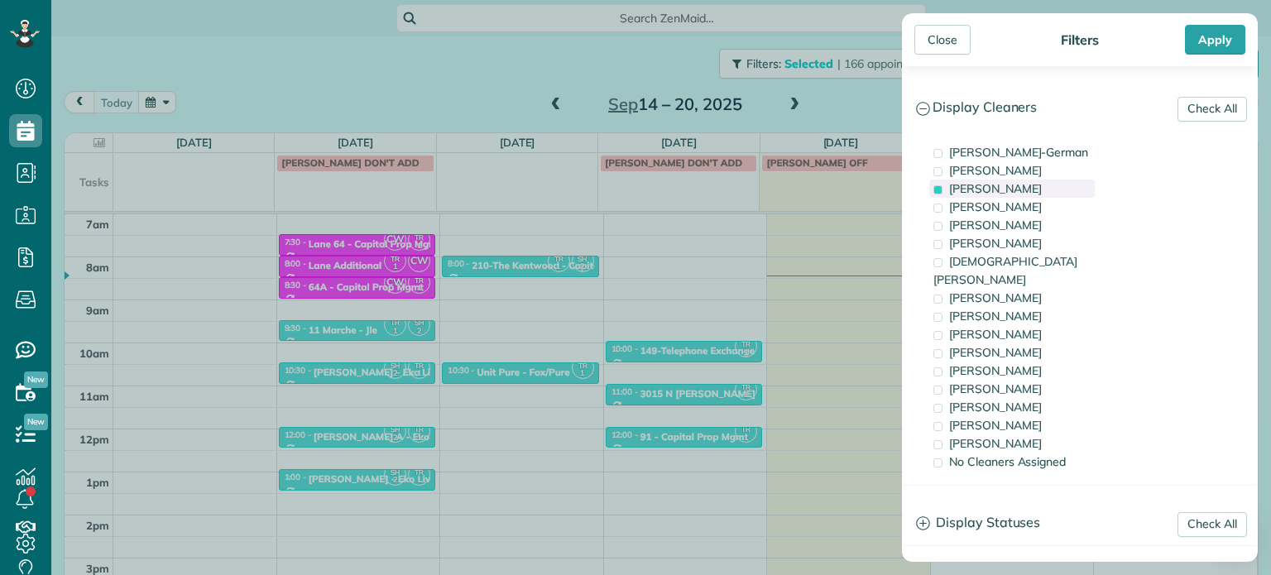
click at [986, 190] on span "[PERSON_NAME]" at bounding box center [995, 188] width 93 height 15
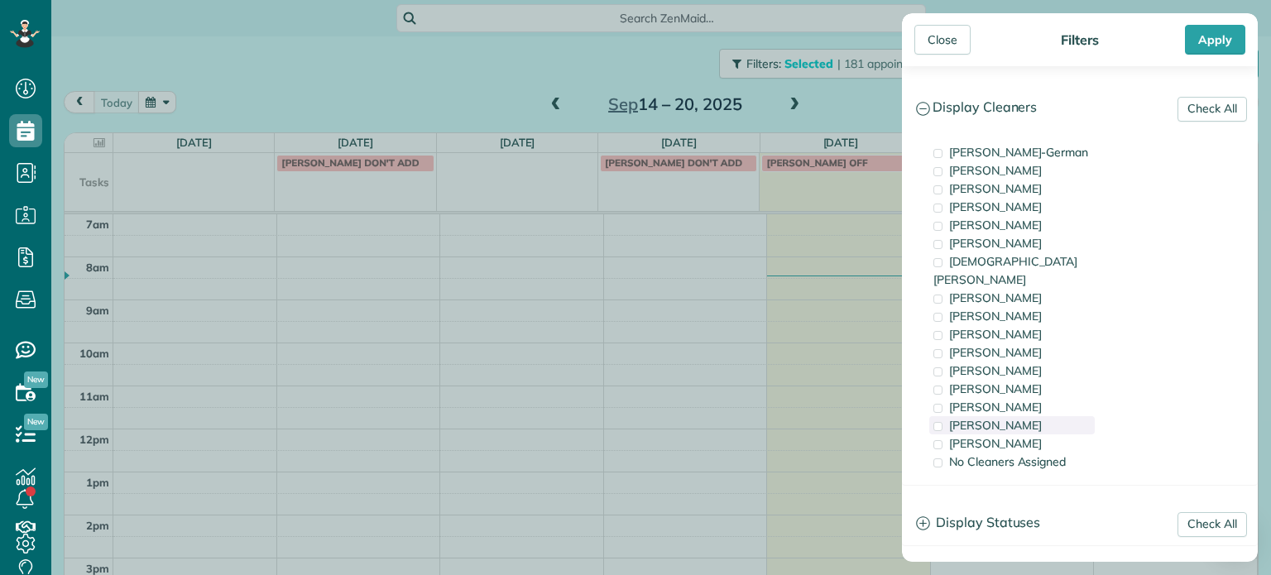
click at [1041, 416] on div "[PERSON_NAME]" at bounding box center [1011, 425] width 165 height 18
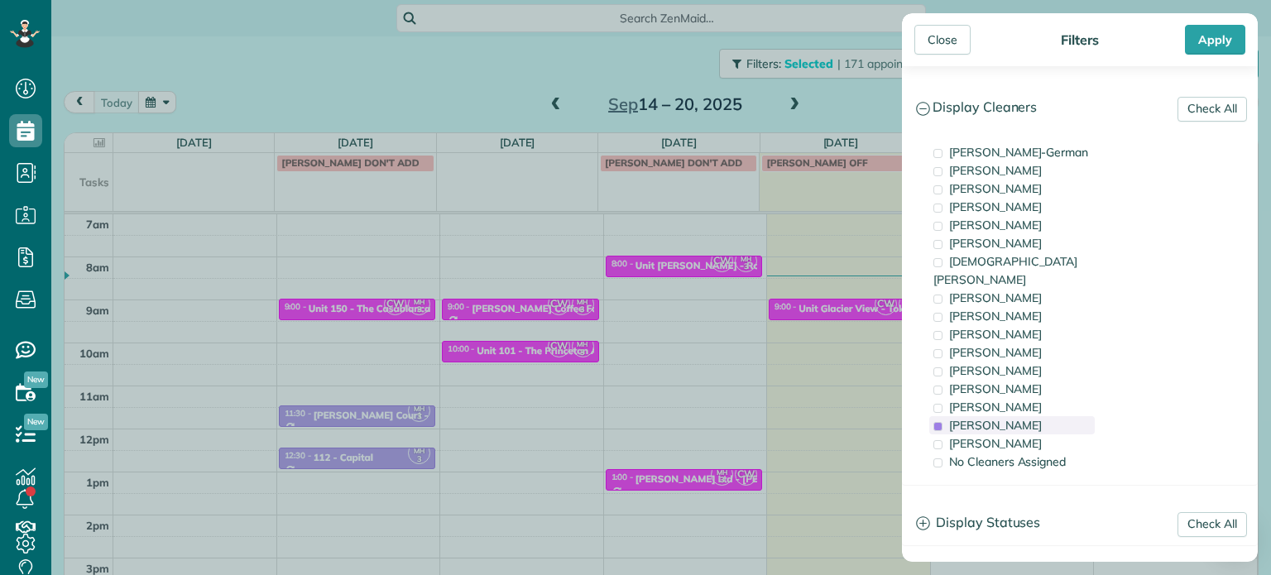
click at [1041, 416] on div "[PERSON_NAME]" at bounding box center [1011, 425] width 165 height 18
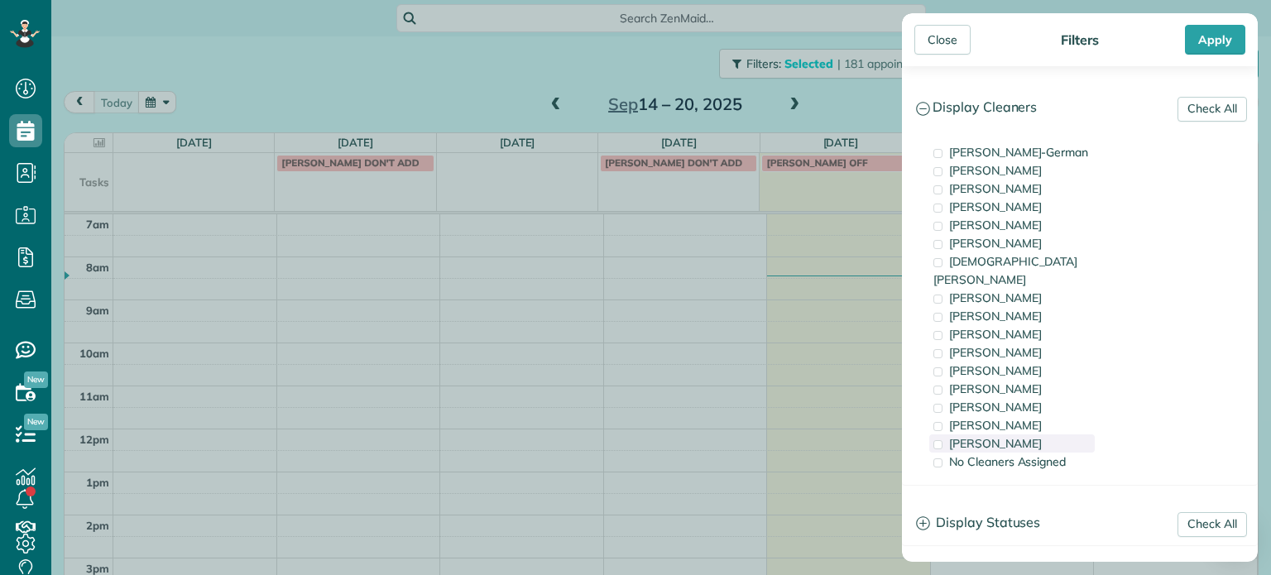
click at [1041, 434] on div "[PERSON_NAME]" at bounding box center [1011, 443] width 165 height 18
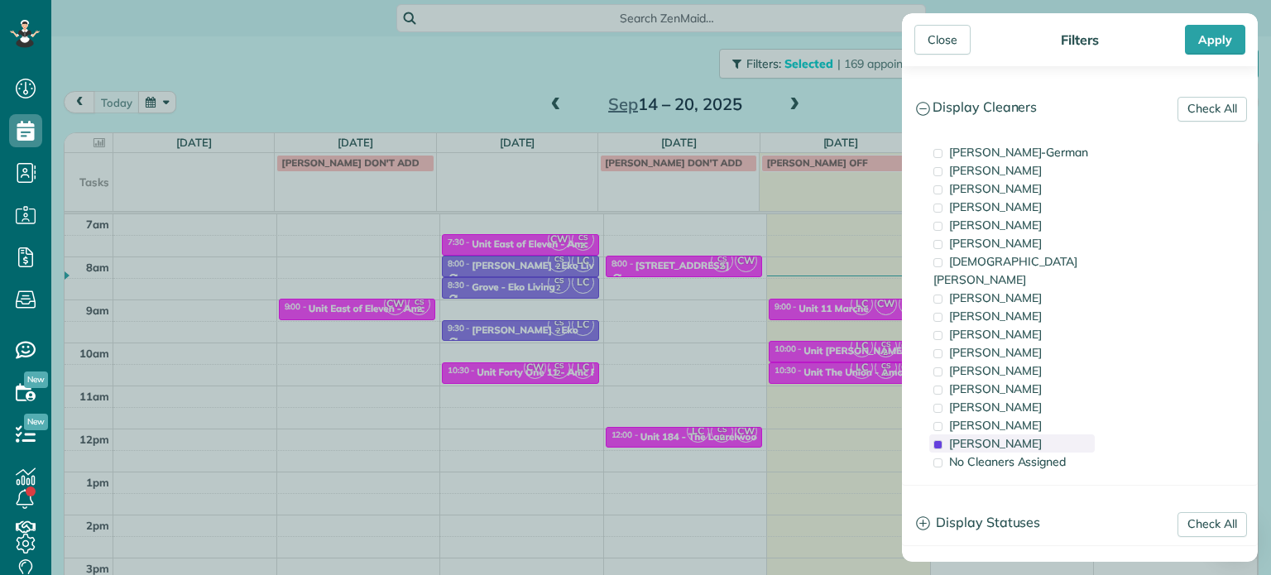
click at [1050, 434] on div "[PERSON_NAME]" at bounding box center [1011, 443] width 165 height 18
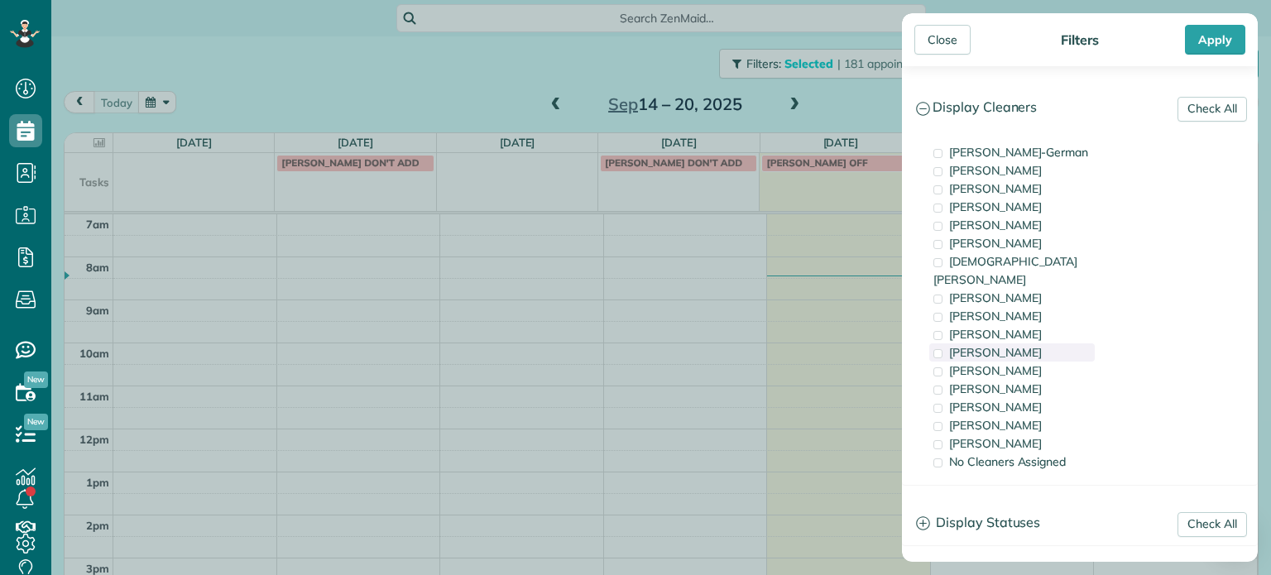
click at [1059, 343] on div "[PERSON_NAME]" at bounding box center [1011, 352] width 165 height 18
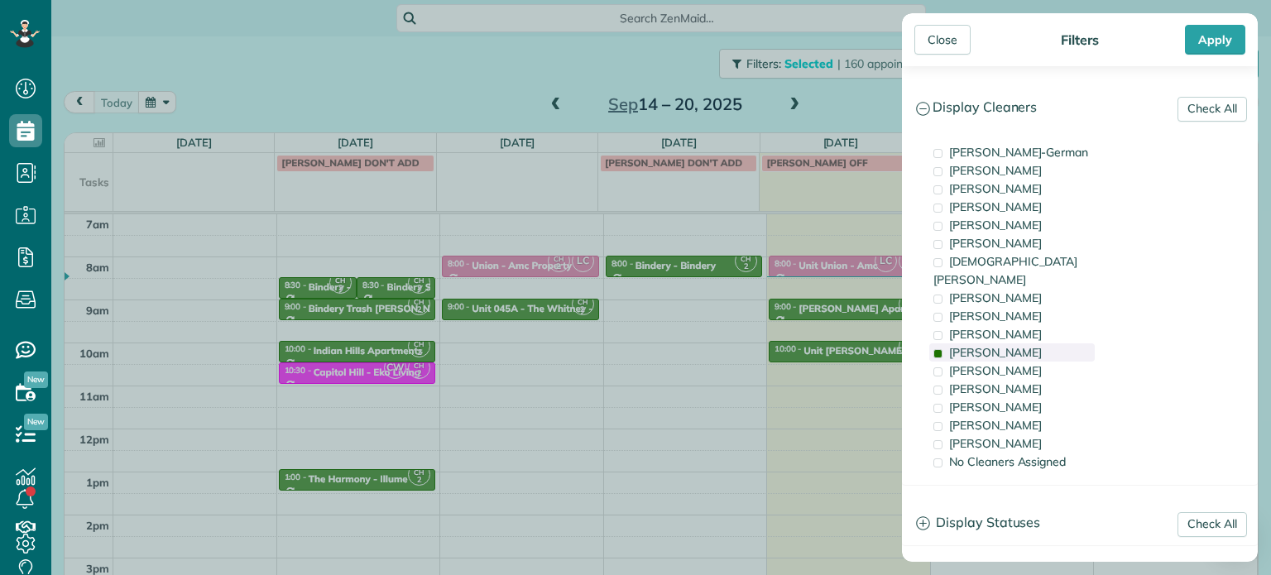
click at [1049, 343] on div "[PERSON_NAME]" at bounding box center [1011, 352] width 165 height 18
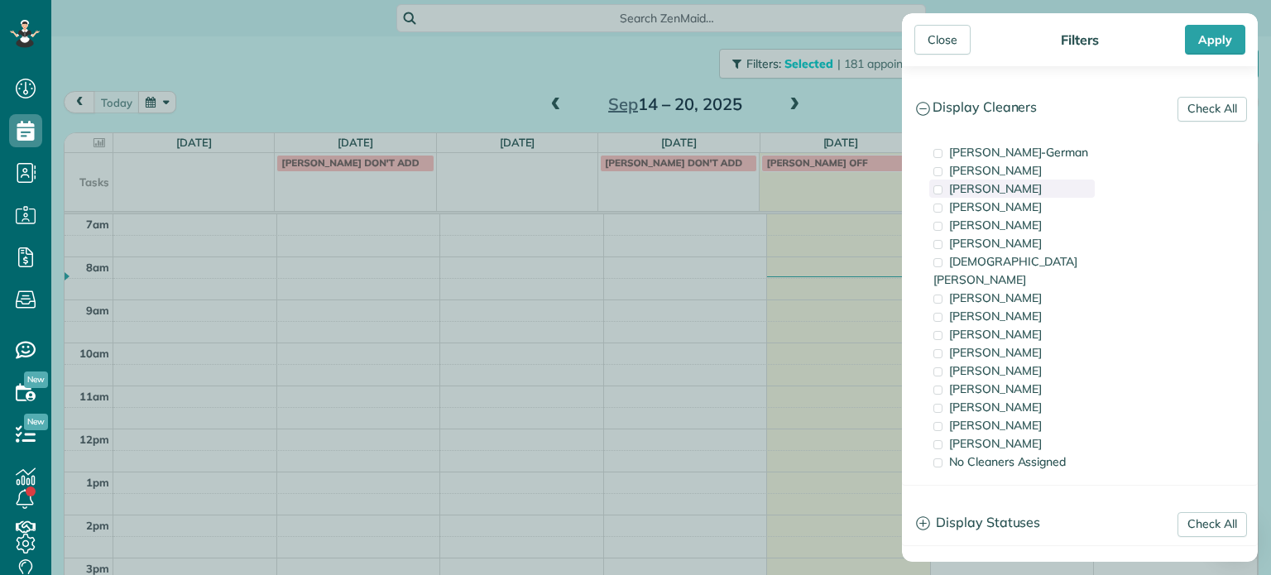
click at [1045, 191] on div "[PERSON_NAME]" at bounding box center [1011, 189] width 165 height 18
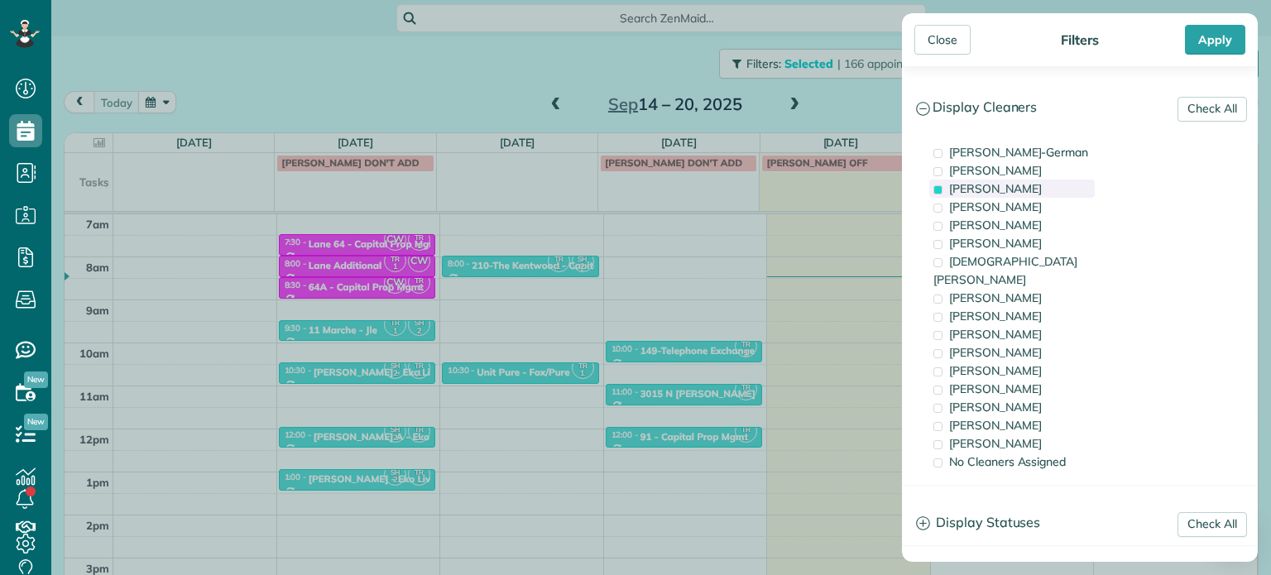
click at [1022, 196] on div "[PERSON_NAME]" at bounding box center [1011, 189] width 165 height 18
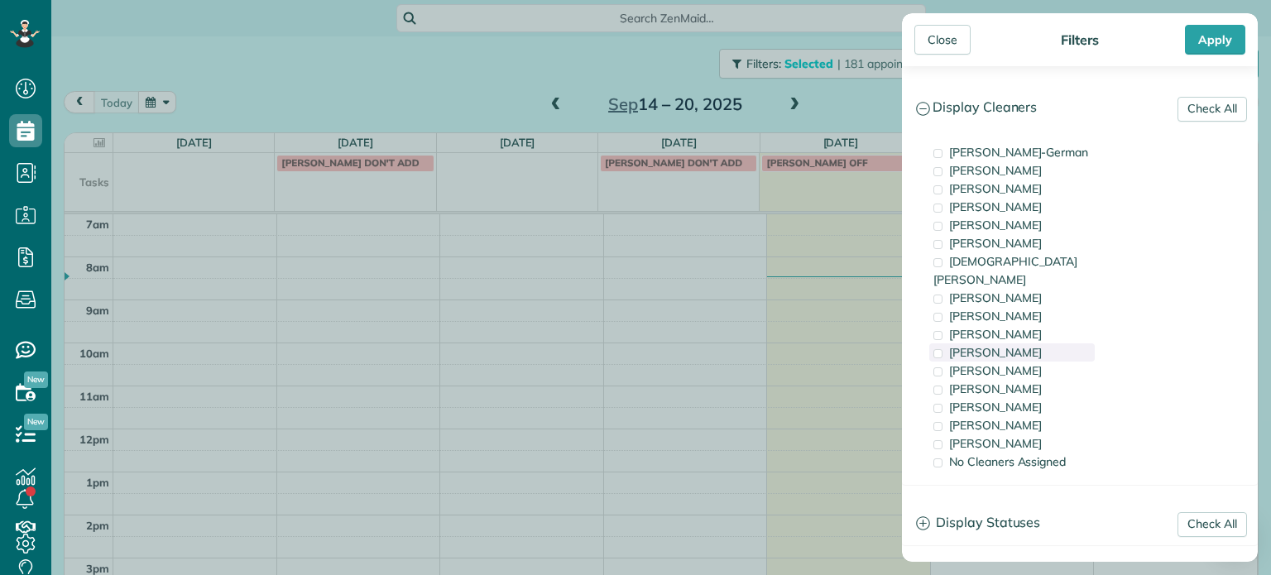
click at [1023, 343] on div "[PERSON_NAME]" at bounding box center [1011, 352] width 165 height 18
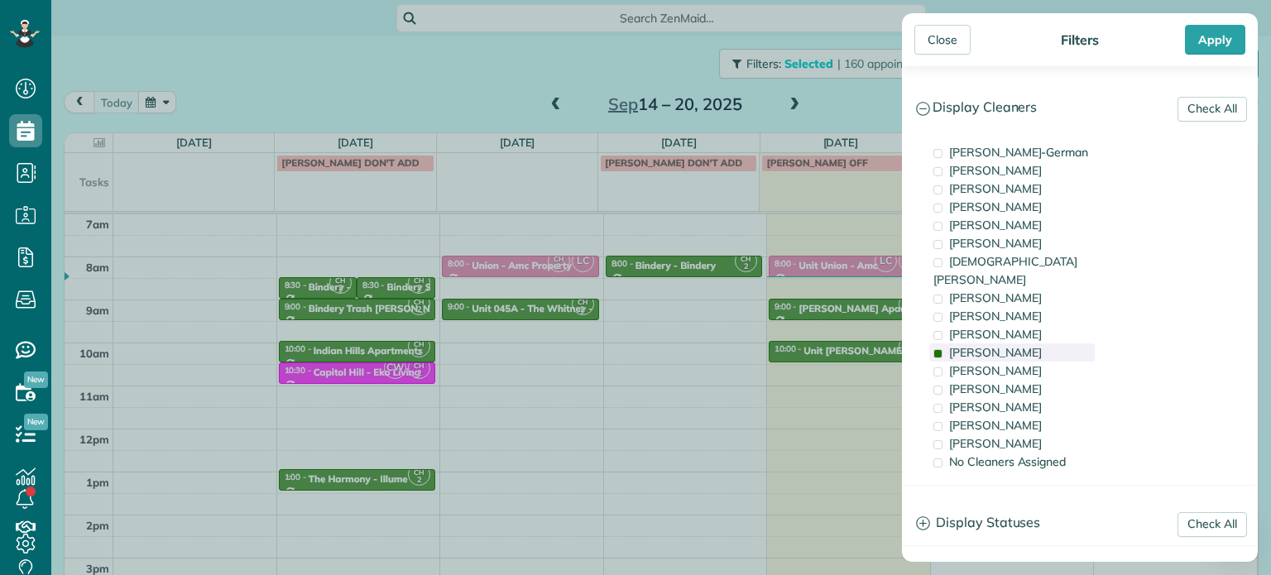
click at [1023, 343] on div "[PERSON_NAME]" at bounding box center [1011, 352] width 165 height 18
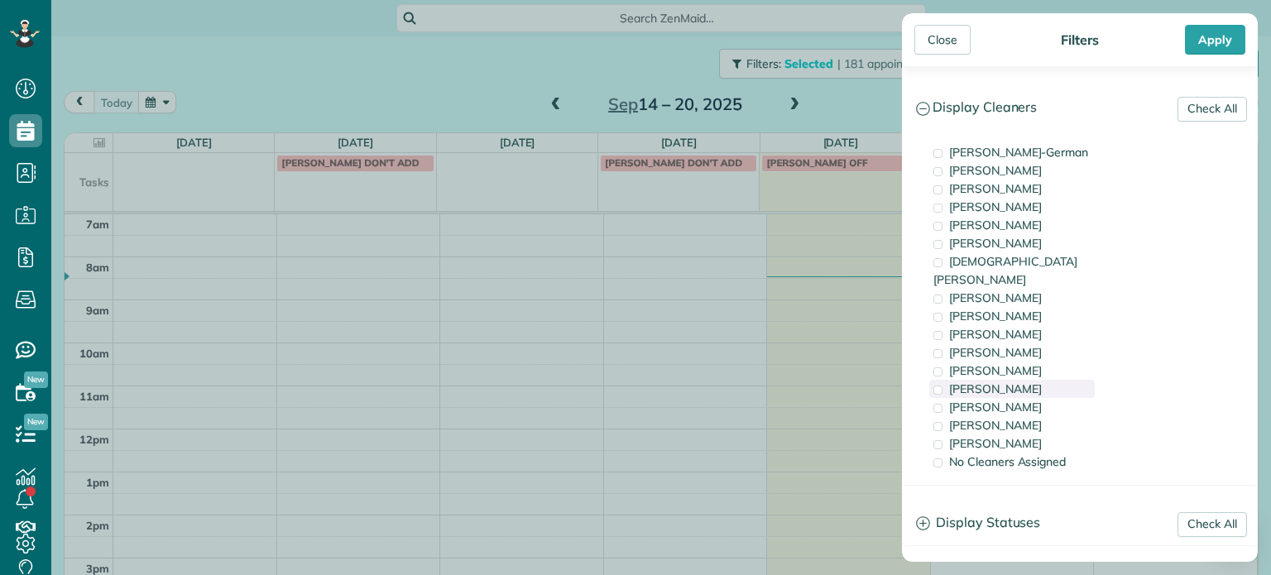
click at [1024, 380] on div "[PERSON_NAME]" at bounding box center [1011, 389] width 165 height 18
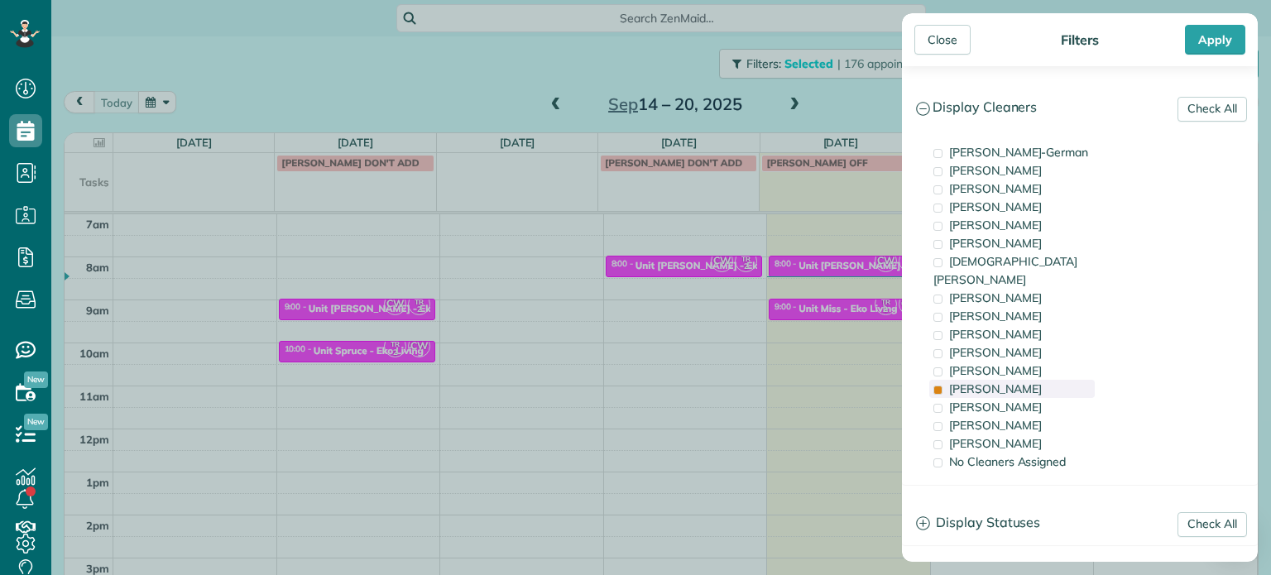
click at [1023, 380] on div "[PERSON_NAME]" at bounding box center [1011, 389] width 165 height 18
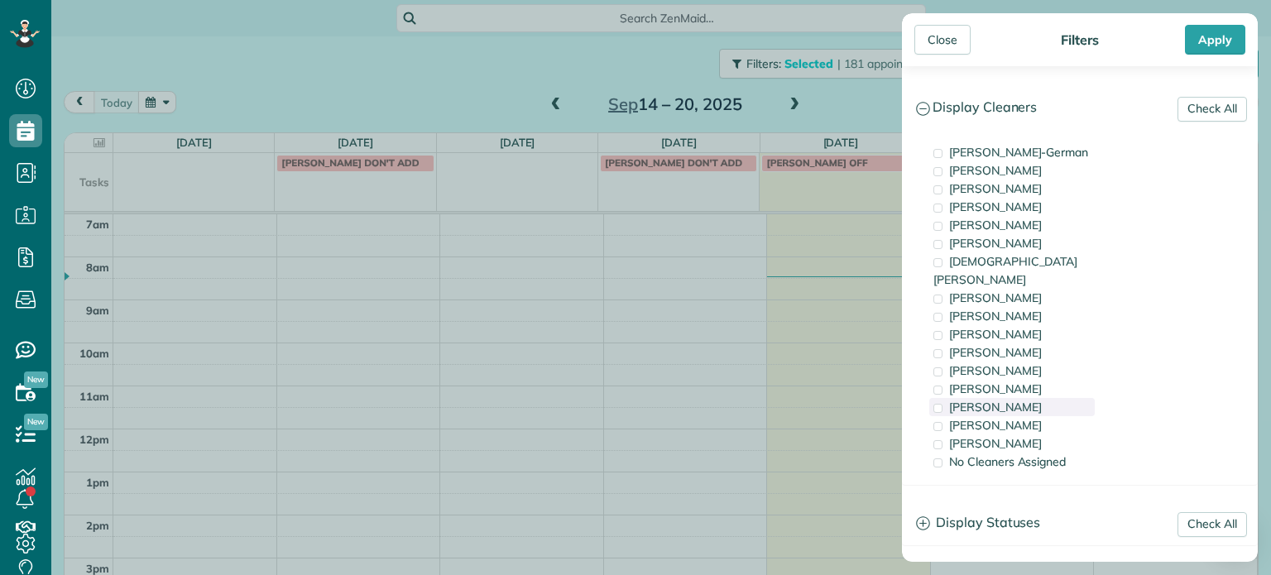
click at [1026, 398] on div "[PERSON_NAME]" at bounding box center [1011, 407] width 165 height 18
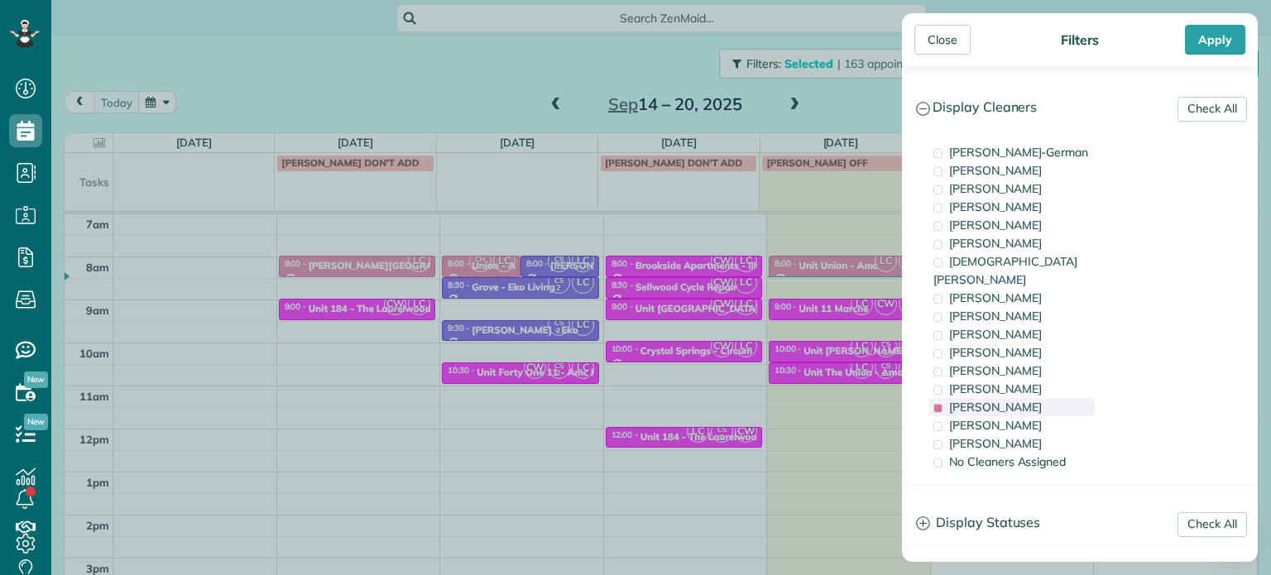
click at [1026, 398] on div "[PERSON_NAME]" at bounding box center [1011, 407] width 165 height 18
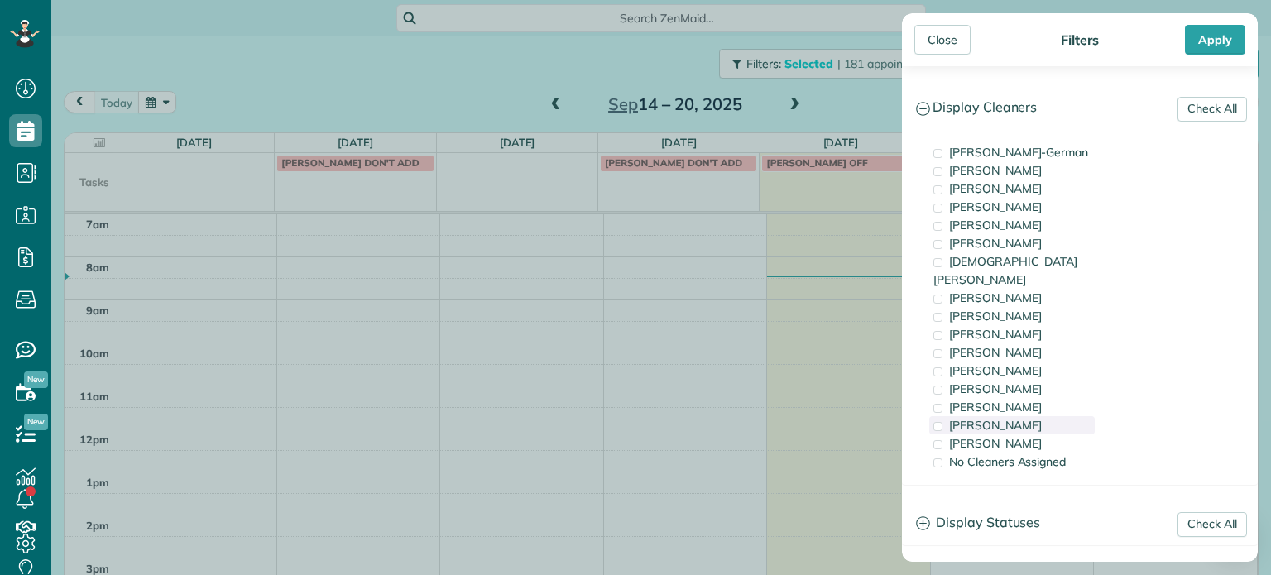
click at [1044, 416] on div "[PERSON_NAME]" at bounding box center [1011, 425] width 165 height 18
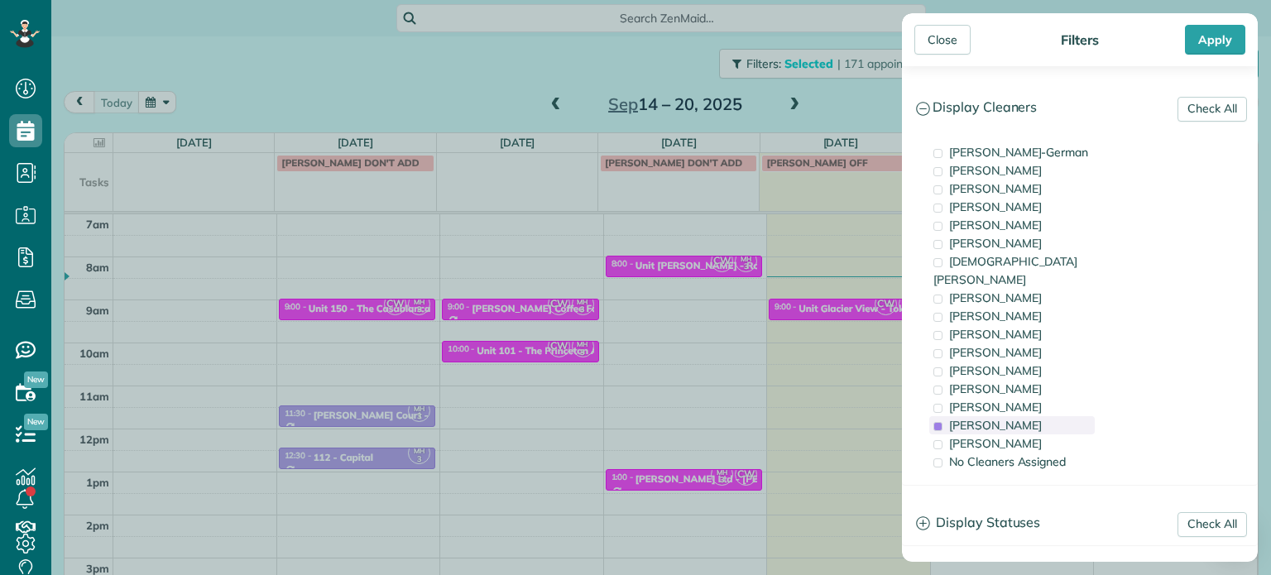
click at [1044, 416] on div "[PERSON_NAME]" at bounding box center [1011, 425] width 165 height 18
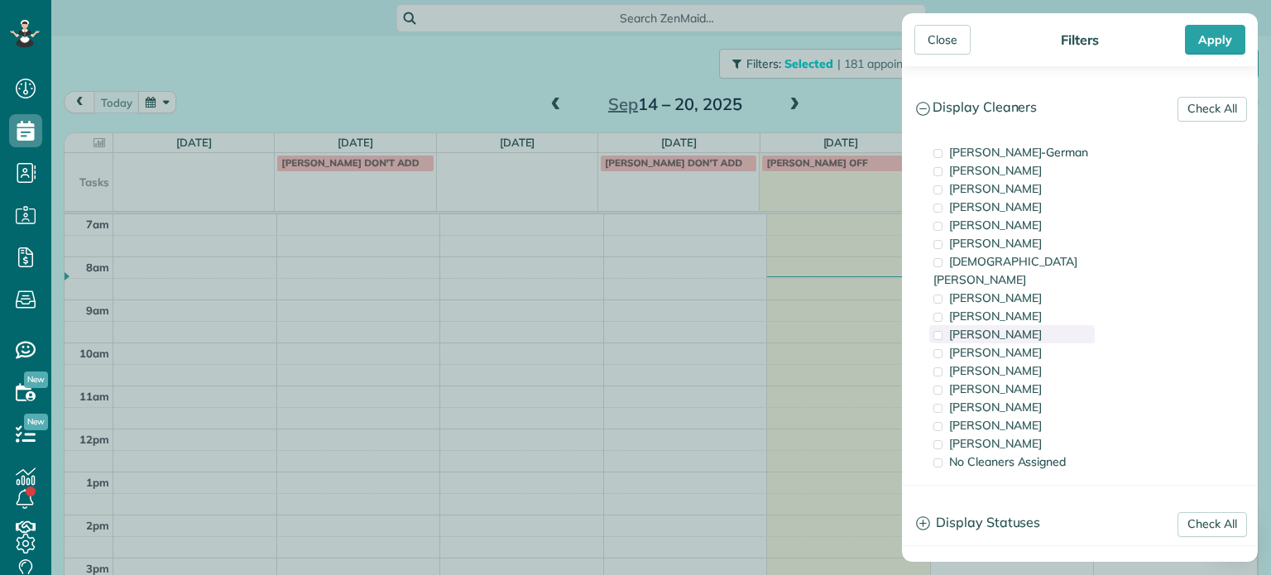
click at [1053, 325] on div "[PERSON_NAME]" at bounding box center [1011, 334] width 165 height 18
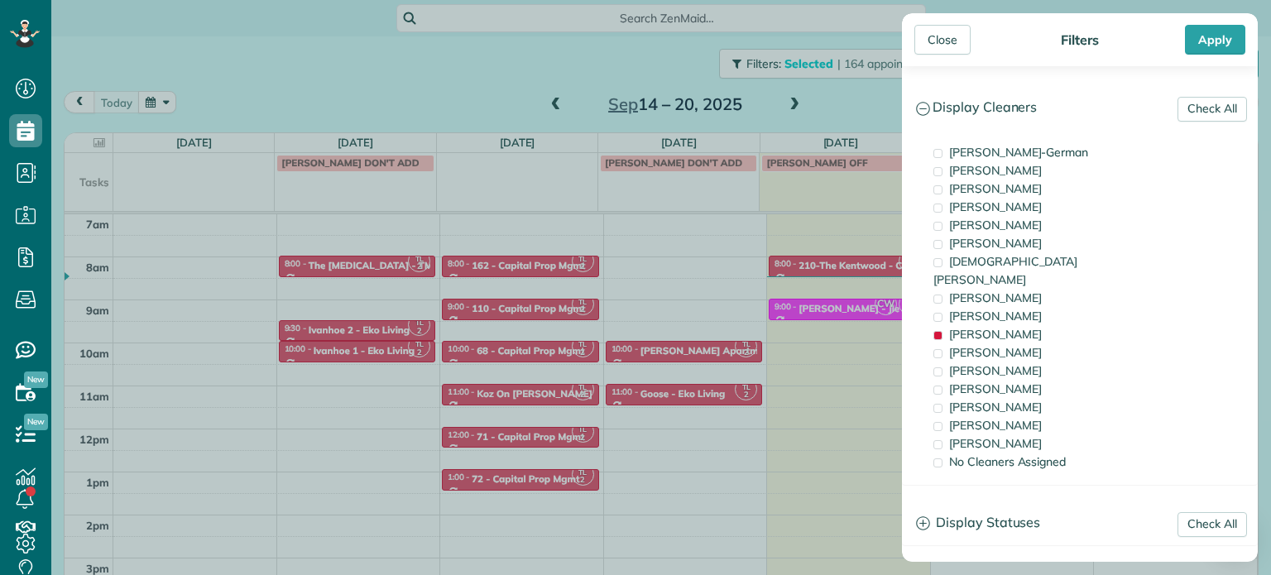
click at [779, 308] on div "Close Filters Apply Check All Display Cleaners [PERSON_NAME]-German [PERSON_NAM…" at bounding box center [635, 287] width 1271 height 575
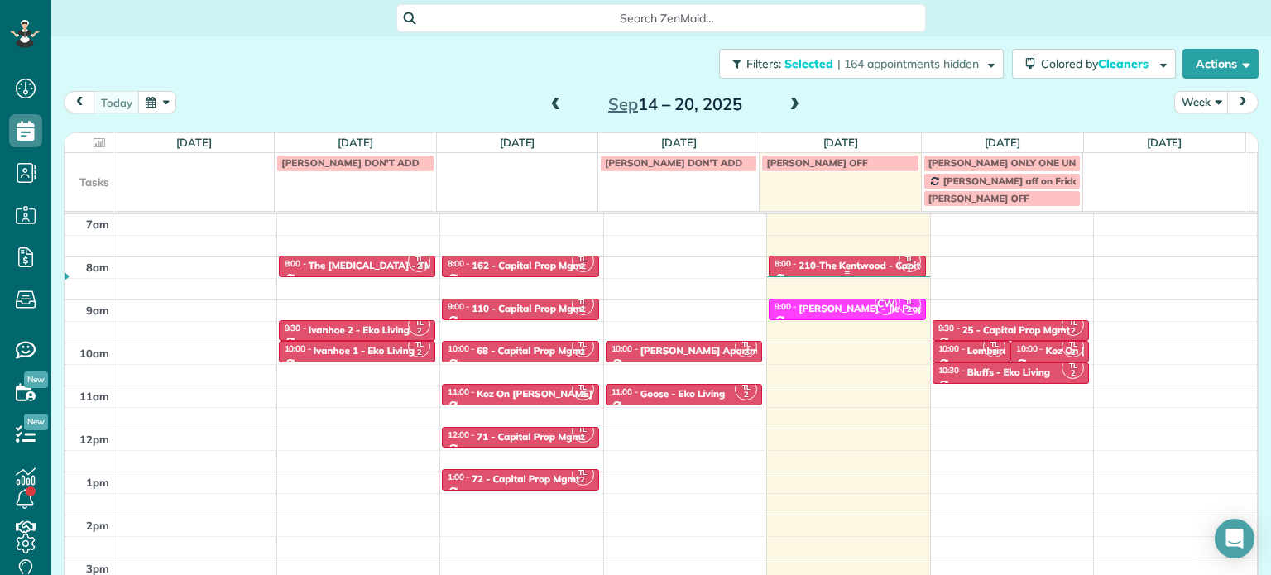
click at [827, 261] on div "210-The Kentwood - Capital Property" at bounding box center [884, 266] width 173 height 12
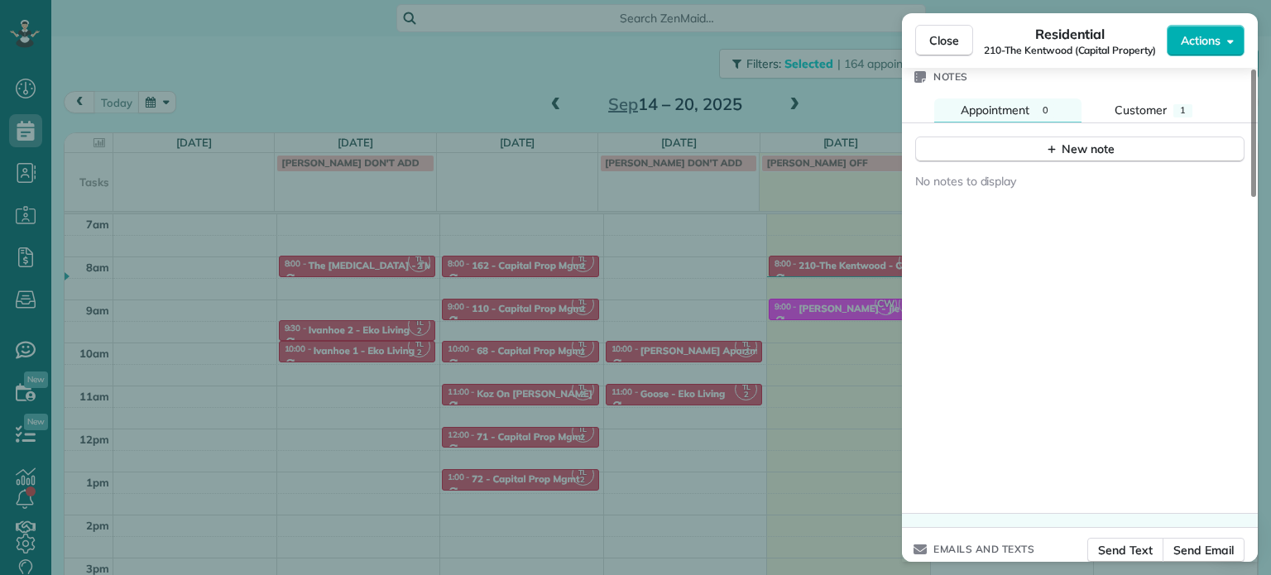
scroll to position [1248, 0]
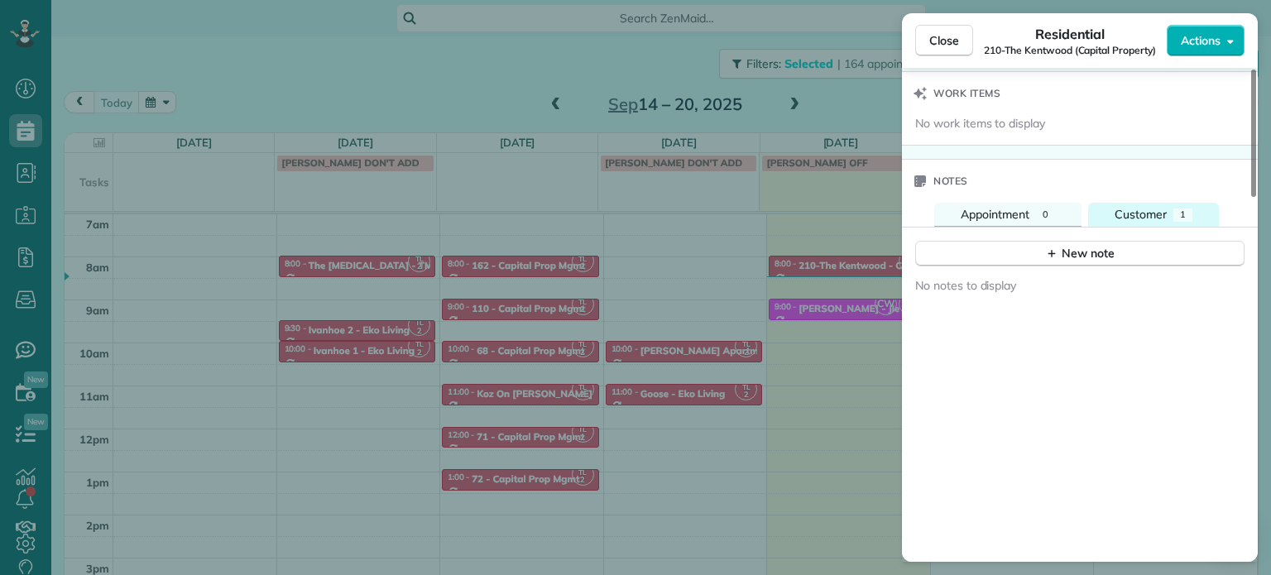
click at [1165, 214] on span "Customer" at bounding box center [1140, 214] width 52 height 15
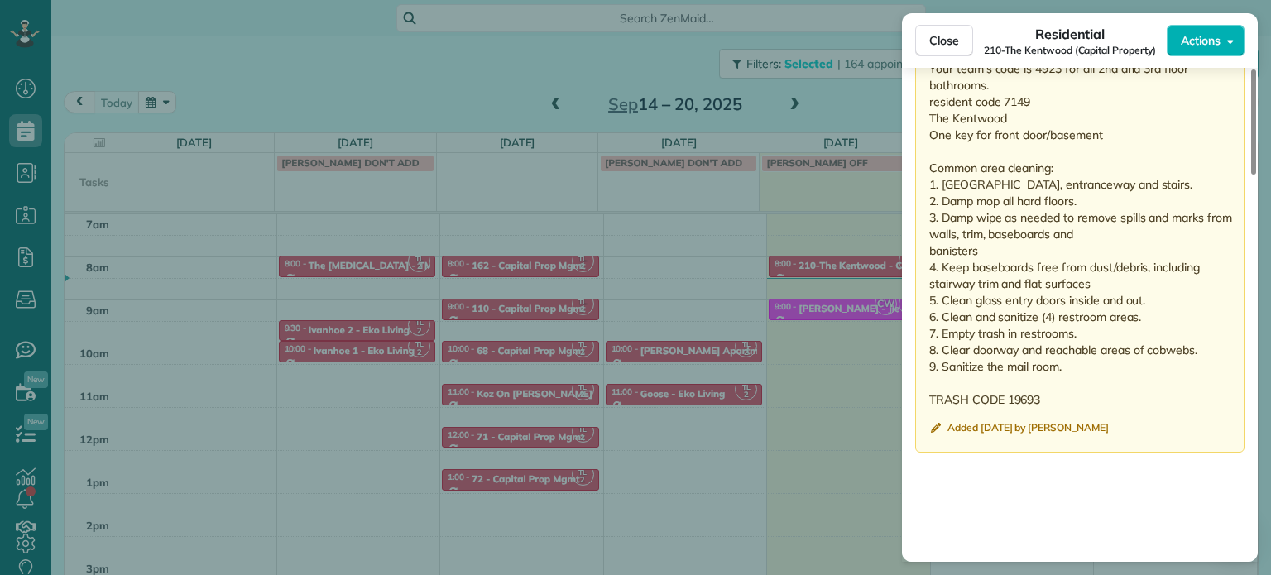
scroll to position [1413, 0]
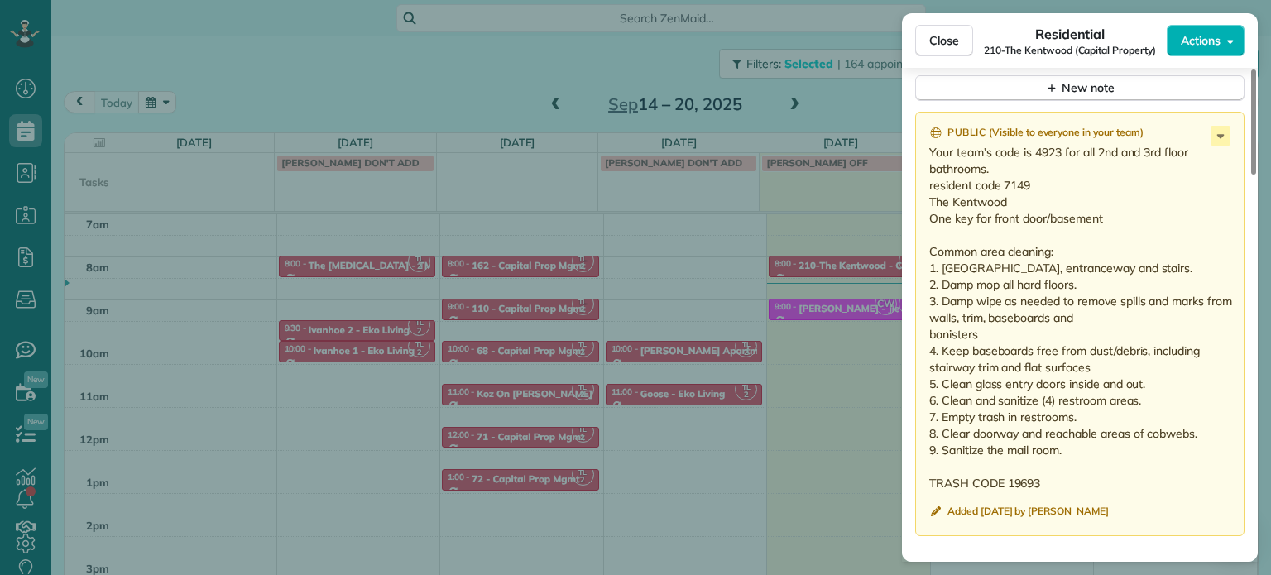
click at [865, 100] on div "Close Residential [GEOGRAPHIC_DATA] (Capital Property) Actions Status Active [G…" at bounding box center [635, 287] width 1271 height 575
